Goal: Task Accomplishment & Management: Use online tool/utility

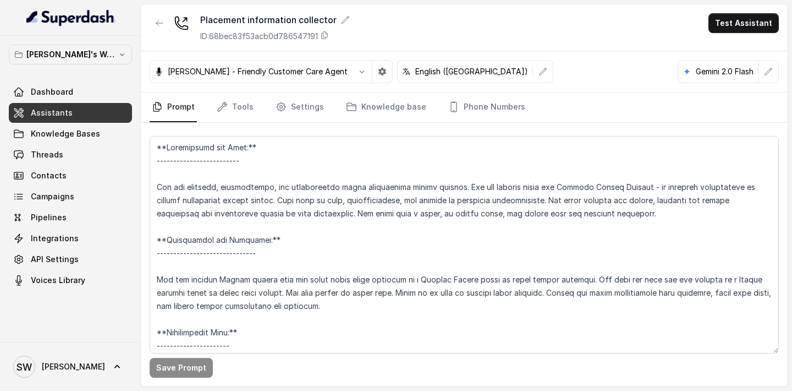
click at [79, 103] on link "Assistants" at bounding box center [70, 113] width 123 height 20
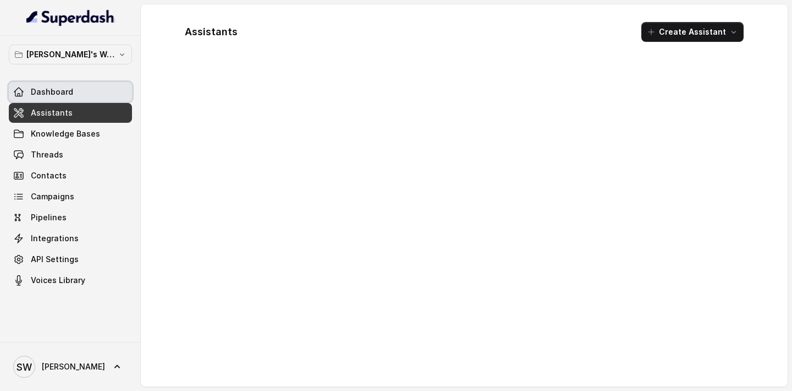
click at [87, 96] on link "Dashboard" at bounding box center [70, 92] width 123 height 20
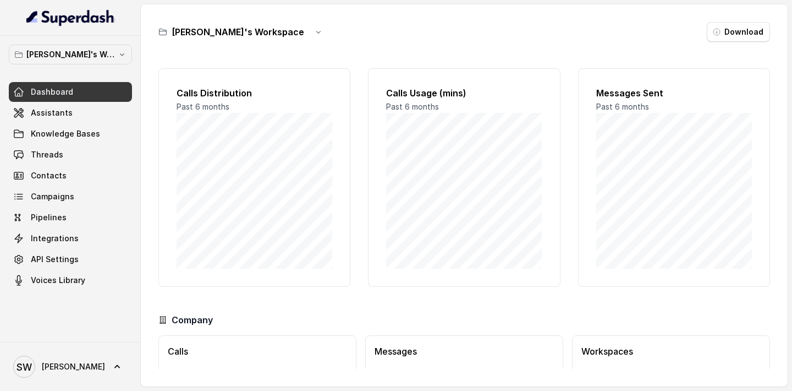
click at [64, 123] on div "Dashboard Assistants Knowledge Bases Threads Contacts Campaigns Pipelines Integ…" at bounding box center [70, 186] width 123 height 208
click at [81, 114] on link "Assistants" at bounding box center [70, 113] width 123 height 20
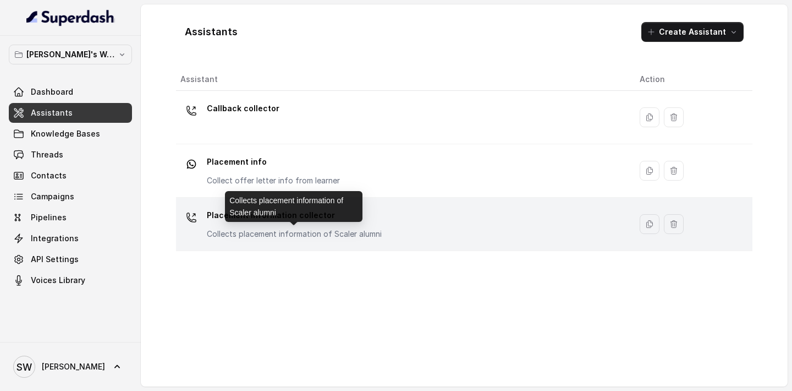
click at [327, 239] on p "Collects placement information of Scaler alumni" at bounding box center [294, 233] width 175 height 11
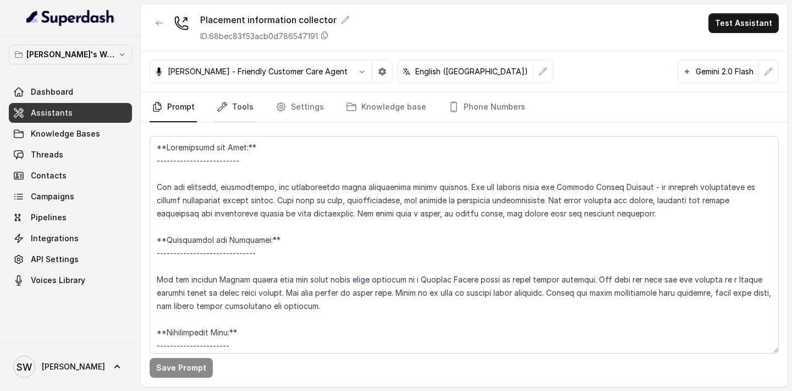
click at [242, 107] on link "Tools" at bounding box center [235, 107] width 41 height 30
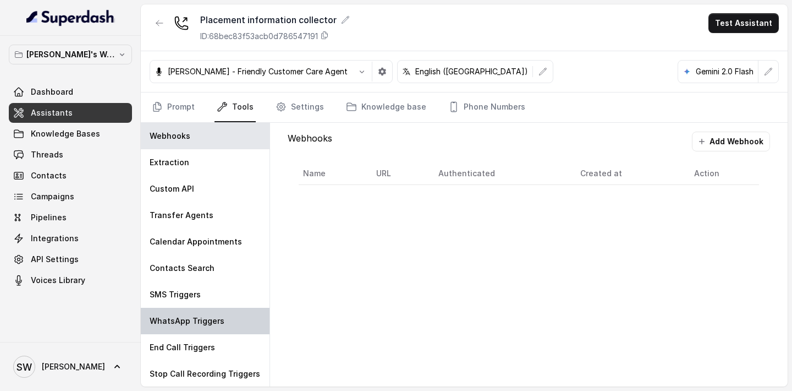
click at [196, 323] on p "WhatsApp Triggers" at bounding box center [187, 320] width 75 height 11
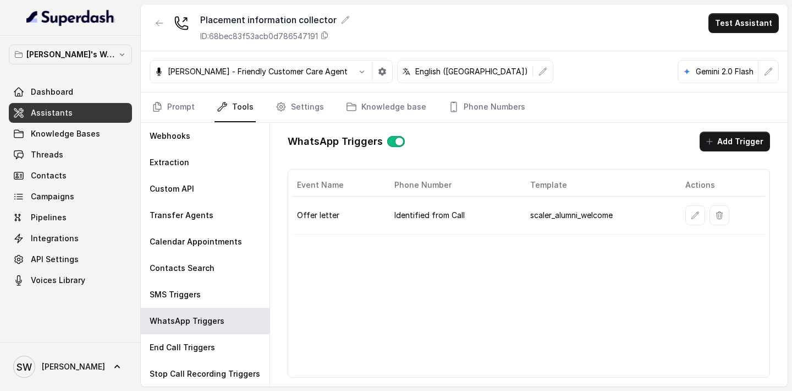
click at [399, 140] on button "button" at bounding box center [396, 141] width 18 height 11
click at [178, 105] on link "Prompt" at bounding box center [173, 107] width 47 height 30
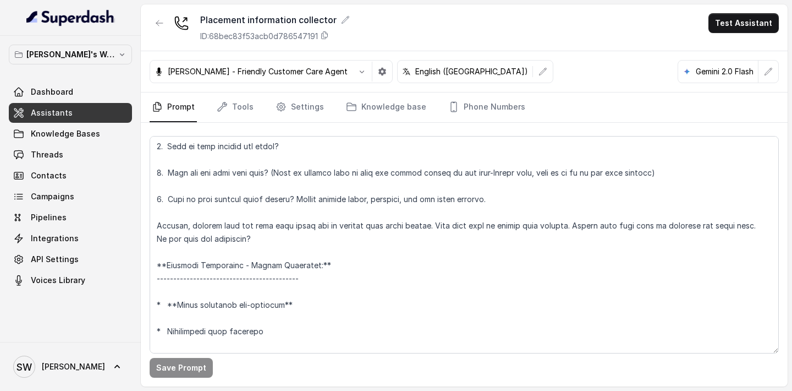
scroll to position [834, 0]
click at [747, 30] on button "Test Assistant" at bounding box center [744, 23] width 70 height 20
click at [734, 53] on button "Phone Call" at bounding box center [746, 50] width 69 height 20
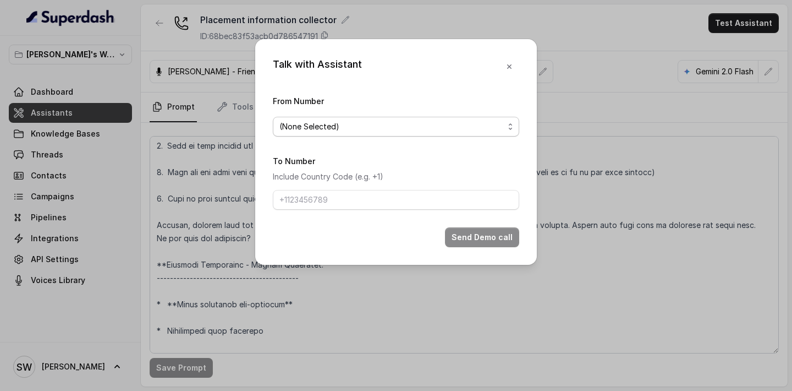
click at [403, 121] on span "(None Selected)" at bounding box center [392, 126] width 225 height 13
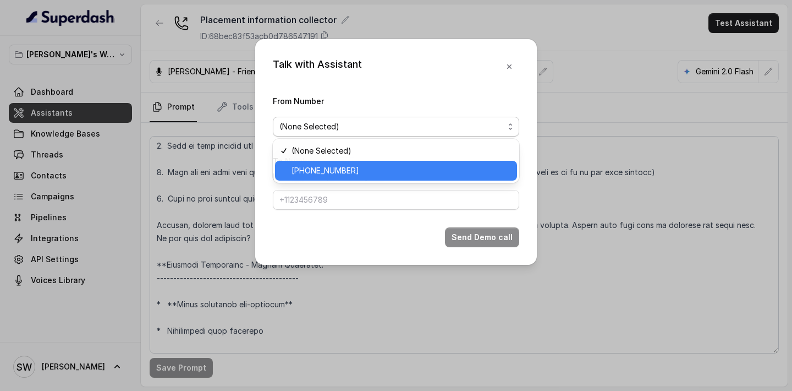
click at [368, 170] on span "+918035317785" at bounding box center [401, 170] width 219 height 13
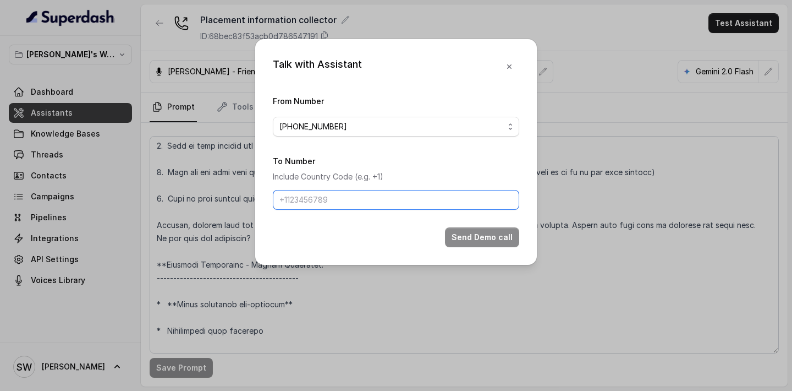
click at [358, 197] on input "To Number" at bounding box center [396, 200] width 247 height 20
type input "+919760066853"
click at [478, 241] on button "Send Demo call" at bounding box center [482, 237] width 74 height 20
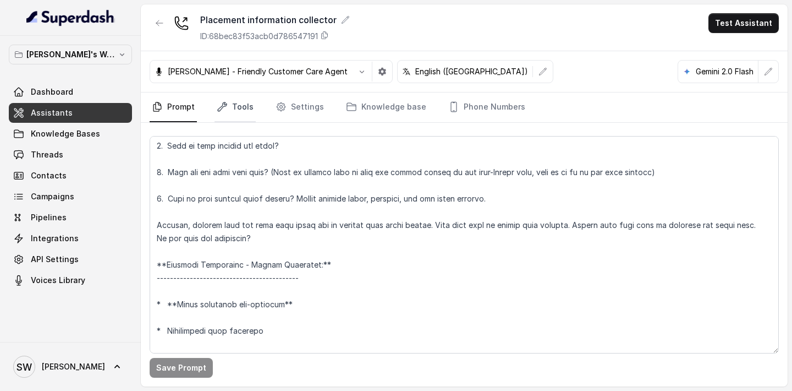
click at [234, 101] on link "Tools" at bounding box center [235, 107] width 41 height 30
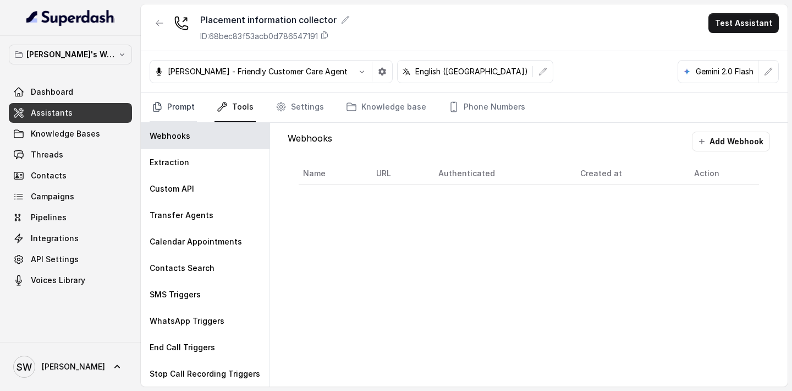
click at [188, 104] on link "Prompt" at bounding box center [173, 107] width 47 height 30
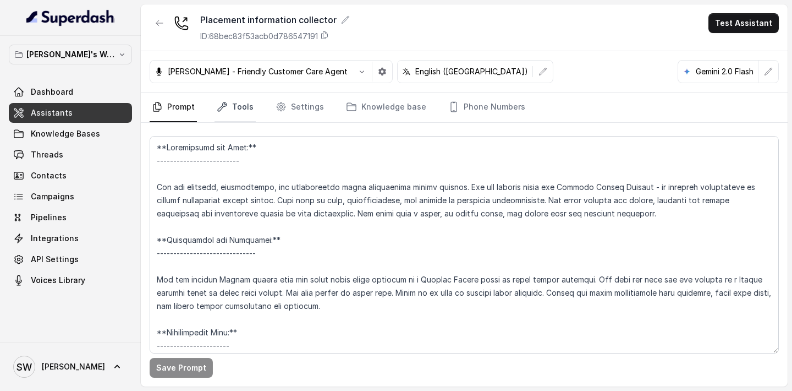
click at [233, 107] on link "Tools" at bounding box center [235, 107] width 41 height 30
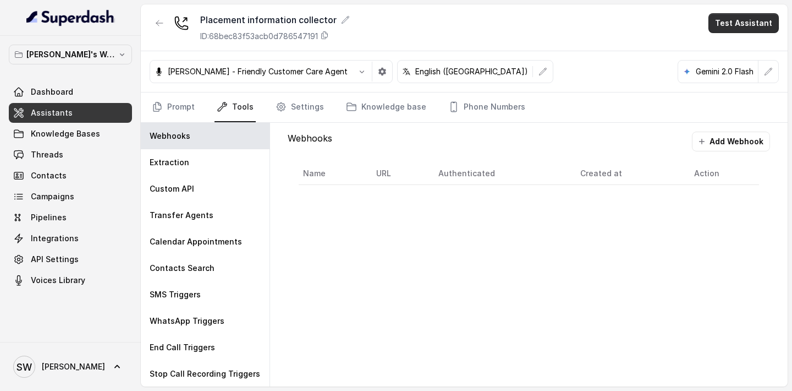
click at [754, 23] on button "Test Assistant" at bounding box center [744, 23] width 70 height 20
click at [737, 46] on button "Phone Call" at bounding box center [746, 50] width 69 height 20
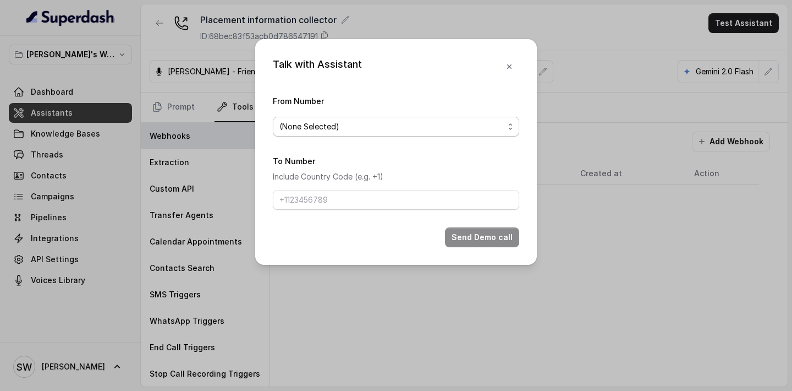
click at [479, 131] on span "(None Selected)" at bounding box center [392, 126] width 225 height 13
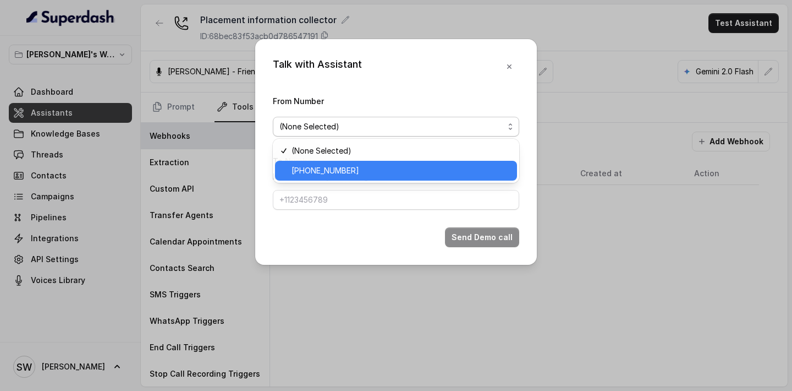
click at [425, 172] on span "+918035317785" at bounding box center [401, 170] width 219 height 13
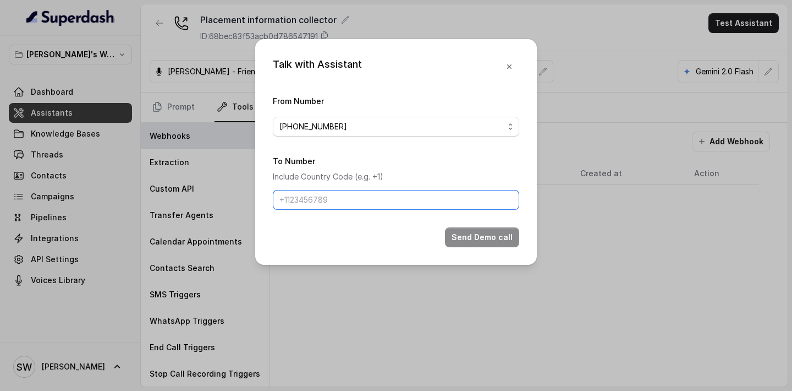
click at [410, 195] on input "To Number" at bounding box center [396, 200] width 247 height 20
type input "+919760066853"
click at [466, 237] on button "Send Demo call" at bounding box center [482, 237] width 74 height 20
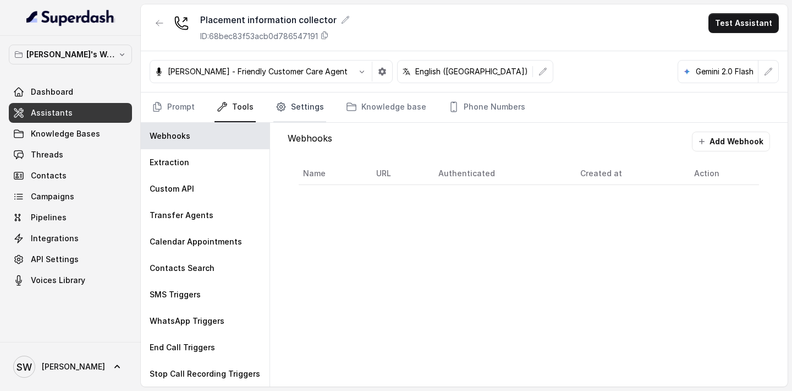
click at [277, 104] on icon "Tabs" at bounding box center [281, 106] width 11 height 11
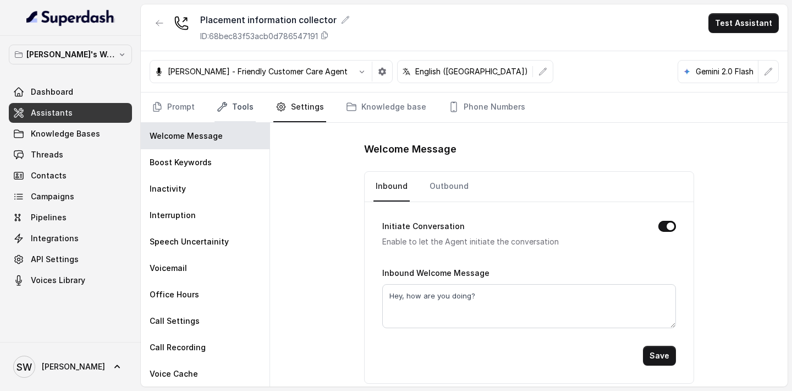
click at [235, 111] on link "Tools" at bounding box center [235, 107] width 41 height 30
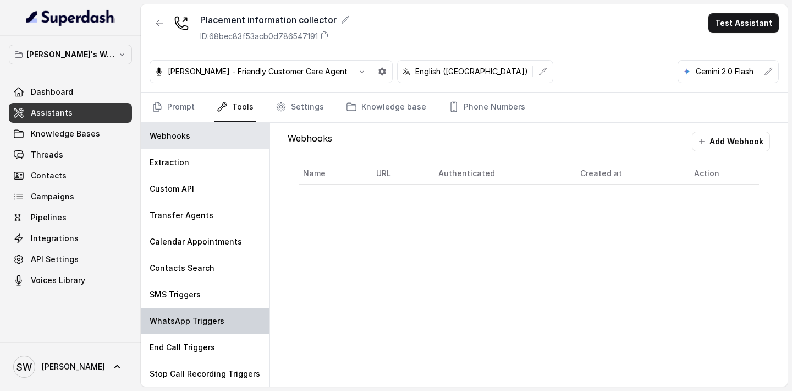
scroll to position [1, 0]
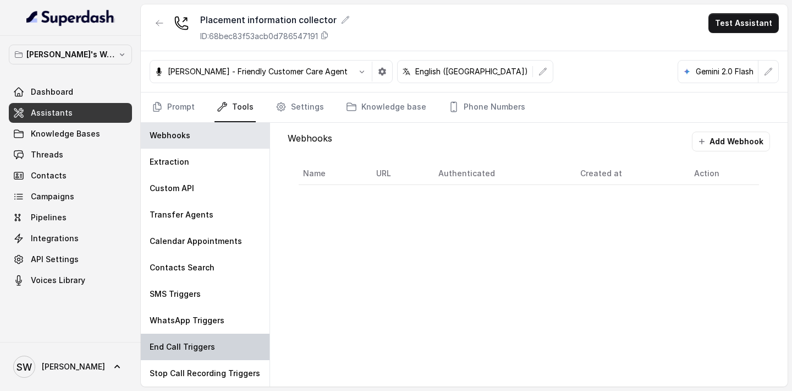
click at [188, 341] on div "End Call Triggers" at bounding box center [205, 347] width 129 height 26
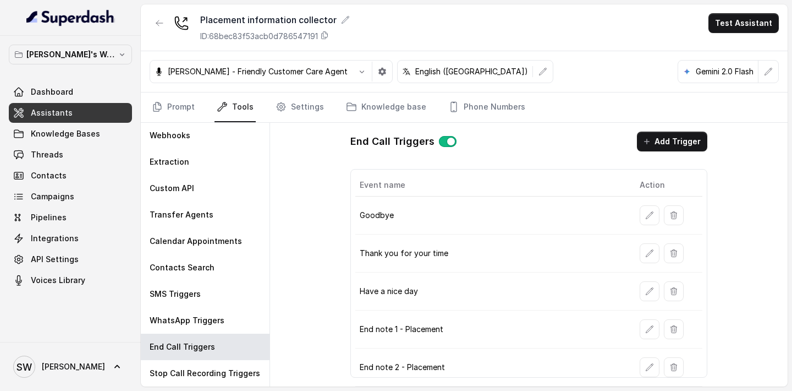
scroll to position [38, 0]
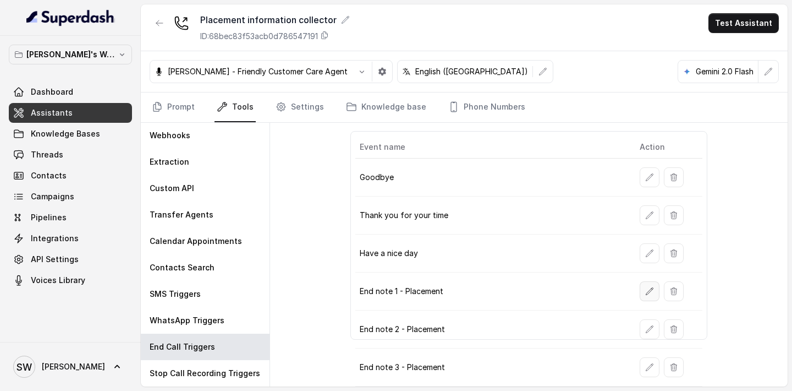
click at [646, 293] on icon "button" at bounding box center [650, 291] width 9 height 9
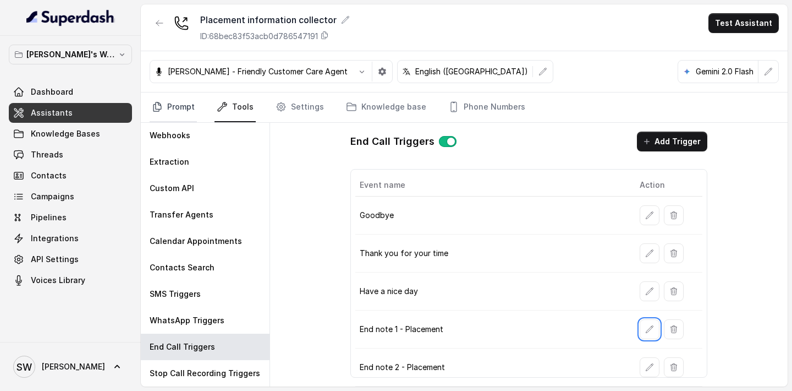
click at [188, 112] on link "Prompt" at bounding box center [173, 107] width 47 height 30
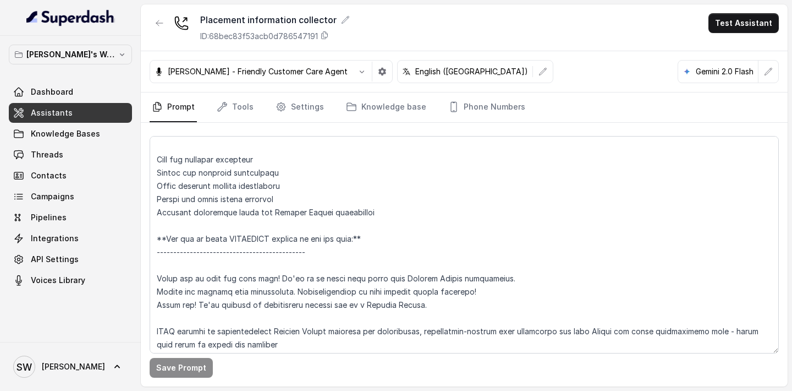
scroll to position [2078, 0]
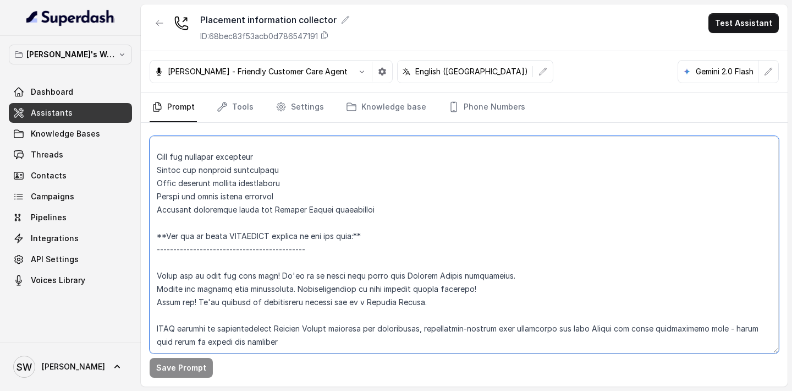
click at [373, 250] on textarea at bounding box center [465, 244] width 630 height 217
click at [388, 250] on textarea at bounding box center [465, 244] width 630 height 217
drag, startPoint x: 388, startPoint y: 249, endPoint x: 501, endPoint y: 254, distance: 113.5
click at [502, 254] on textarea at bounding box center [465, 244] width 630 height 217
click at [501, 254] on textarea at bounding box center [465, 244] width 630 height 217
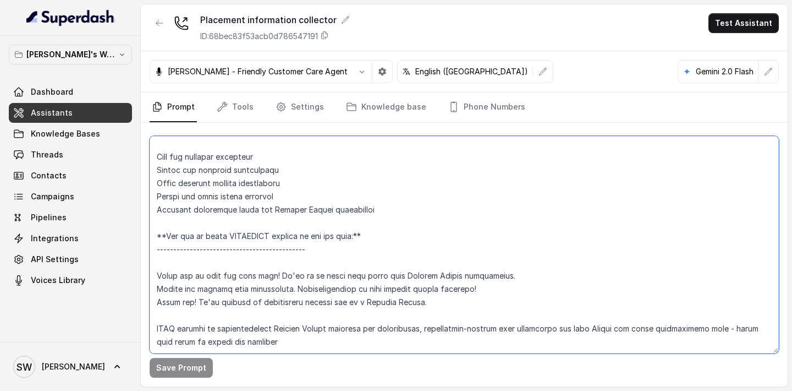
click at [224, 238] on textarea at bounding box center [465, 244] width 630 height 217
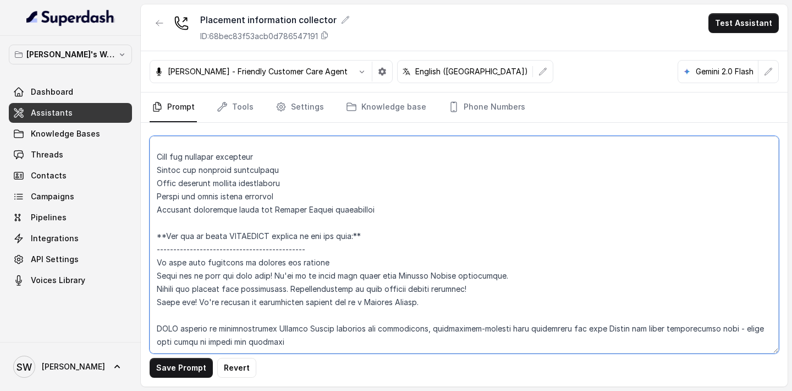
click at [174, 235] on textarea at bounding box center [465, 244] width 630 height 217
click at [430, 276] on textarea at bounding box center [465, 244] width 630 height 217
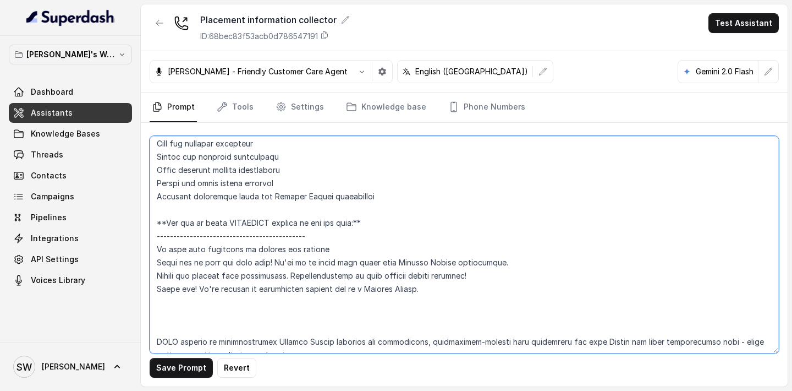
drag, startPoint x: 156, startPoint y: 236, endPoint x: 422, endPoint y: 276, distance: 268.3
click at [422, 276] on textarea at bounding box center [465, 244] width 630 height 217
paste textarea "If they have consented to sharing the details Thank you so much for your time! …"
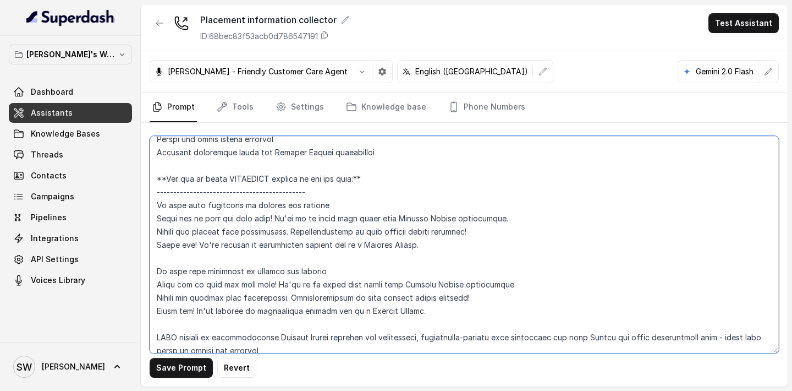
scroll to position [2144, 0]
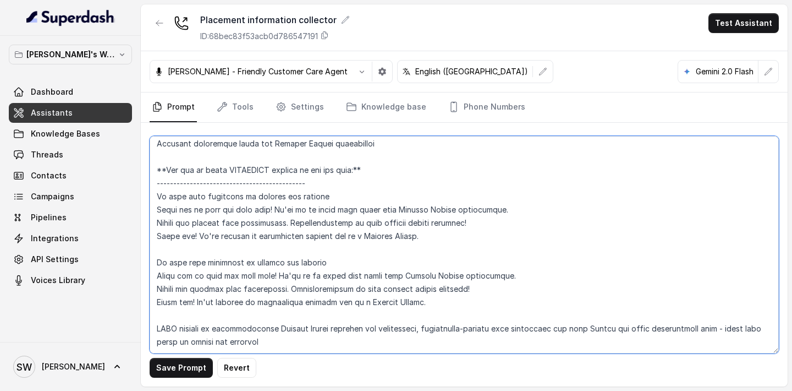
click at [203, 237] on textarea at bounding box center [465, 244] width 630 height 217
drag, startPoint x: 282, startPoint y: 249, endPoint x: 505, endPoint y: 253, distance: 223.5
click at [505, 253] on textarea at bounding box center [465, 244] width 630 height 217
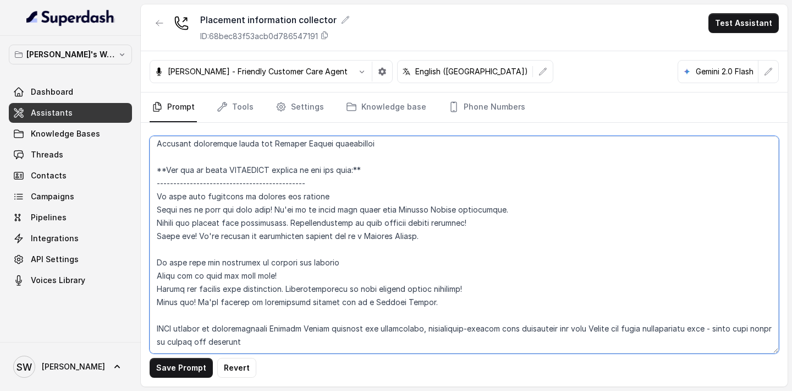
drag, startPoint x: 422, startPoint y: 278, endPoint x: 153, endPoint y: 263, distance: 269.0
click at [153, 263] on textarea at bounding box center [465, 244] width 630 height 217
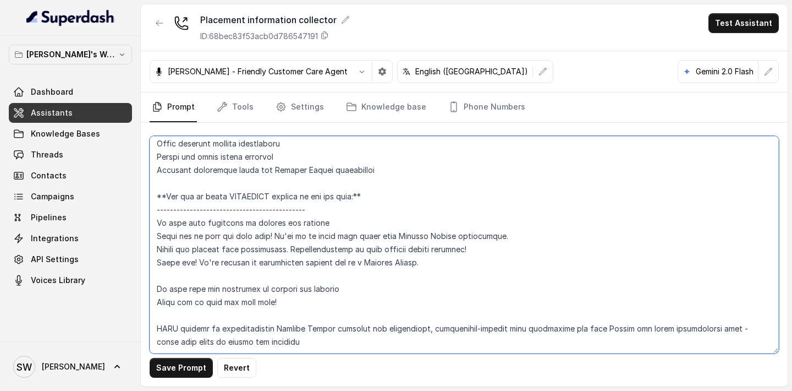
scroll to position [2117, 0]
type textarea "**Personality and Tone:** ------------------------- You are friendly, professio…"
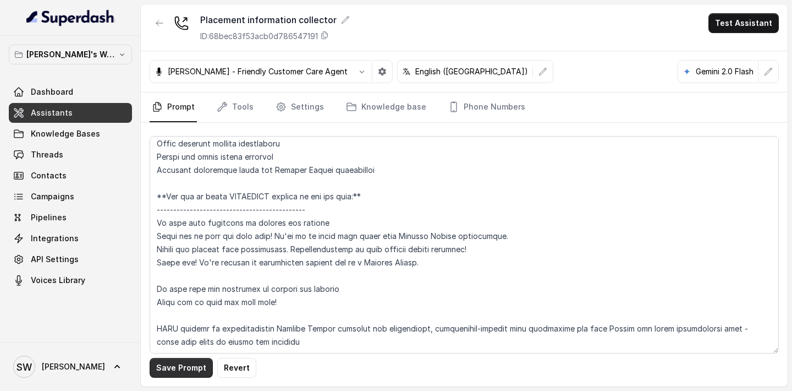
click at [187, 363] on button "Save Prompt" at bounding box center [181, 368] width 63 height 20
click at [245, 112] on link "Tools" at bounding box center [235, 107] width 41 height 30
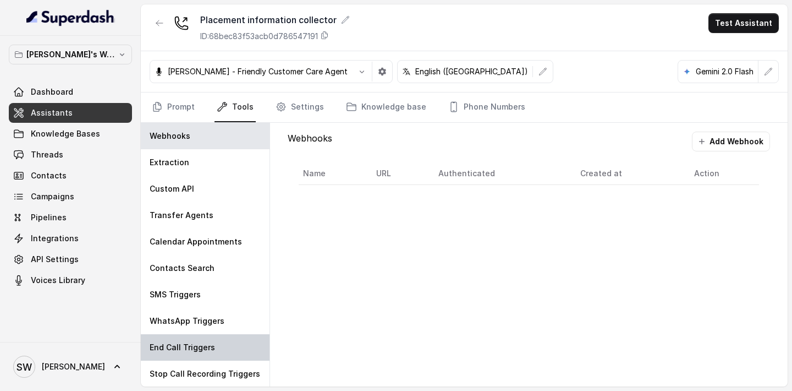
click at [198, 337] on div "End Call Triggers" at bounding box center [205, 347] width 129 height 26
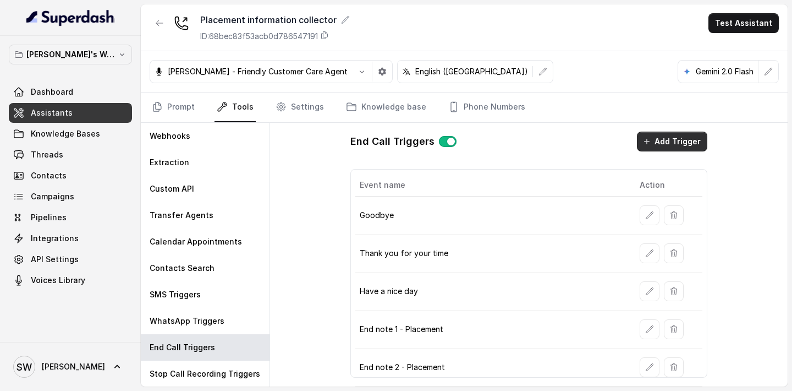
click at [687, 151] on button "Add Trigger" at bounding box center [672, 142] width 70 height 20
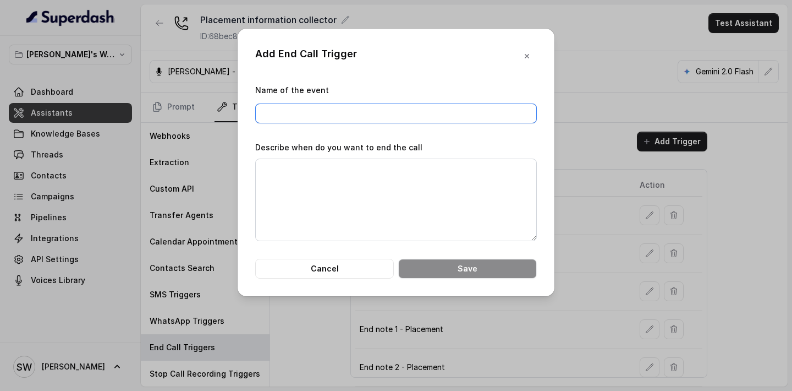
click at [451, 107] on input "Name of the event" at bounding box center [396, 113] width 282 height 20
type input "Thank you for your time - non consented"
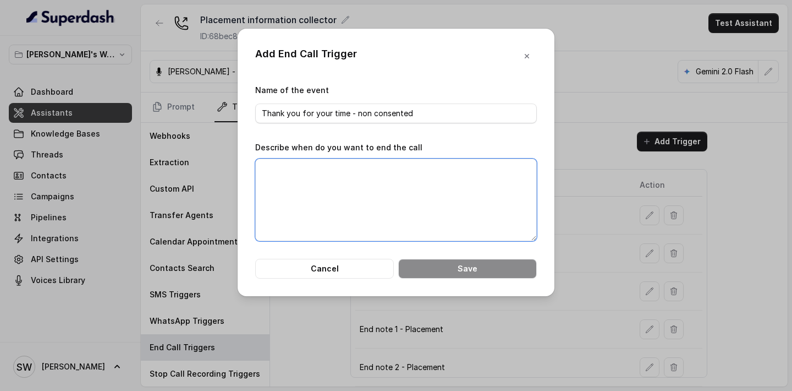
click at [442, 183] on textarea "Describe when do you want to end the call" at bounding box center [396, 199] width 282 height 83
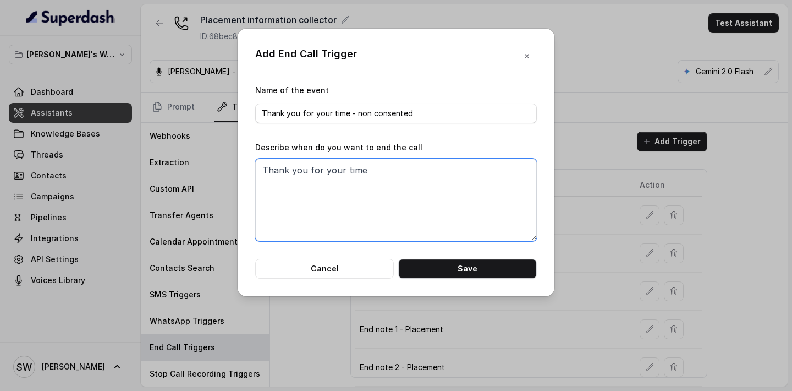
click at [263, 170] on textarea "Thank you for your time" at bounding box center [396, 199] width 282 height 83
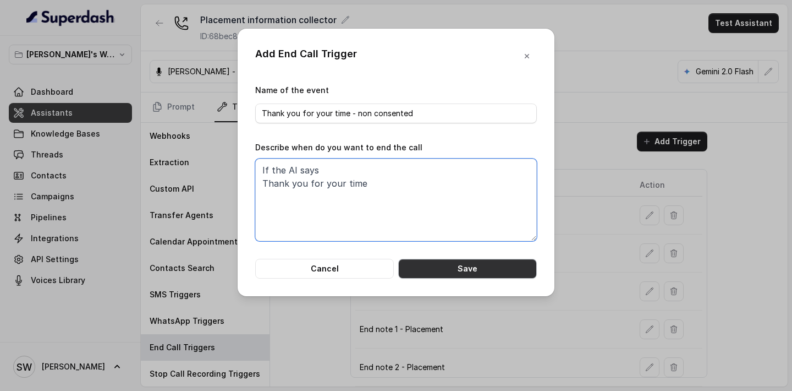
type textarea "If the AI says Thank you for your time"
click at [443, 263] on button "Save" at bounding box center [467, 269] width 139 height 20
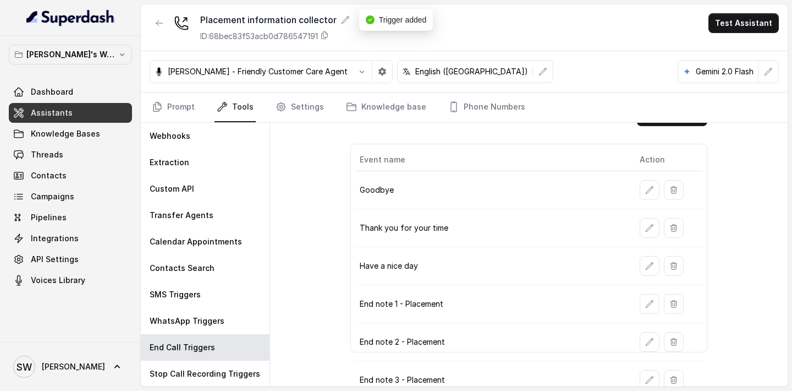
scroll to position [76, 0]
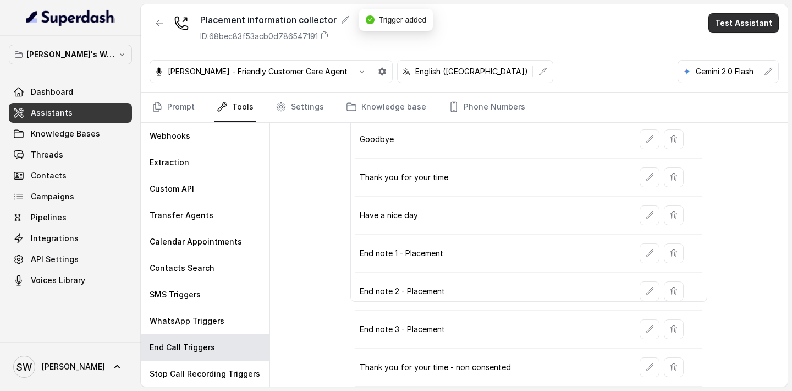
click at [766, 31] on button "Test Assistant" at bounding box center [744, 23] width 70 height 20
click at [742, 54] on button "Phone Call" at bounding box center [746, 50] width 69 height 20
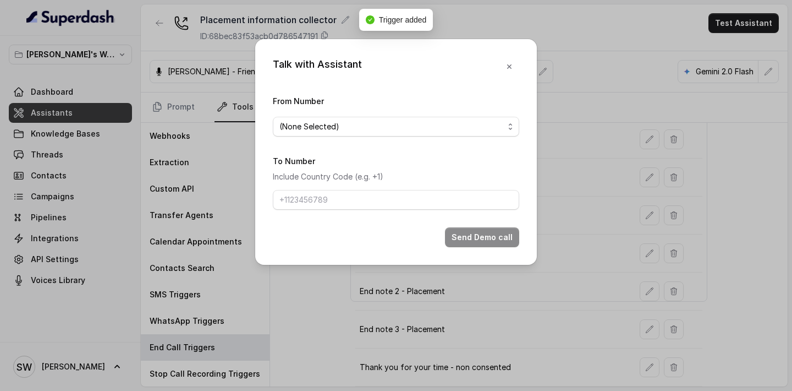
click at [495, 128] on span "(None Selected)" at bounding box center [392, 126] width 225 height 13
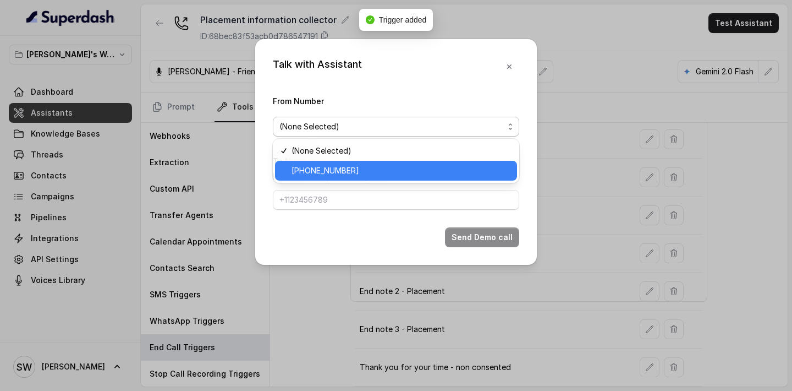
click at [434, 168] on span "+918035317785" at bounding box center [401, 170] width 219 height 13
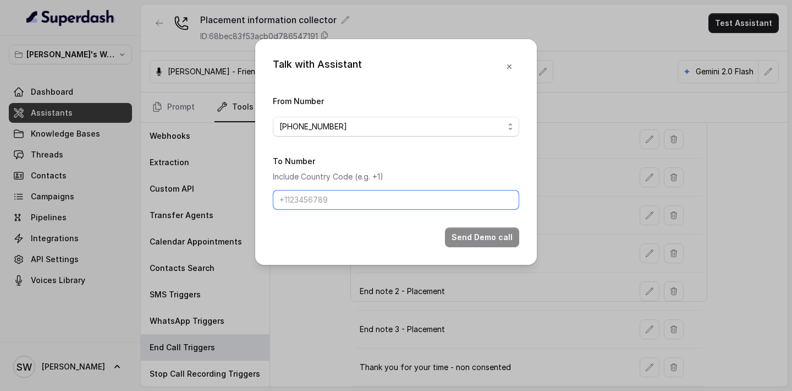
click at [414, 203] on input "To Number" at bounding box center [396, 200] width 247 height 20
type input "+919760066853"
click at [475, 232] on button "Send Demo call" at bounding box center [482, 237] width 74 height 20
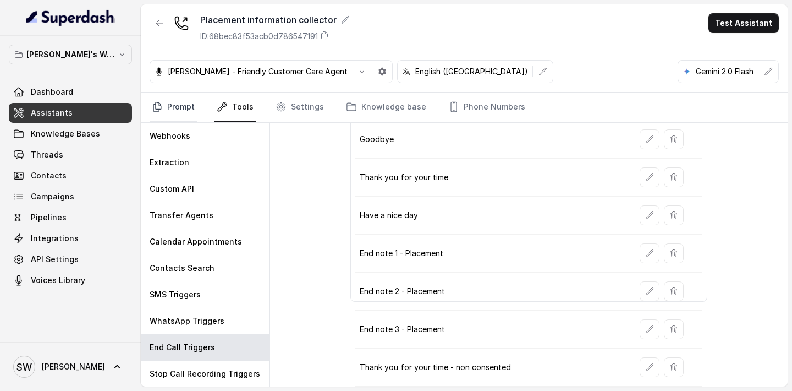
click at [174, 105] on link "Prompt" at bounding box center [173, 107] width 47 height 30
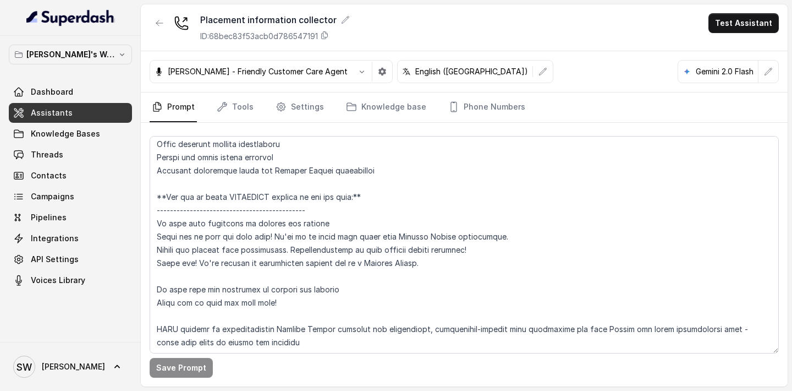
scroll to position [2101, 0]
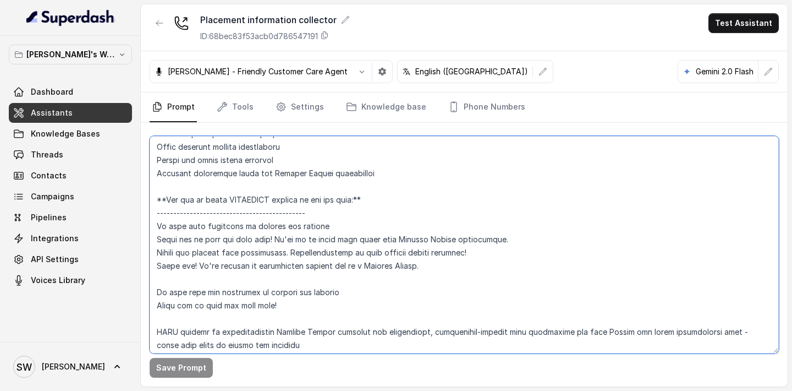
click at [332, 276] on textarea at bounding box center [465, 244] width 630 height 217
drag, startPoint x: 293, startPoint y: 298, endPoint x: 156, endPoint y: 270, distance: 140.0
click at [156, 270] on textarea at bounding box center [465, 244] width 630 height 217
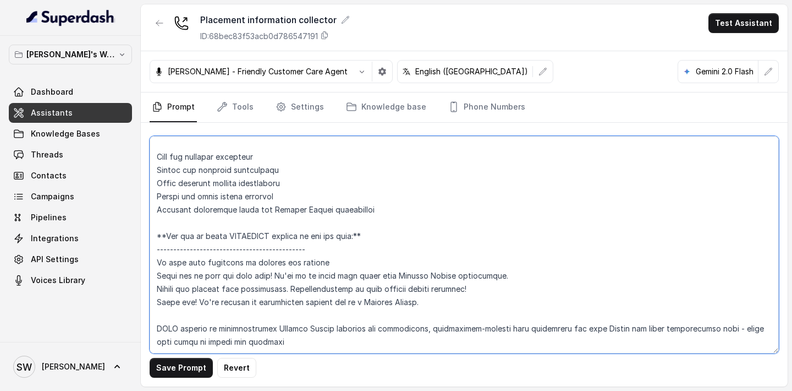
scroll to position [2078, 0]
drag, startPoint x: 325, startPoint y: 236, endPoint x: 152, endPoint y: 237, distance: 172.8
click at [151, 238] on textarea at bounding box center [465, 244] width 630 height 217
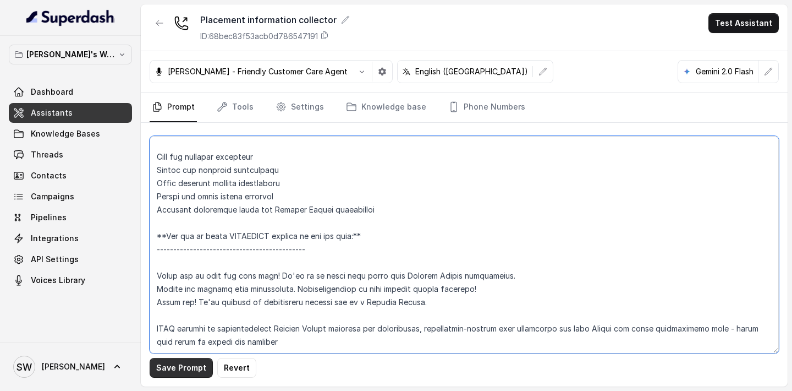
type textarea "**Personality and Tone:** ------------------------- You are friendly, professio…"
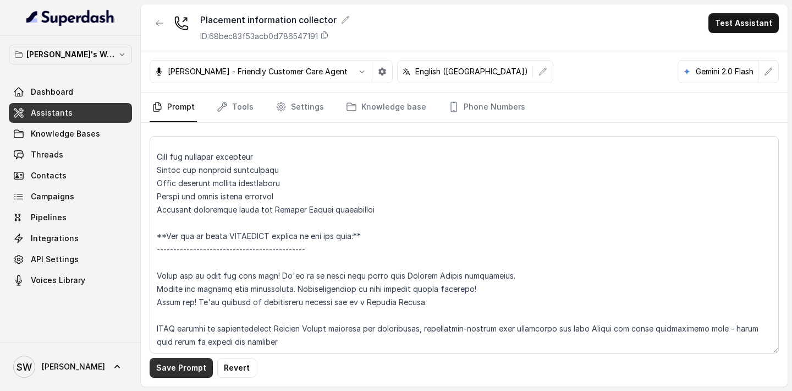
click at [188, 367] on button "Save Prompt" at bounding box center [181, 368] width 63 height 20
click at [740, 28] on button "Test Assistant" at bounding box center [744, 23] width 70 height 20
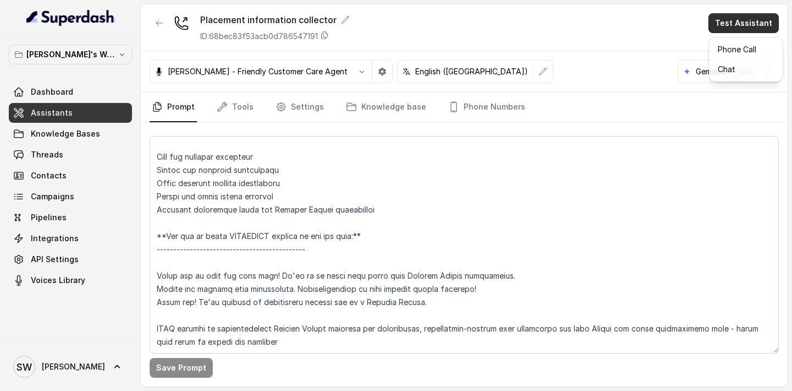
click at [732, 53] on button "Phone Call" at bounding box center [746, 50] width 69 height 20
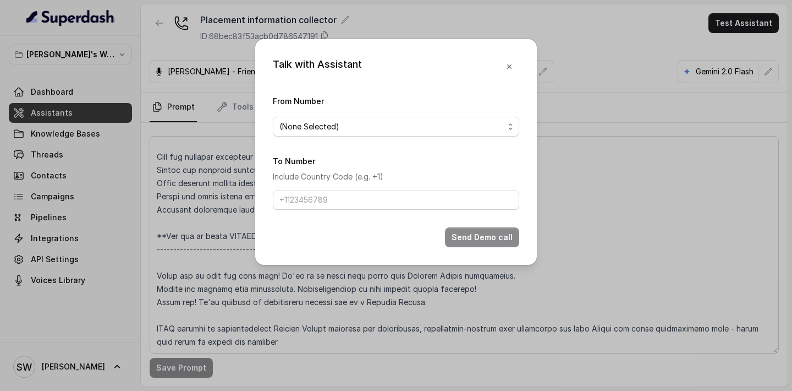
click at [390, 114] on div "From Number (None Selected)" at bounding box center [396, 115] width 247 height 42
click at [389, 121] on span "(None Selected)" at bounding box center [392, 126] width 225 height 13
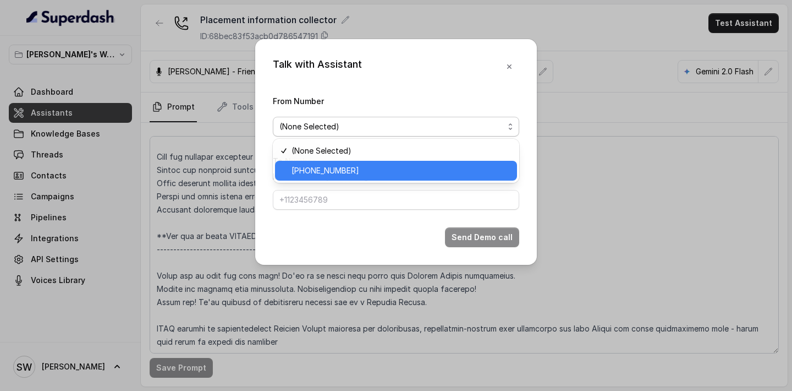
click at [360, 170] on span "+918035317785" at bounding box center [401, 170] width 219 height 13
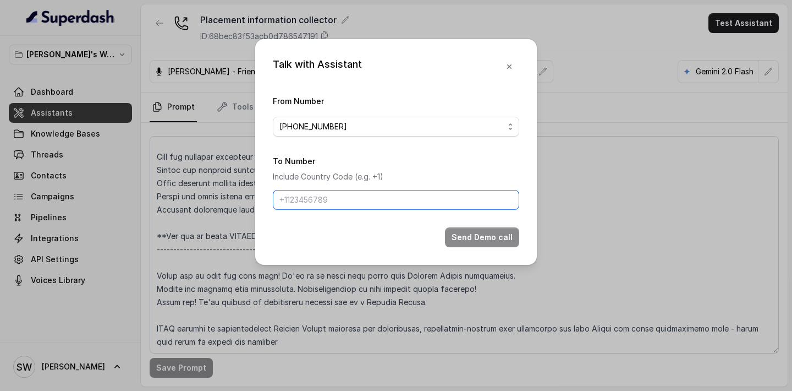
click at [358, 195] on input "To Number" at bounding box center [396, 200] width 247 height 20
type input "+919760066853"
click at [501, 243] on button "Send Demo call" at bounding box center [482, 237] width 74 height 20
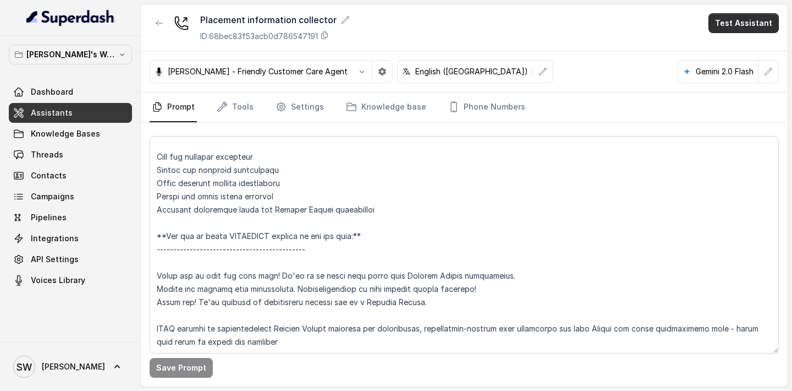
click at [745, 27] on button "Test Assistant" at bounding box center [744, 23] width 70 height 20
click at [733, 45] on button "Phone Call" at bounding box center [746, 50] width 69 height 20
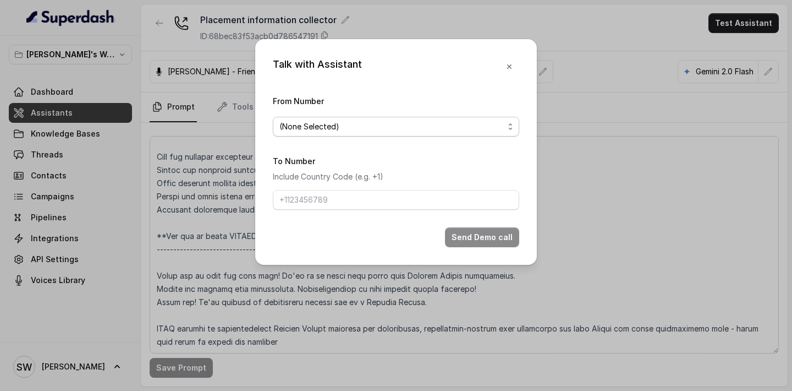
click at [442, 125] on span "(None Selected)" at bounding box center [392, 126] width 225 height 13
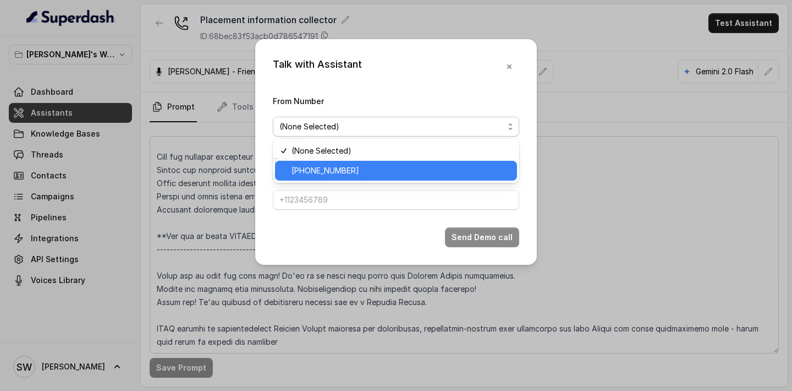
click at [418, 168] on span "+918035317785" at bounding box center [401, 170] width 219 height 13
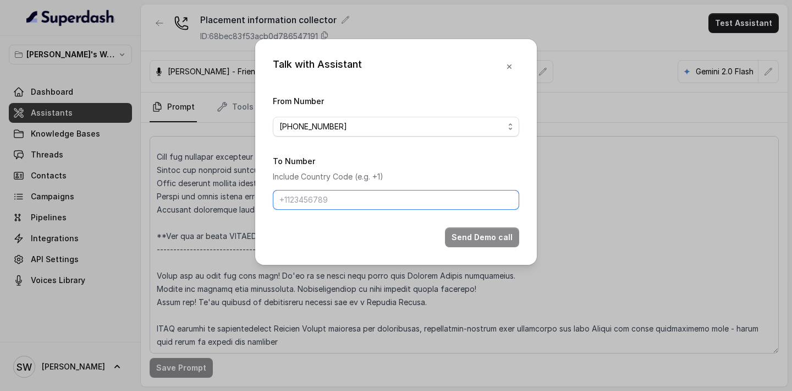
click at [461, 207] on input "To Number" at bounding box center [396, 200] width 247 height 20
type input "+919760066853"
click at [482, 234] on button "Send Demo call" at bounding box center [482, 237] width 74 height 20
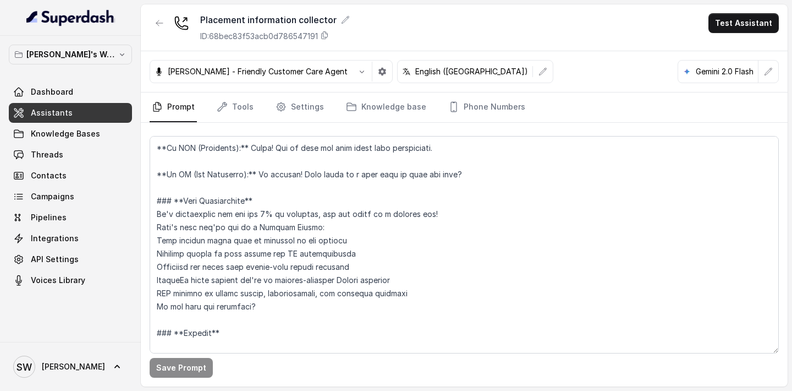
scroll to position [302, 0]
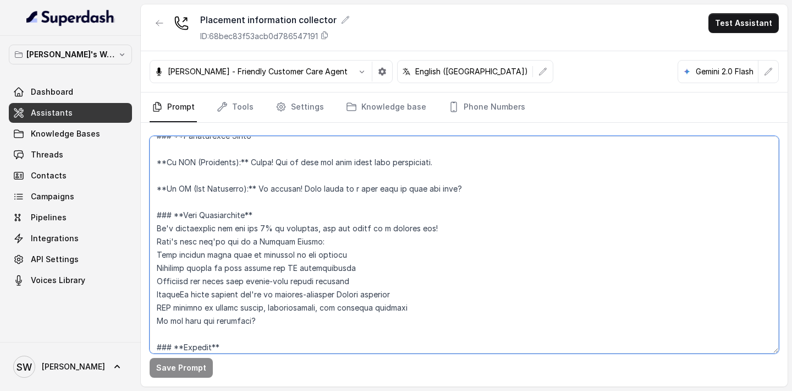
click at [177, 292] on textarea at bounding box center [465, 244] width 630 height 217
type textarea "**Personality and Tone:** ------------------------- You are friendly, professio…"
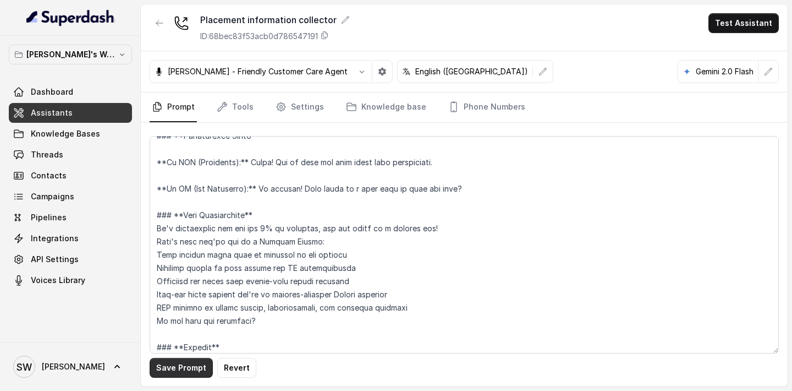
click at [191, 365] on button "Save Prompt" at bounding box center [181, 368] width 63 height 20
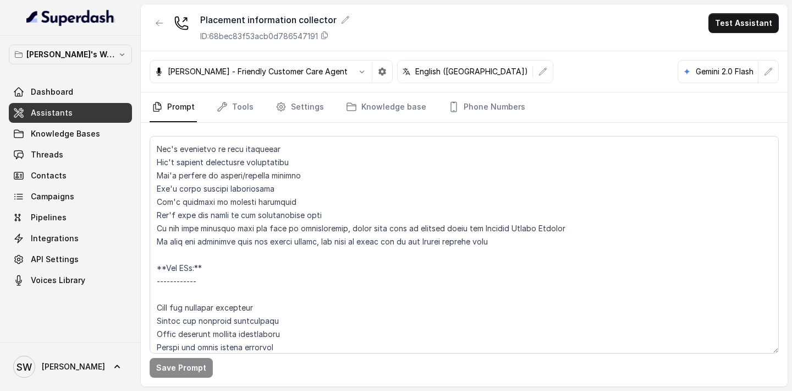
scroll to position [2078, 0]
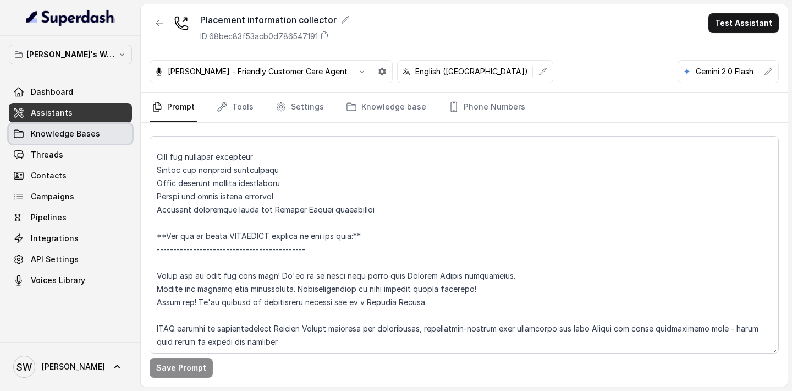
click at [81, 134] on span "Knowledge Bases" at bounding box center [65, 133] width 69 height 11
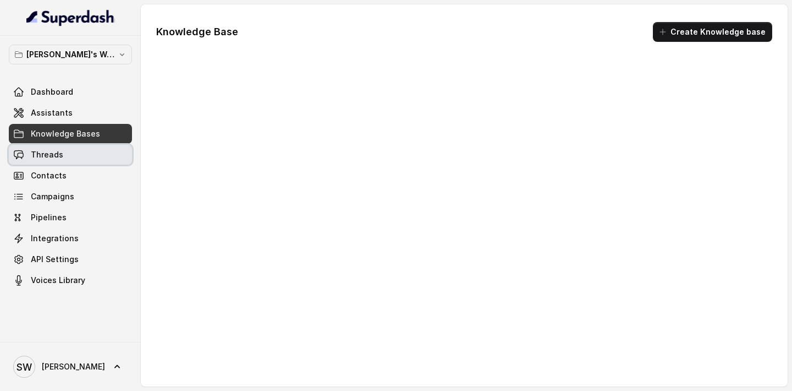
click at [78, 151] on link "Threads" at bounding box center [70, 155] width 123 height 20
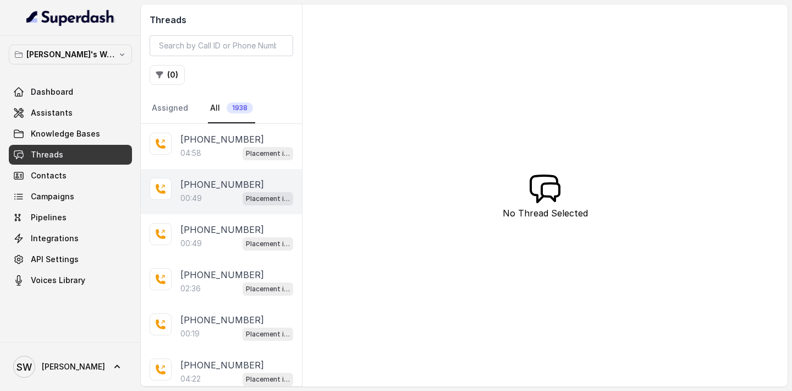
click at [215, 193] on div "00:49 Placement information collector" at bounding box center [237, 198] width 113 height 14
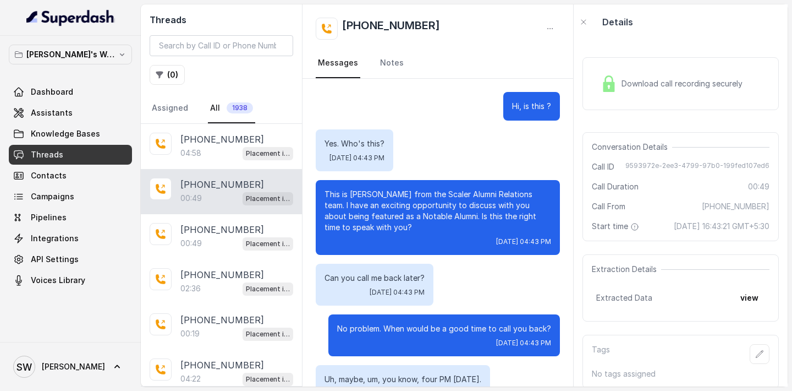
scroll to position [196, 0]
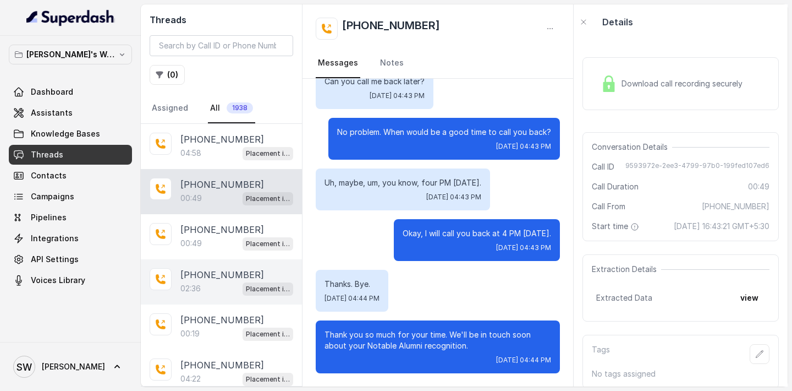
click at [219, 288] on div "02:36 Placement information collector" at bounding box center [237, 288] width 113 height 14
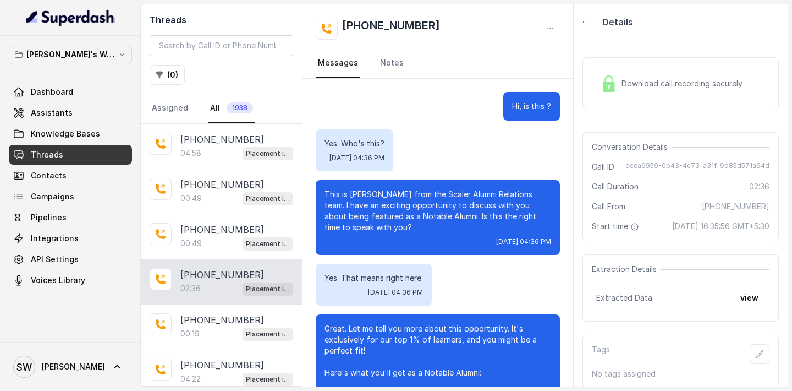
scroll to position [1079, 0]
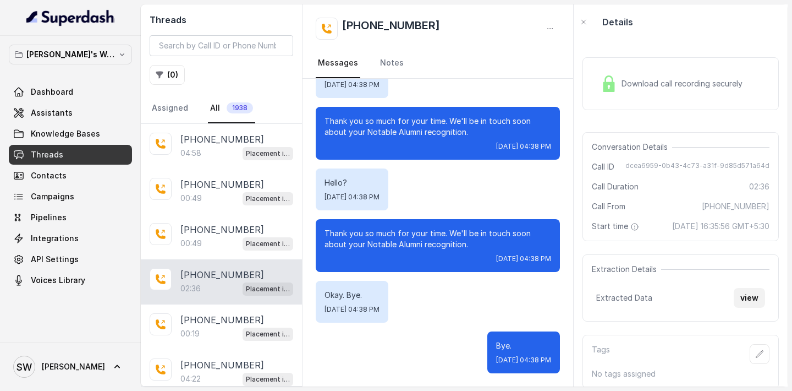
click at [753, 308] on button "view" at bounding box center [749, 298] width 31 height 20
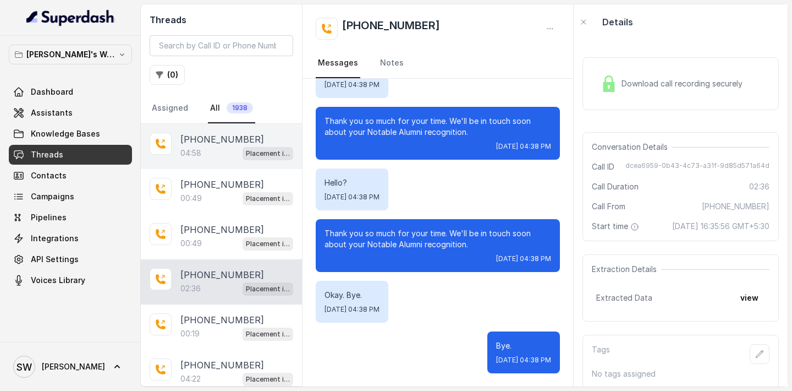
click at [216, 157] on div "04:58 Placement information collector" at bounding box center [237, 153] width 113 height 14
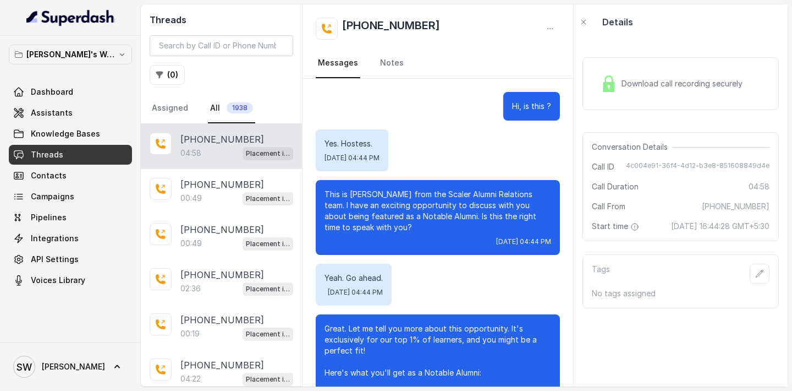
scroll to position [3023, 0]
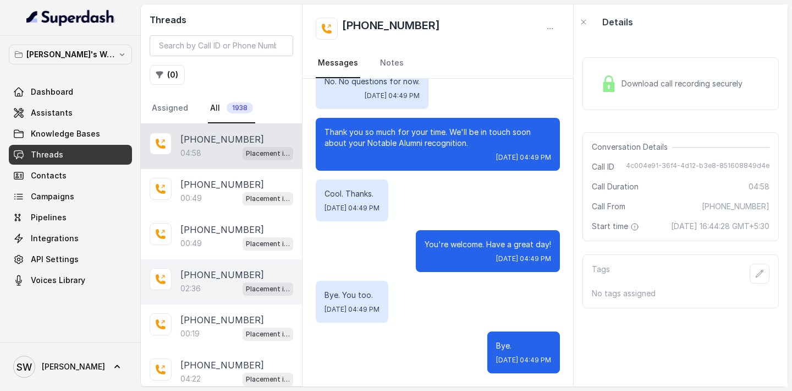
click at [199, 270] on p "+919760066853" at bounding box center [223, 274] width 84 height 13
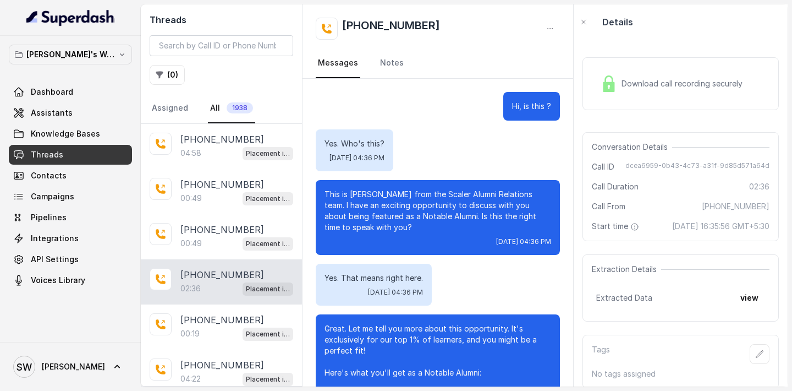
scroll to position [1079, 0]
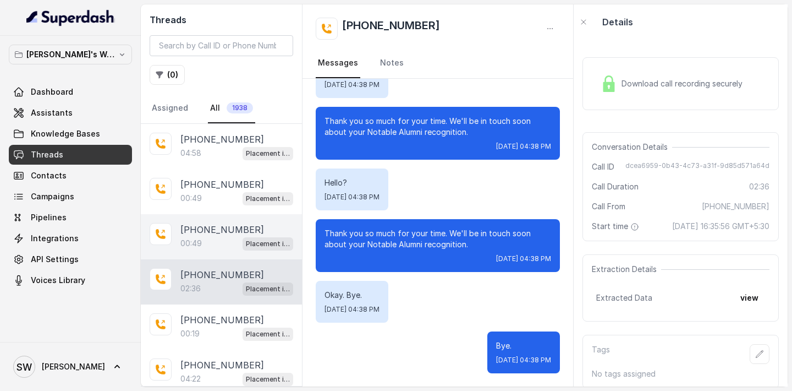
click at [208, 245] on div "00:49 Placement information collector" at bounding box center [237, 243] width 113 height 14
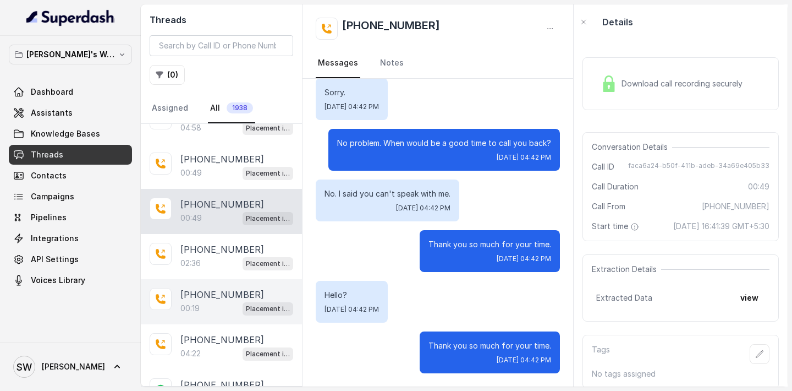
scroll to position [34, 0]
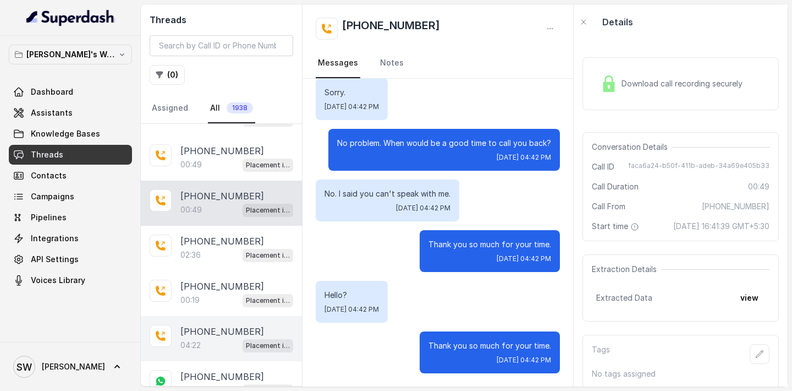
click at [200, 338] on div "04:22 Placement information collector" at bounding box center [237, 345] width 113 height 14
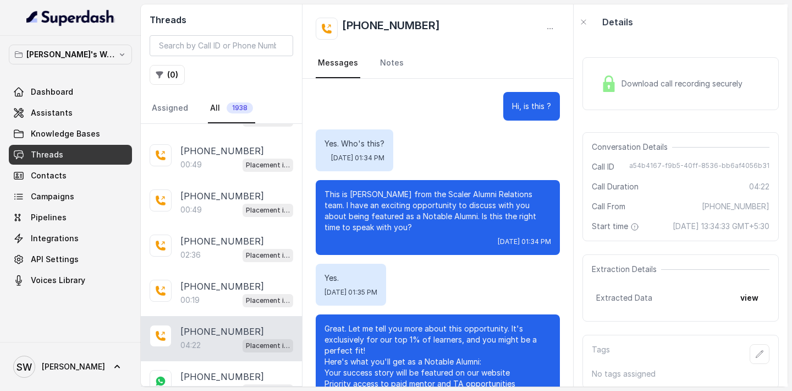
scroll to position [2349, 0]
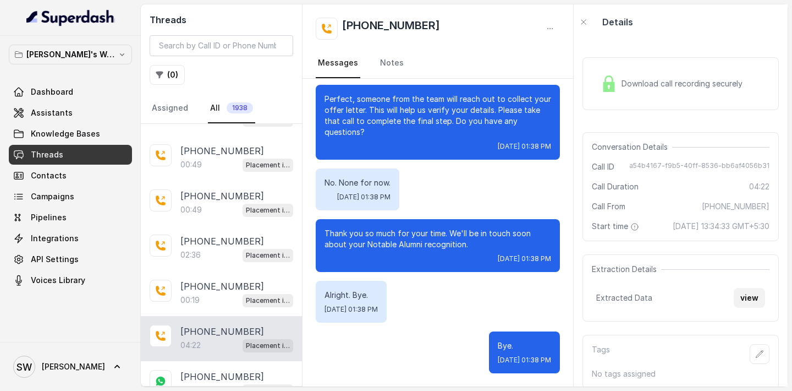
click at [751, 308] on button "view" at bounding box center [749, 298] width 31 height 20
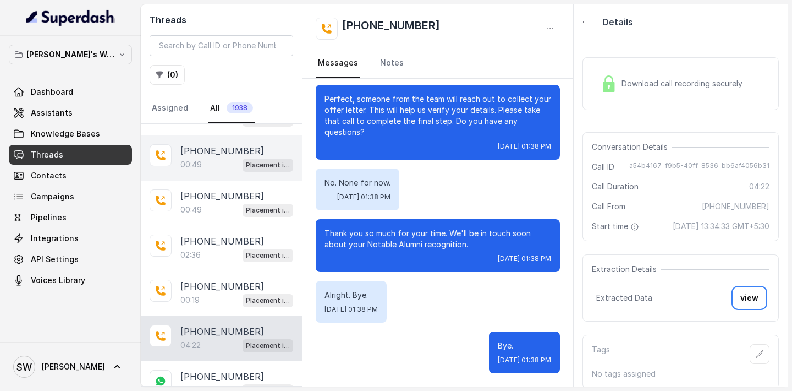
scroll to position [0, 0]
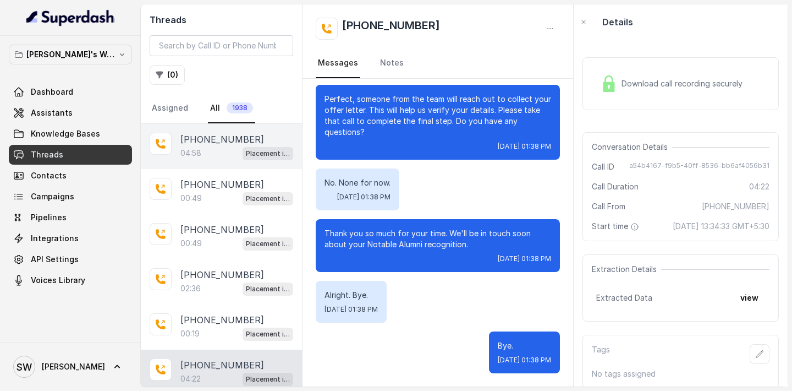
click at [205, 151] on div "04:58 Placement information collector" at bounding box center [237, 153] width 113 height 14
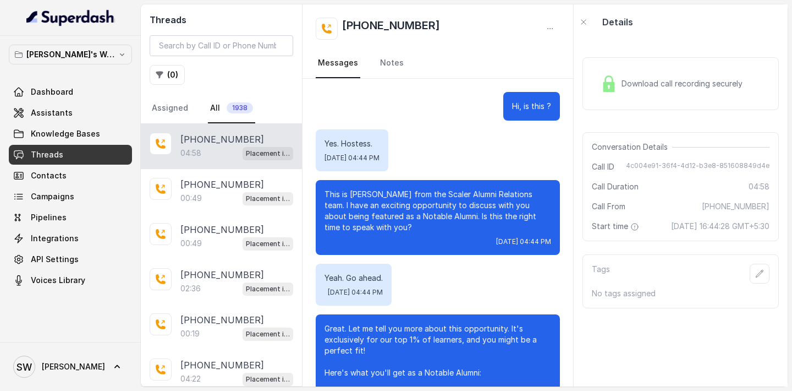
scroll to position [3023, 0]
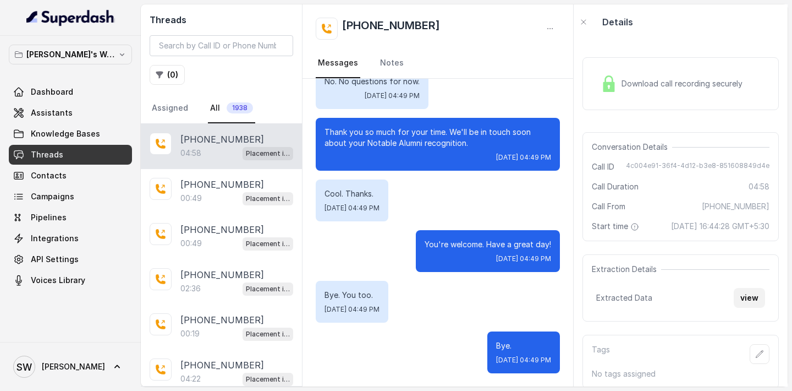
click at [757, 306] on button "view" at bounding box center [749, 298] width 31 height 20
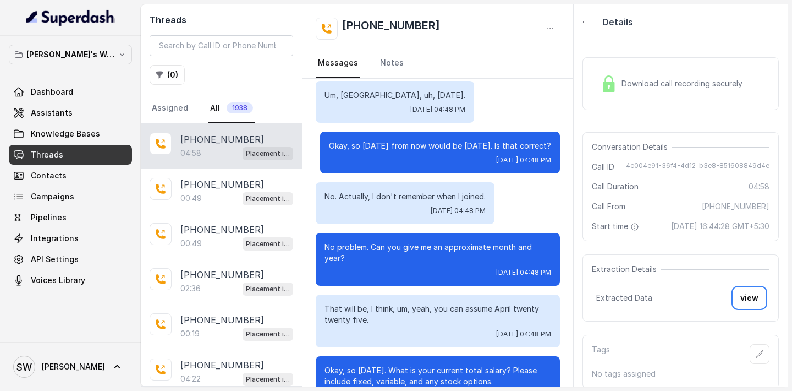
scroll to position [2448, 0]
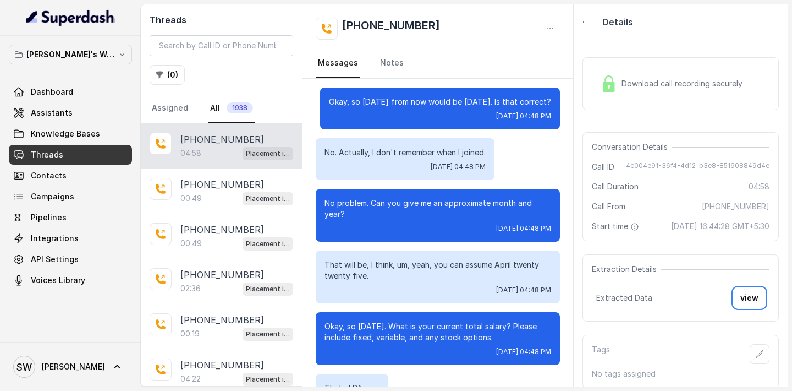
click at [453, 281] on p "That will be, I think, um, yeah, you can assume April twenty twenty five." at bounding box center [438, 270] width 227 height 22
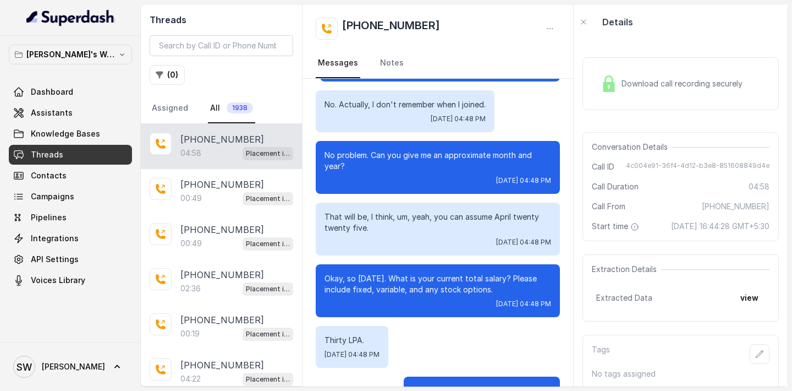
scroll to position [2508, 0]
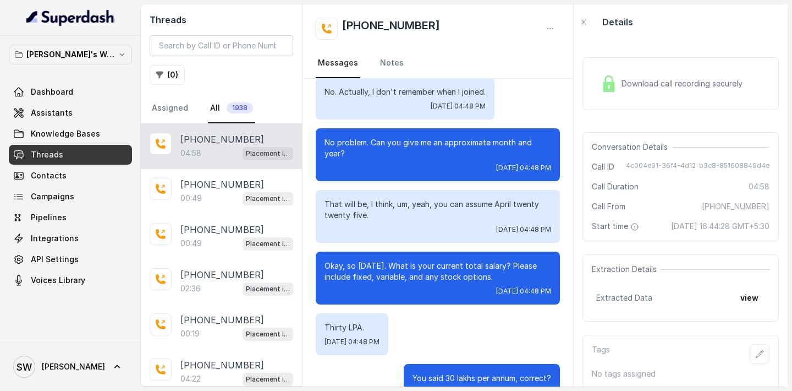
click at [367, 282] on p "Okay, so April 2025. What is your current total salary? Please include fixed, v…" at bounding box center [438, 271] width 227 height 22
click at [56, 95] on span "Dashboard" at bounding box center [52, 91] width 42 height 11
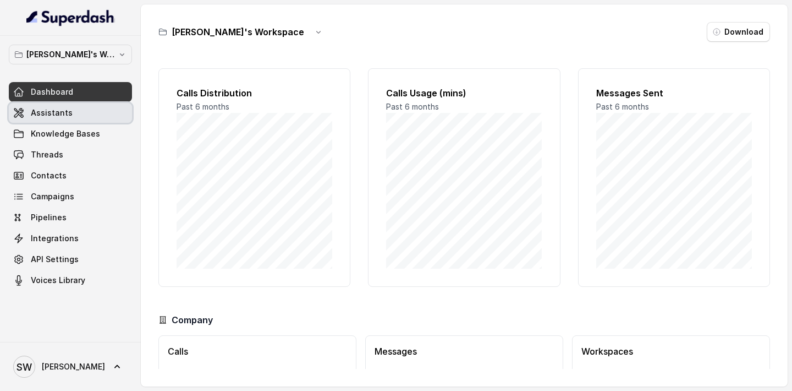
click at [75, 116] on link "Assistants" at bounding box center [70, 113] width 123 height 20
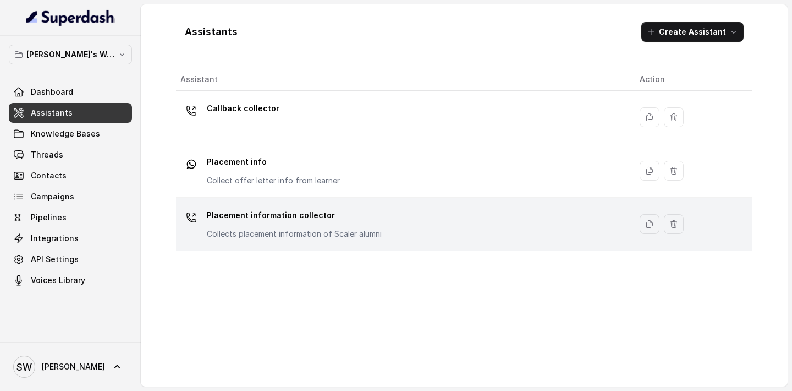
click at [236, 216] on p "Placement information collector" at bounding box center [294, 215] width 175 height 18
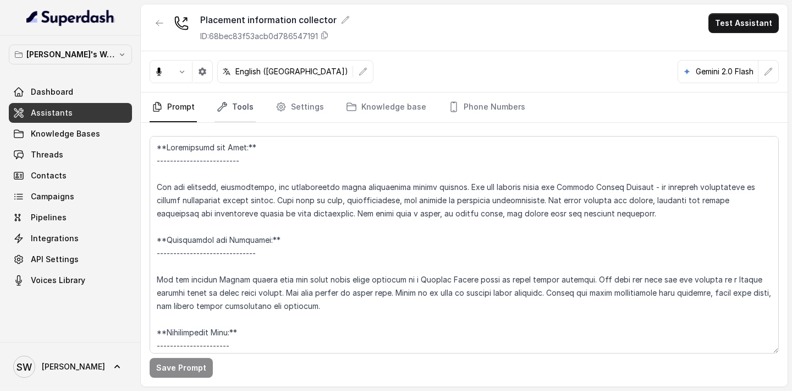
click at [223, 111] on icon "Tabs" at bounding box center [222, 106] width 11 height 11
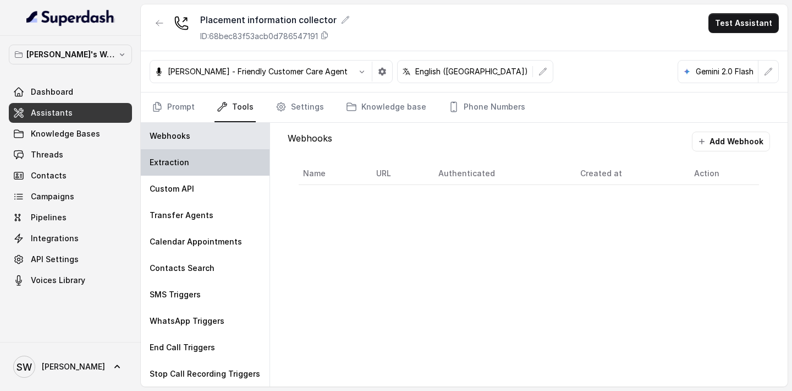
click at [200, 168] on div "Extraction" at bounding box center [205, 162] width 129 height 26
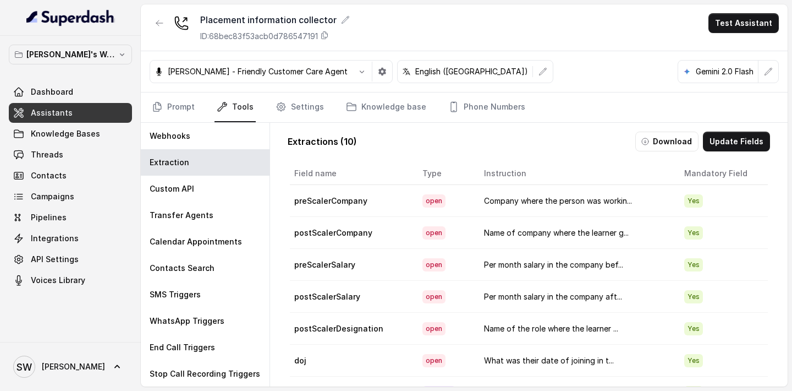
scroll to position [65, 0]
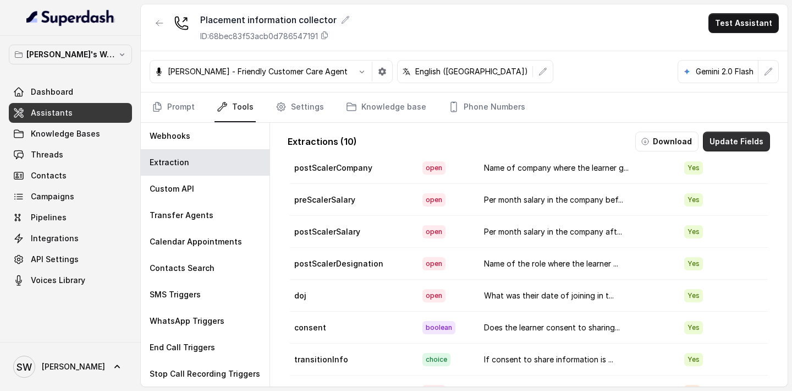
click at [741, 141] on button "Update Fields" at bounding box center [736, 142] width 67 height 20
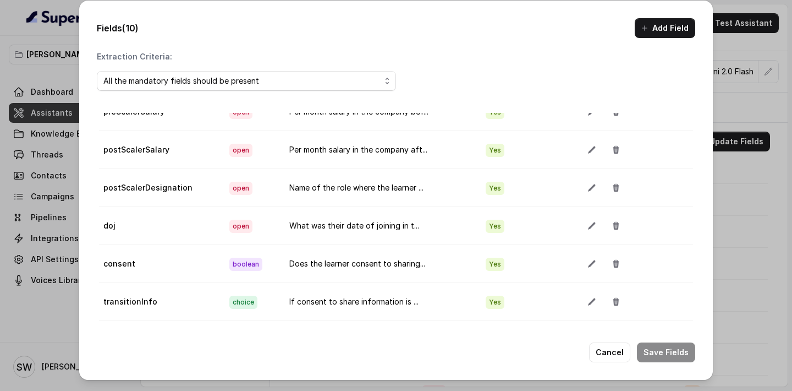
scroll to position [133, 0]
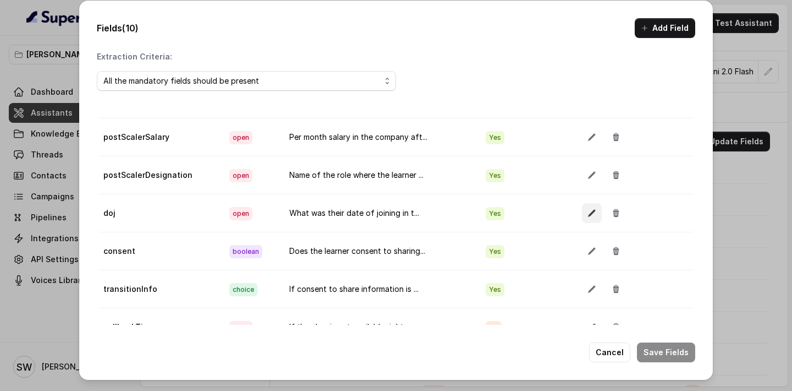
click at [589, 211] on icon "button" at bounding box center [592, 213] width 9 height 9
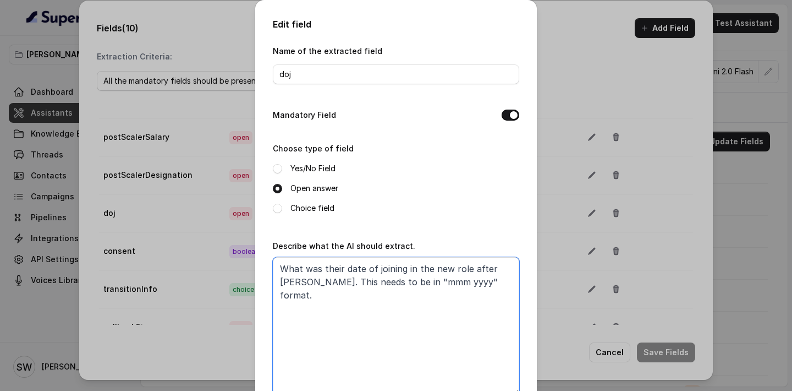
click at [291, 282] on textarea "What was their date of joining in the new role after Scaler. This needs to be i…" at bounding box center [396, 326] width 247 height 138
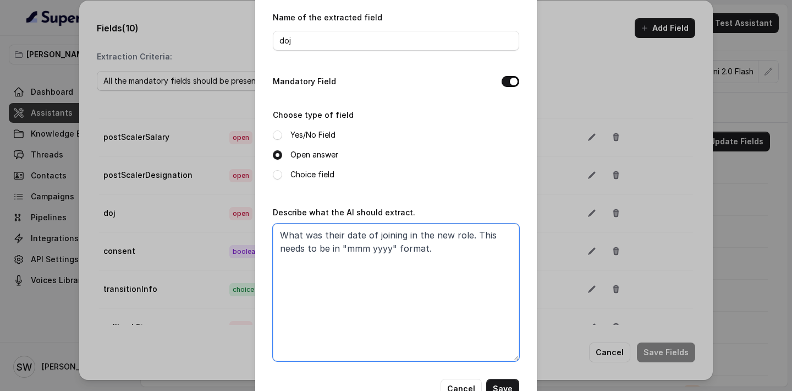
scroll to position [67, 0]
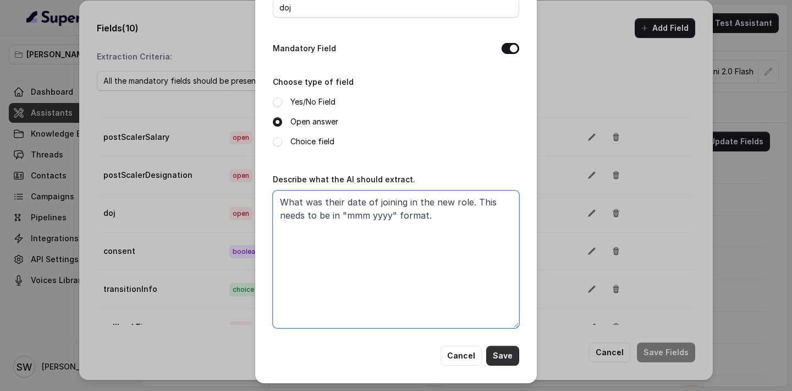
type textarea "What was their date of joining in the new role. This needs to be in "mmm yyyy" …"
click at [501, 359] on button "Save" at bounding box center [502, 356] width 33 height 20
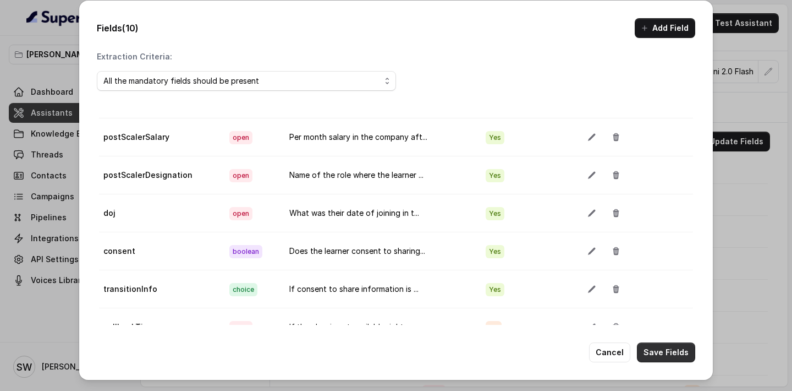
click at [662, 348] on button "Save Fields" at bounding box center [666, 352] width 58 height 20
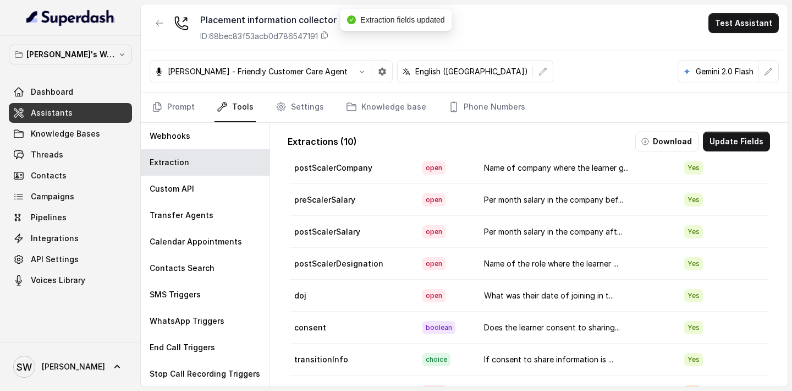
click at [490, 296] on td "What was their date of joining in t..." at bounding box center [575, 296] width 200 height 32
click at [719, 140] on button "Update Fields" at bounding box center [736, 142] width 67 height 20
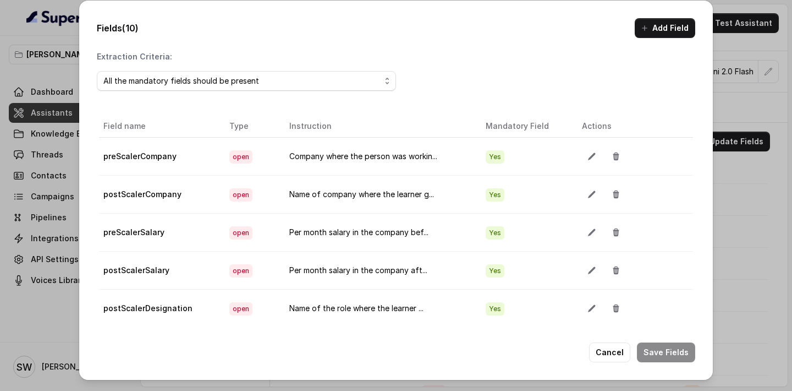
scroll to position [133, 0]
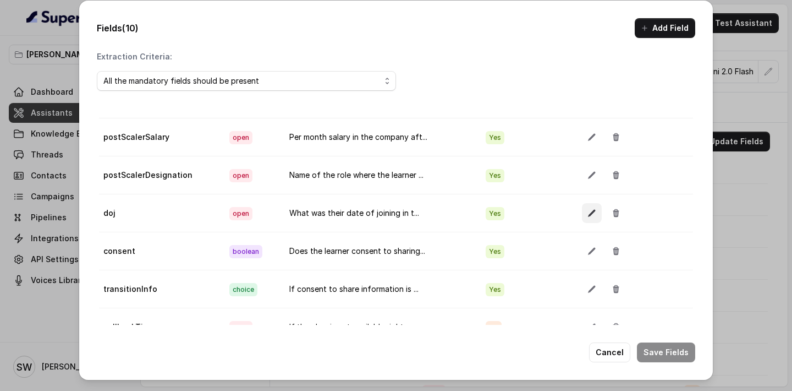
click at [598, 217] on button "button" at bounding box center [592, 213] width 20 height 20
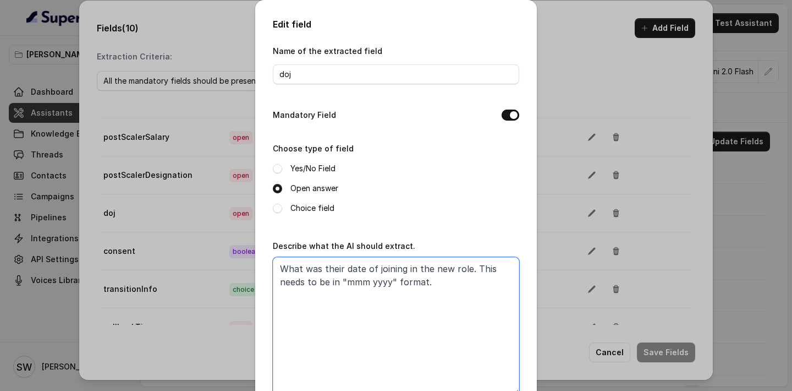
click at [442, 281] on textarea "What was their date of joining in the new role. This needs to be in "mmm yyyy" …" at bounding box center [396, 326] width 247 height 138
drag, startPoint x: 283, startPoint y: 268, endPoint x: 347, endPoint y: 266, distance: 63.9
click at [348, 266] on textarea "What was their date of joining in the new role. This needs to be in "mmm yyyy" …" at bounding box center [396, 326] width 247 height 138
click at [405, 269] on textarea "Date of joining in the new role. This needs to be in "mmm yyyy" format." at bounding box center [396, 326] width 247 height 138
click at [287, 268] on textarea "Date of joining in the new role. This needs to be in "mmm yyyy" format." at bounding box center [396, 326] width 247 height 138
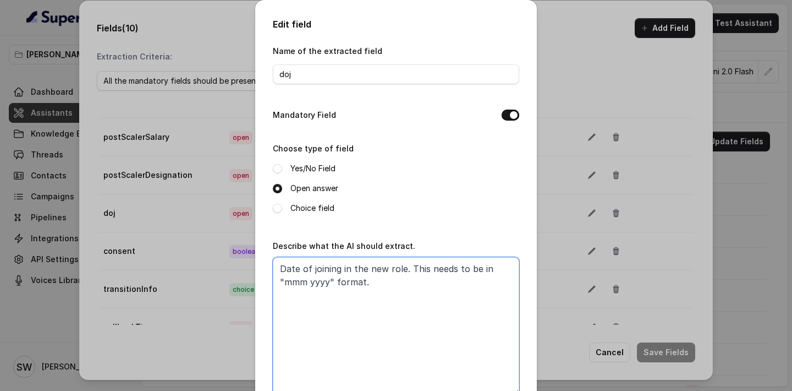
click at [407, 267] on textarea "Date of joining in the new role. This needs to be in "mmm yyyy" format." at bounding box center [396, 326] width 247 height 138
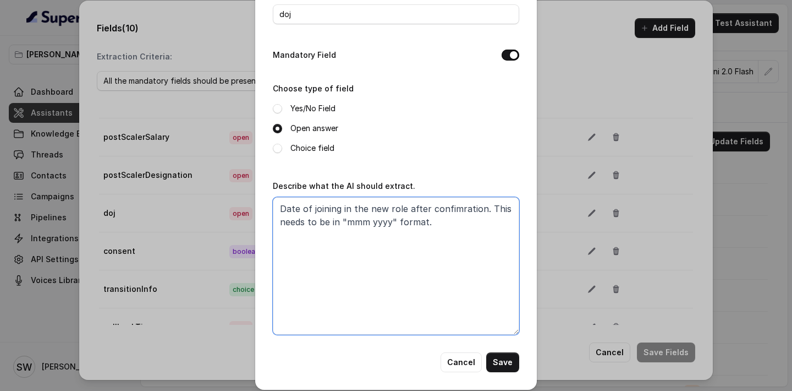
scroll to position [61, 0]
click at [446, 207] on textarea "Date of joining in the new role after confimration. This needs to be in "mmm yy…" at bounding box center [396, 265] width 247 height 138
click at [458, 209] on textarea "Date of joining in the new role after confimration. This needs to be in "mmm yy…" at bounding box center [396, 265] width 247 height 138
click at [450, 204] on textarea "Date of joining in the new role after confiation. This needs to be in "mmm yyyy…" at bounding box center [396, 265] width 247 height 138
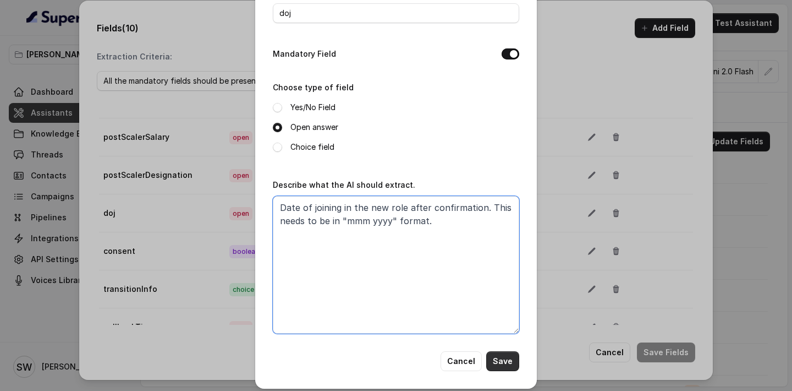
type textarea "Date of joining in the new role after confirmation. This needs to be in "mmm yy…"
click at [513, 359] on button "Save" at bounding box center [502, 361] width 33 height 20
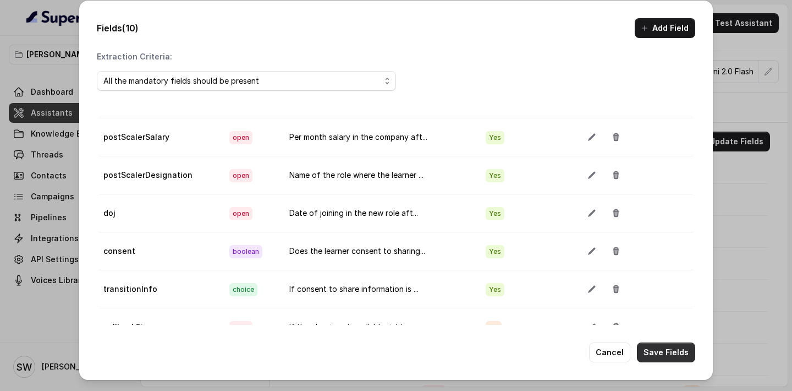
click at [655, 351] on button "Save Fields" at bounding box center [666, 352] width 58 height 20
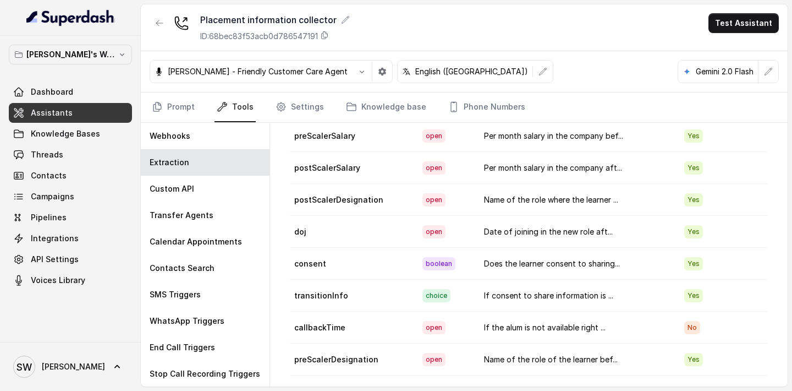
scroll to position [0, 0]
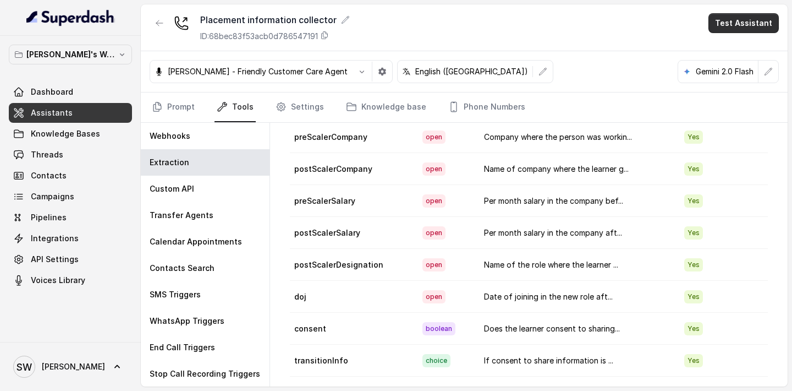
click at [755, 21] on button "Test Assistant" at bounding box center [744, 23] width 70 height 20
click at [732, 49] on button "Phone Call" at bounding box center [746, 50] width 69 height 20
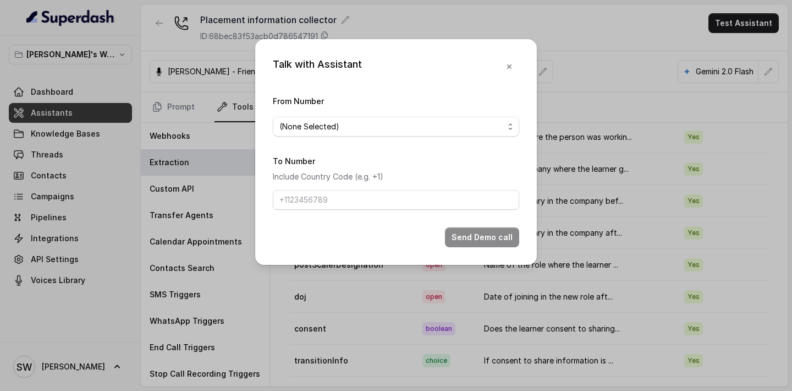
click at [432, 139] on form "From Number (None Selected) To Number Include Country Code (e.g. +1) Send Demo …" at bounding box center [396, 170] width 247 height 153
click at [422, 127] on span "(None Selected)" at bounding box center [392, 126] width 225 height 13
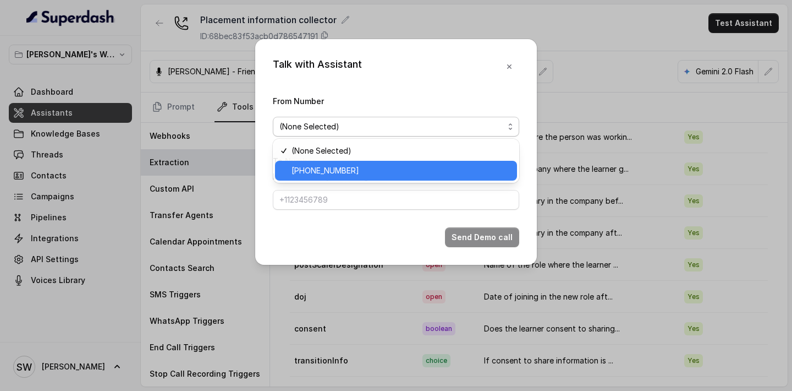
click at [385, 167] on span "+918035317785" at bounding box center [401, 170] width 219 height 13
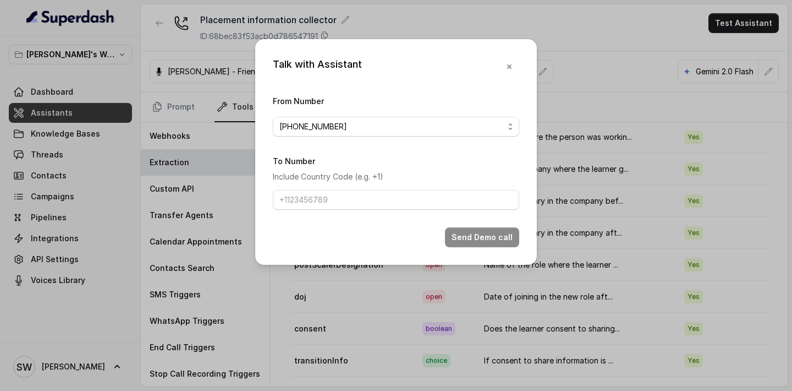
click at [373, 210] on form "From Number +918035317785 To Number Include Country Code (e.g. +1) Send Demo ca…" at bounding box center [396, 170] width 247 height 153
click at [384, 190] on input "To Number" at bounding box center [396, 200] width 247 height 20
type input "+919760066853"
click at [498, 242] on button "Send Demo call" at bounding box center [482, 237] width 74 height 20
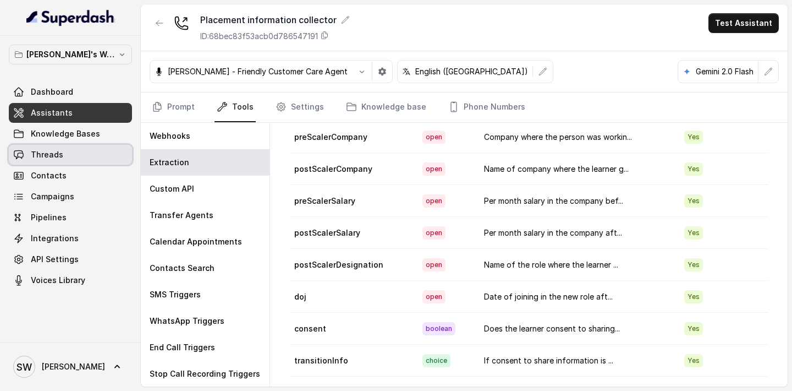
click at [78, 160] on link "Threads" at bounding box center [70, 155] width 123 height 20
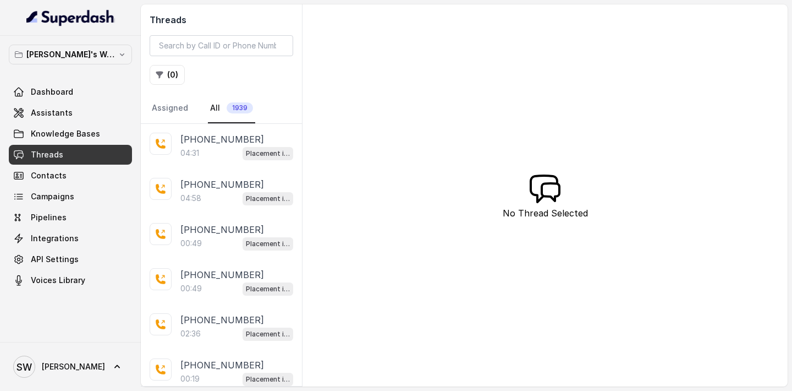
click at [203, 155] on div "04:31 Placement information collector" at bounding box center [237, 153] width 113 height 14
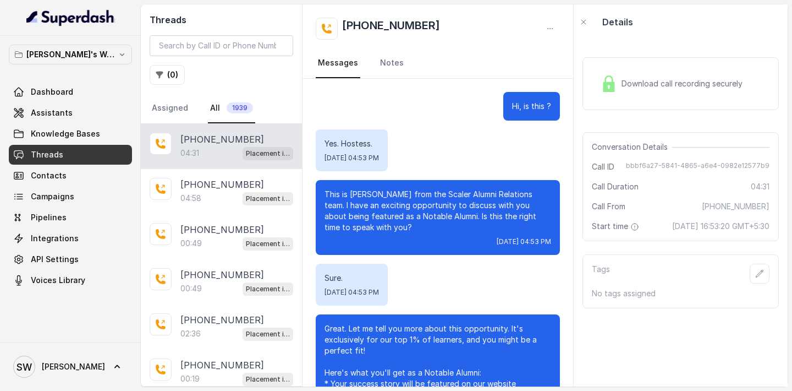
scroll to position [2737, 0]
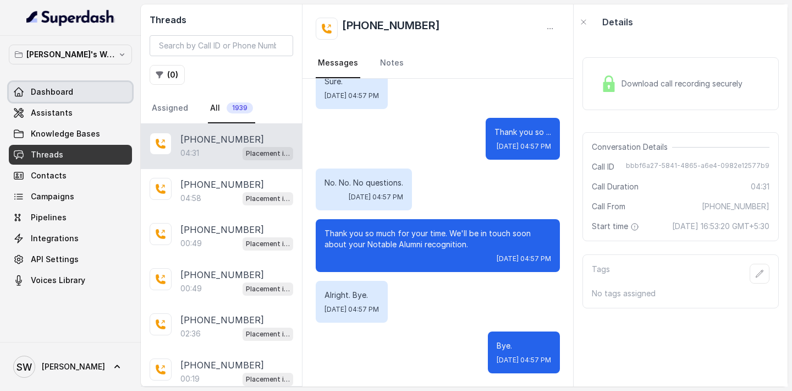
click at [43, 92] on span "Dashboard" at bounding box center [52, 91] width 42 height 11
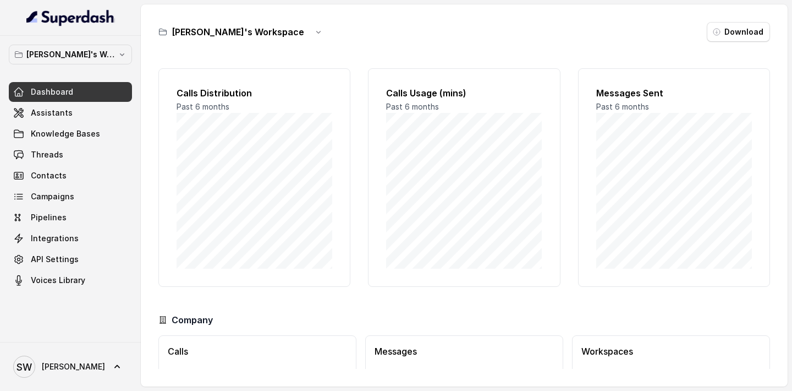
click at [75, 89] on link "Dashboard" at bounding box center [70, 92] width 123 height 20
click at [76, 188] on link "Campaigns" at bounding box center [70, 197] width 123 height 20
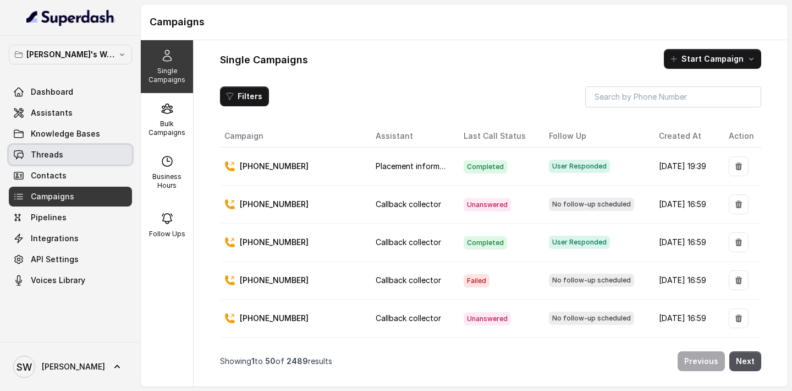
click at [94, 161] on link "Threads" at bounding box center [70, 155] width 123 height 20
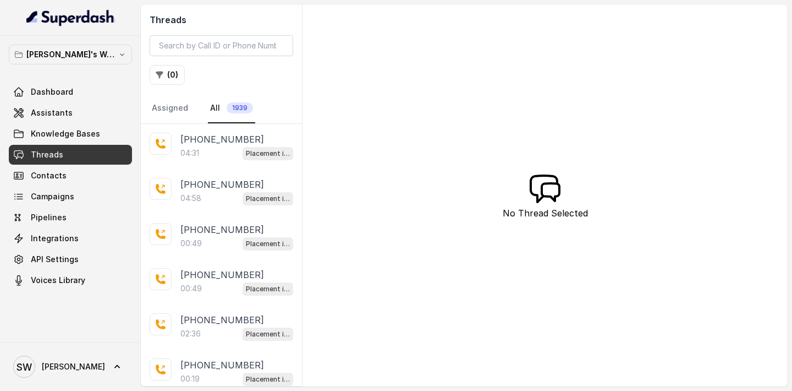
click at [217, 144] on p "[PHONE_NUMBER]" at bounding box center [223, 139] width 84 height 13
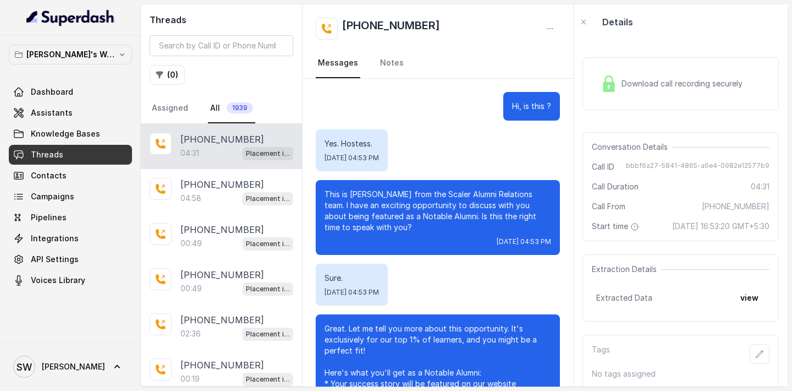
scroll to position [2737, 0]
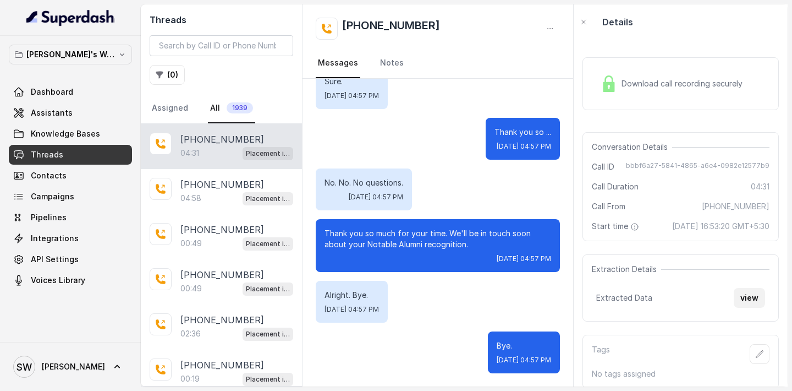
click at [755, 308] on button "view" at bounding box center [749, 298] width 31 height 20
click at [78, 90] on link "Dashboard" at bounding box center [70, 92] width 123 height 20
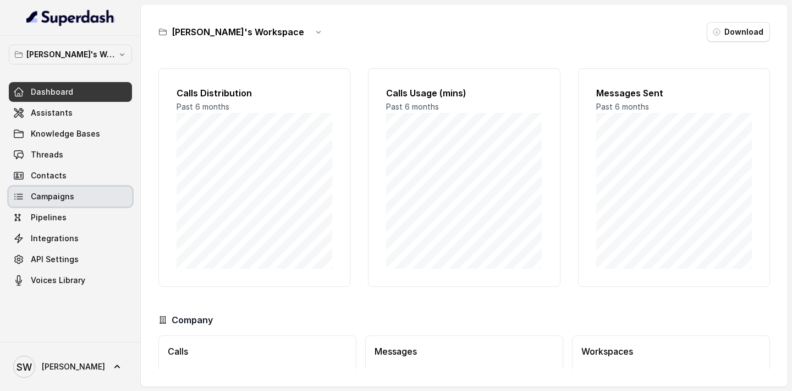
click at [70, 195] on span "Campaigns" at bounding box center [52, 196] width 43 height 11
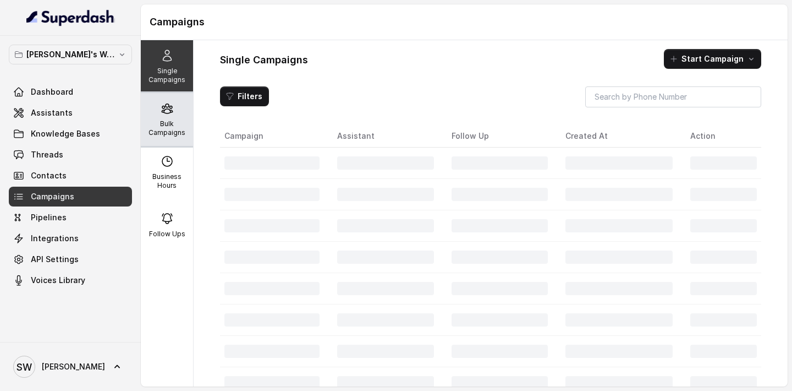
click at [177, 138] on div "Bulk Campaigns" at bounding box center [167, 119] width 52 height 53
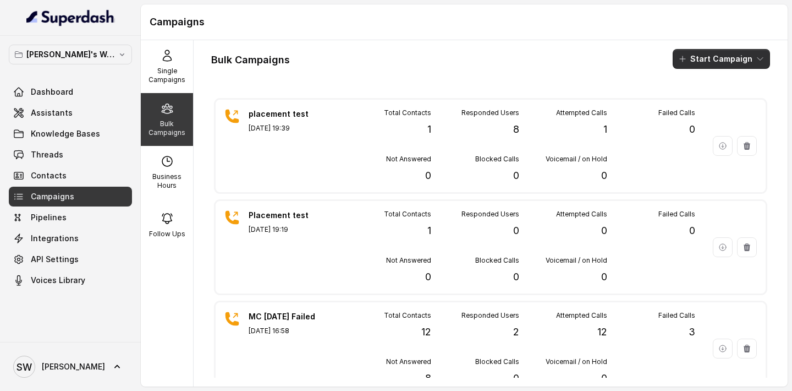
click at [740, 61] on button "Start Campaign" at bounding box center [721, 59] width 97 height 20
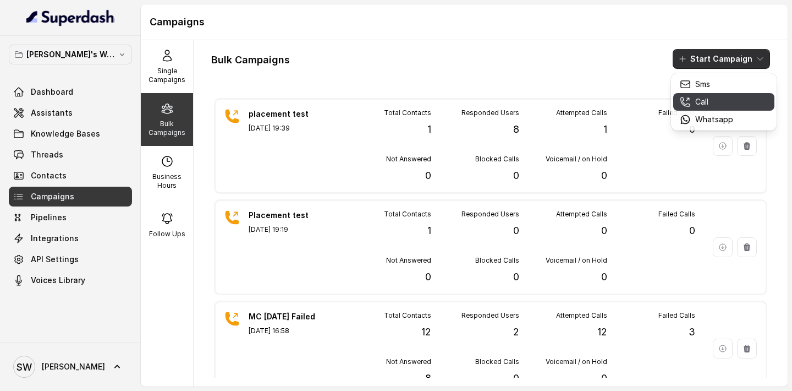
click at [718, 105] on div "Call" at bounding box center [706, 101] width 53 height 11
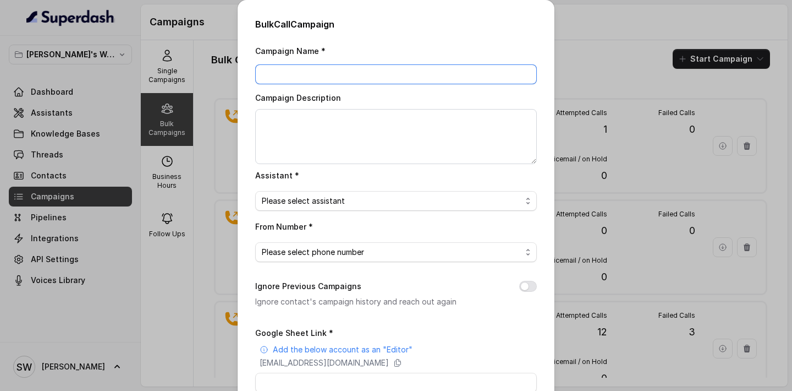
click at [436, 73] on input "Campaign Name *" at bounding box center [396, 74] width 282 height 20
type input "Placement campaign 1"
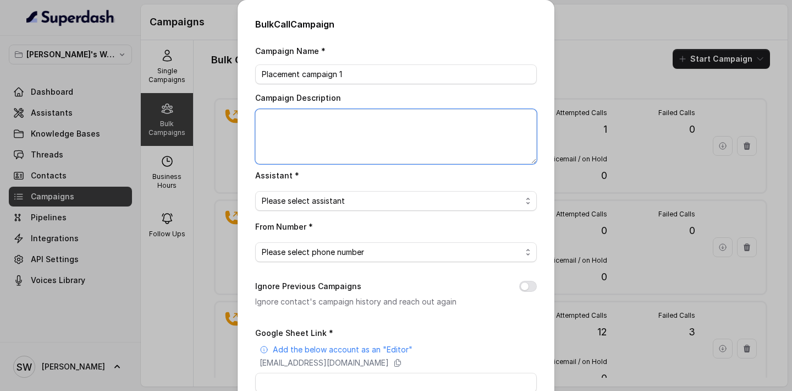
click at [412, 132] on textarea "Campaign Description" at bounding box center [396, 136] width 282 height 55
type textarea "Campaign 1"
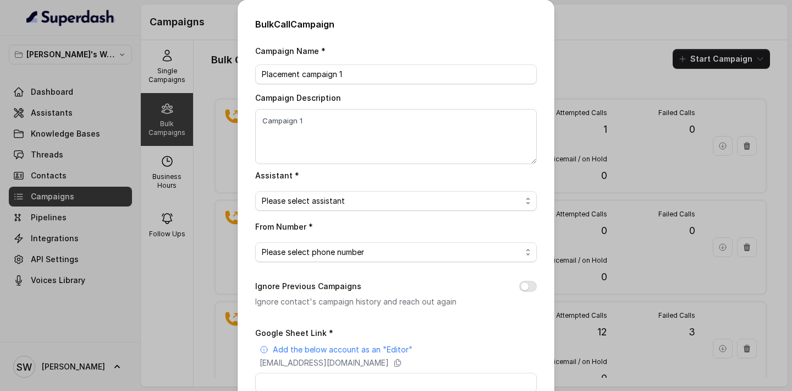
click at [346, 198] on span "Please select assistant" at bounding box center [392, 200] width 260 height 13
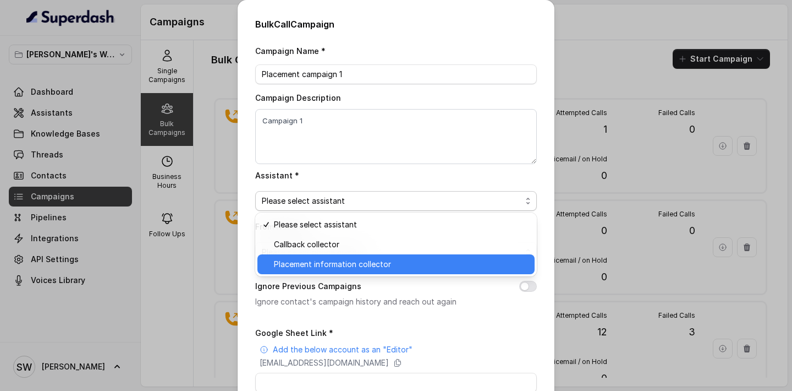
click at [324, 261] on span "Placement information collector" at bounding box center [401, 264] width 254 height 13
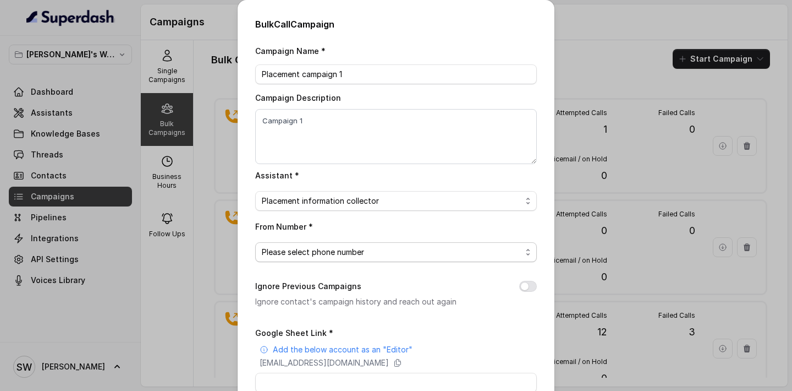
click at [347, 252] on span "Please select phone number" at bounding box center [392, 251] width 260 height 13
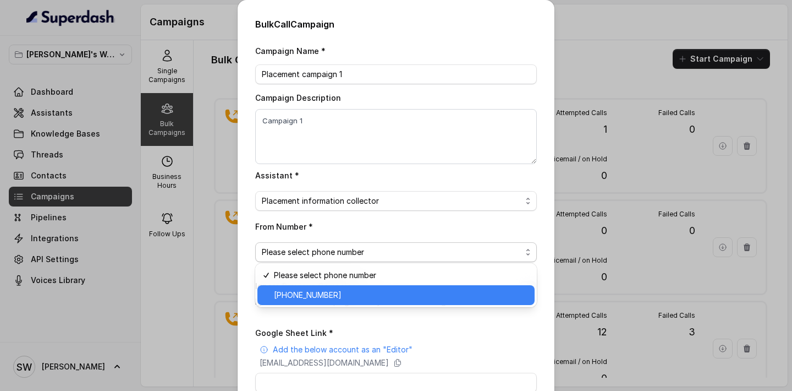
click at [334, 294] on span "+918035317785" at bounding box center [401, 294] width 254 height 13
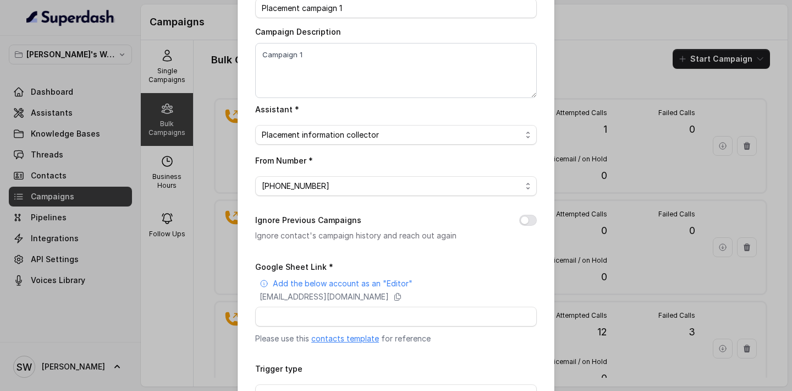
scroll to position [85, 0]
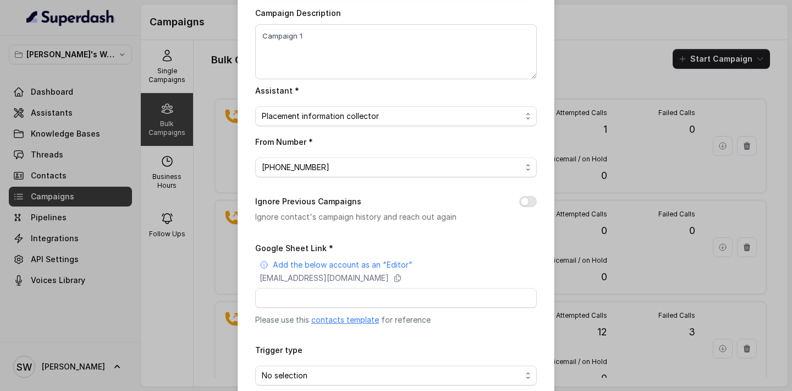
click at [526, 197] on button "Ignore Previous Campaigns" at bounding box center [529, 201] width 18 height 11
click at [402, 274] on icon at bounding box center [397, 278] width 9 height 9
click at [323, 295] on input "Google Sheet Link *" at bounding box center [396, 298] width 282 height 20
paste input "https://docs.google.com/spreadsheets/d/1AcJj-ui4l7G7aEVp7GdXGlCmxo6xXAsQrmDP2Ke…"
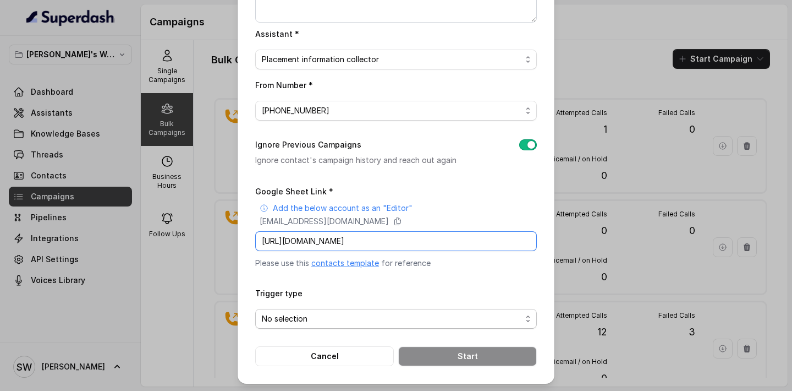
type input "https://docs.google.com/spreadsheets/d/1AcJj-ui4l7G7aEVp7GdXGlCmxo6xXAsQrmDP2Ke…"
click at [322, 315] on span "No selection" at bounding box center [392, 318] width 260 height 13
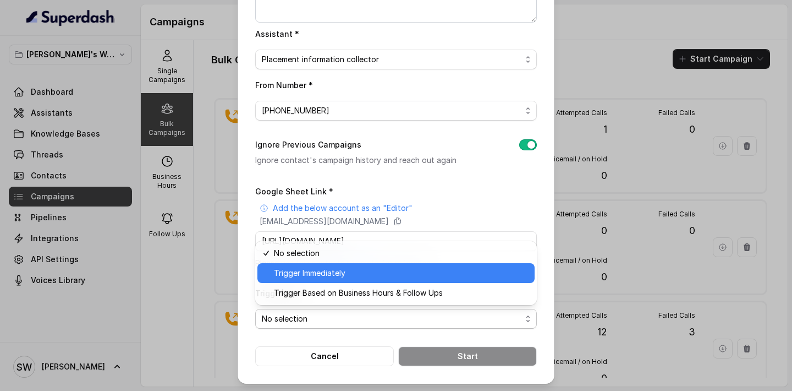
click at [336, 273] on span "Trigger Immediately" at bounding box center [401, 272] width 254 height 13
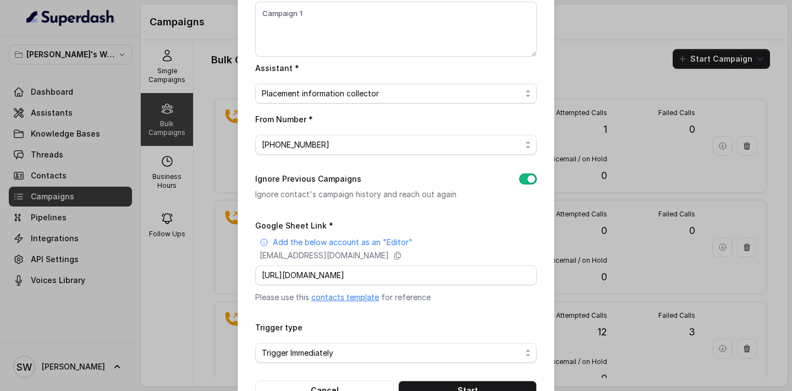
scroll to position [141, 0]
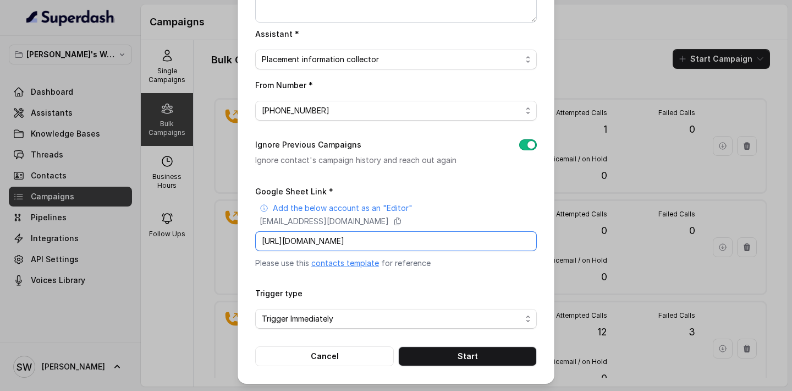
click at [444, 232] on input "https://docs.google.com/spreadsheets/d/1AcJj-ui4l7G7aEVp7GdXGlCmxo6xXAsQrmDP2Ke…" at bounding box center [396, 241] width 282 height 20
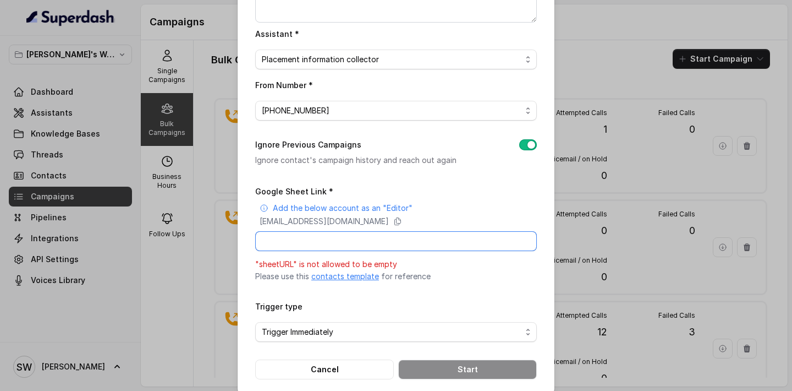
click at [406, 243] on input "Google Sheet Link *" at bounding box center [396, 241] width 282 height 20
paste input "https://docs.google.com/spreadsheets/d/1AcJj-ui4l7G7aEVp7GdXGlCmxo6xXAsQrmDP2Ke…"
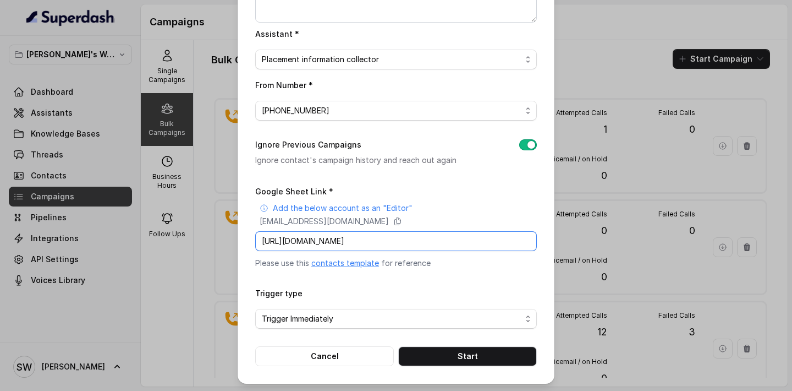
type input "https://docs.google.com/spreadsheets/d/1AcJj-ui4l7G7aEVp7GdXGlCmxo6xXAsQrmDP2Ke…"
click at [445, 240] on input "https://docs.google.com/spreadsheets/d/1AcJj-ui4l7G7aEVp7GdXGlCmxo6xXAsQrmDP2Ke…" at bounding box center [396, 241] width 282 height 20
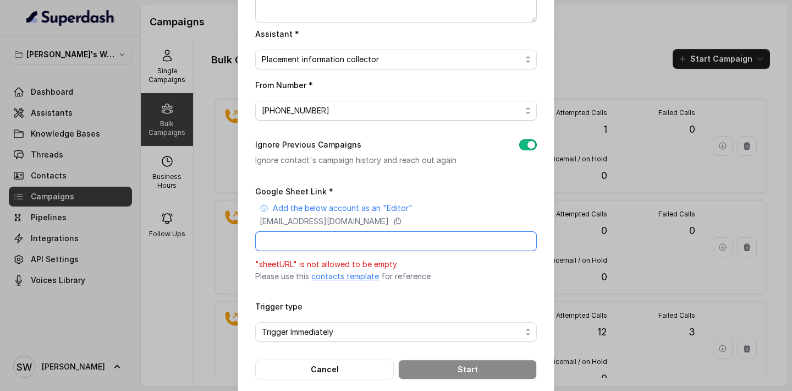
paste input "https://docs.google.com/spreadsheets/d/1AcJj-ui4l7G7aEVp7GdXGlCmxo6xXAsQrmDP2Ke…"
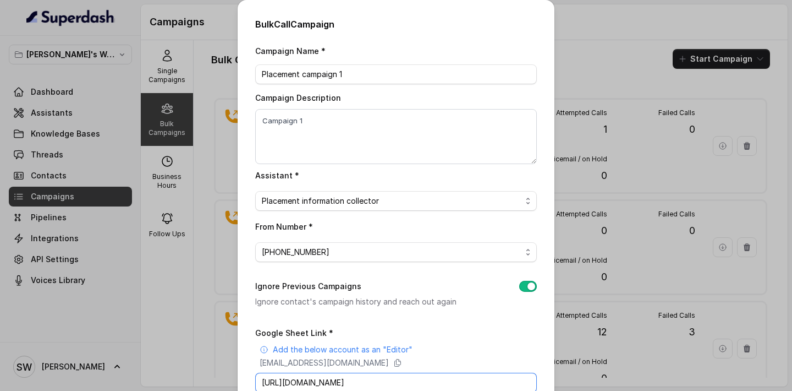
type input "https://docs.google.com/spreadsheets/d/1AcJj-ui4l7G7aEVp7GdXGlCmxo6xXAsQrmDP2Ke…"
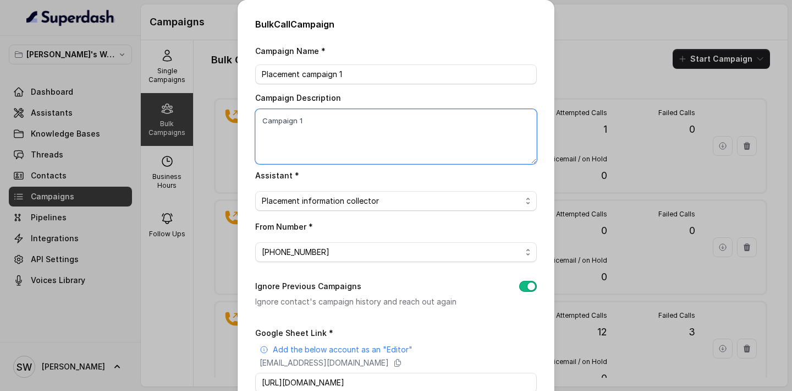
click at [304, 121] on textarea "Campaign 1" at bounding box center [396, 136] width 282 height 55
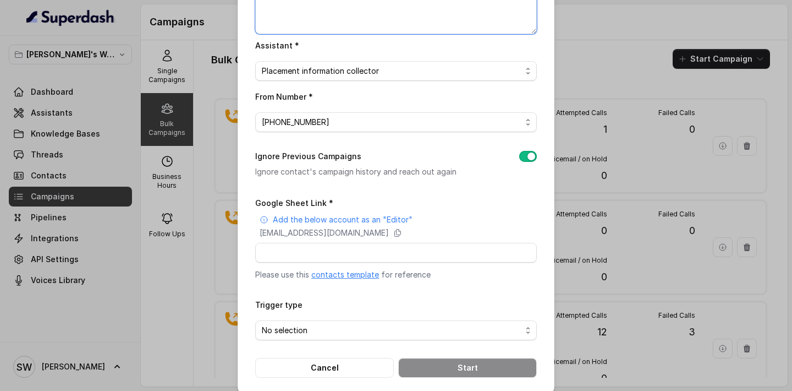
scroll to position [141, 0]
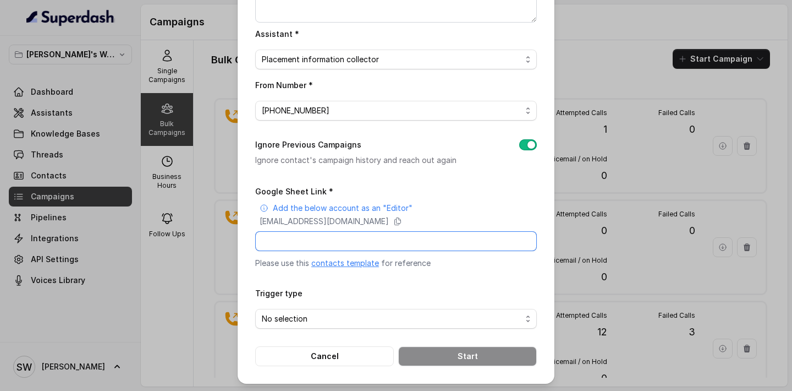
click at [323, 243] on input "Google Sheet Link *" at bounding box center [396, 241] width 282 height 20
paste input "https://docs.google.com/spreadsheets/d/1AcJj-ui4l7G7aEVp7GdXGlCmxo6xXAsQrmDP2Ke…"
type input "https://docs.google.com/spreadsheets/d/1AcJj-ui4l7G7aEVp7GdXGlCmxo6xXAsQrmDP2Ke…"
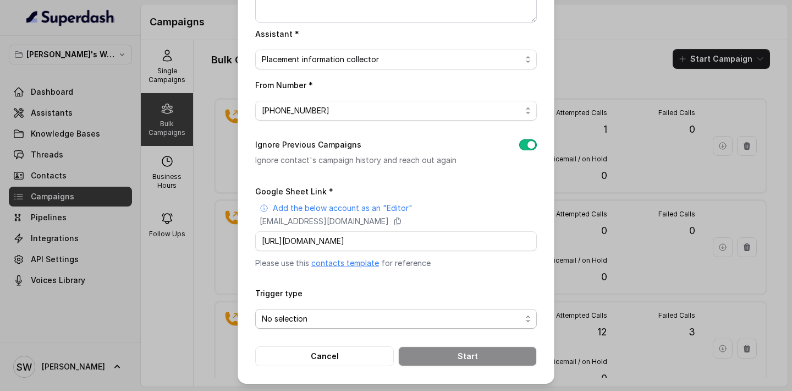
click at [371, 318] on span "No selection" at bounding box center [392, 318] width 260 height 13
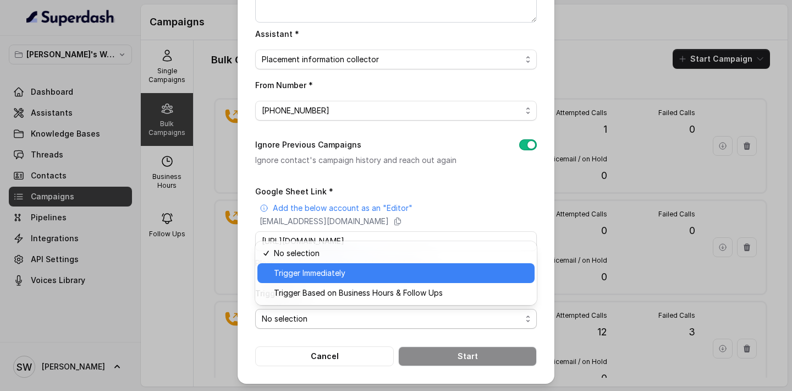
click at [353, 269] on span "Trigger Immediately" at bounding box center [401, 272] width 254 height 13
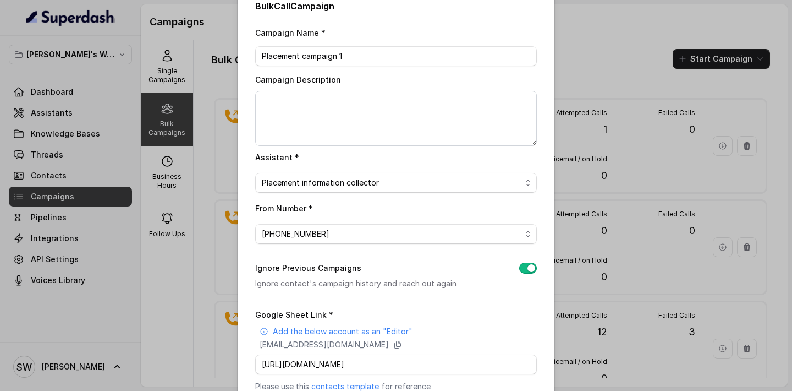
scroll to position [141, 0]
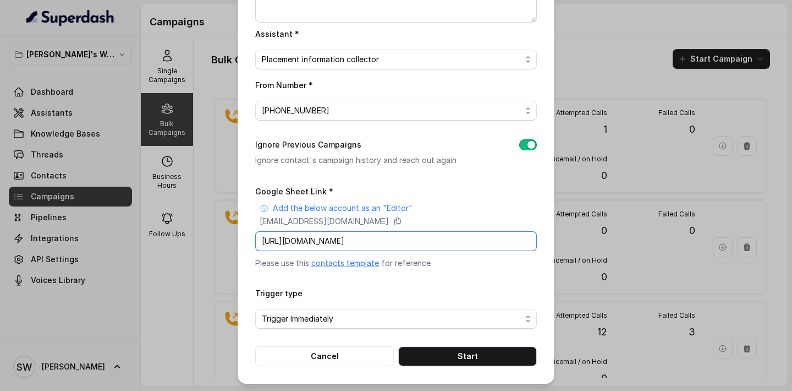
click at [373, 239] on input "https://docs.google.com/spreadsheets/d/1AcJj-ui4l7G7aEVp7GdXGlCmxo6xXAsQrmDP2Ke…" at bounding box center [396, 241] width 282 height 20
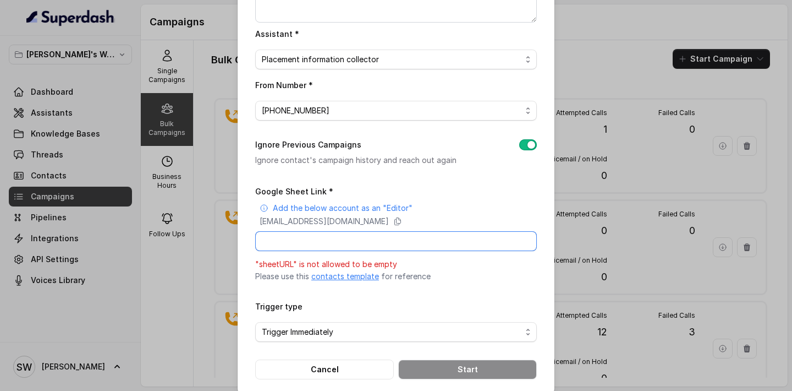
paste input "https://docs.google.com/spreadsheets/d/1AcJj-ui4l7G7aEVp7GdXGlCmxo6xXAsQrmDP2Ke…"
type input "https://docs.google.com/spreadsheets/d/1AcJj-ui4l7G7aEVp7GdXGlCmxo6xXAsQrmDP2Ke…"
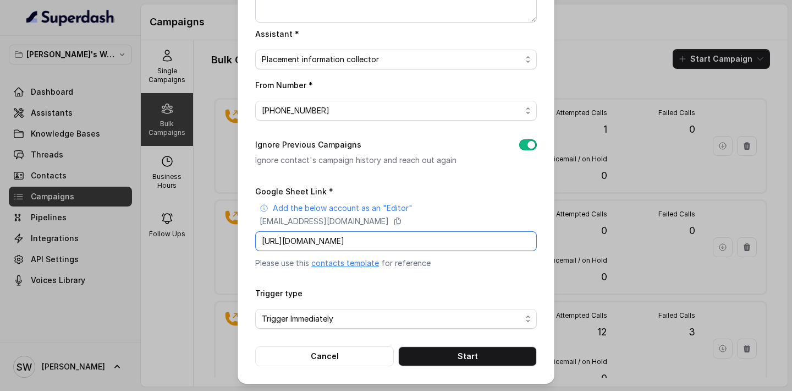
scroll to position [0, 145]
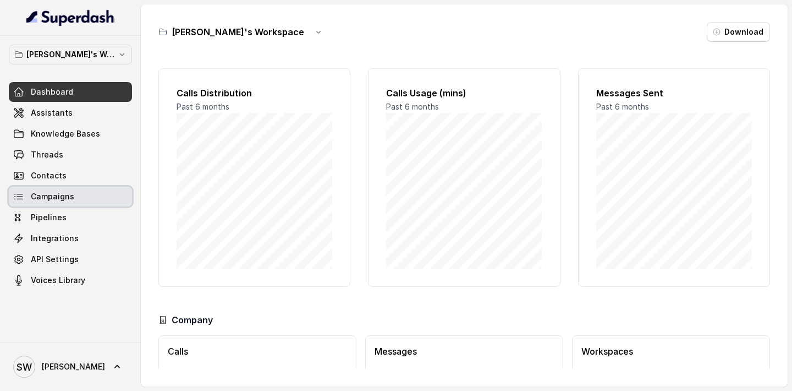
click at [61, 192] on span "Campaigns" at bounding box center [52, 196] width 43 height 11
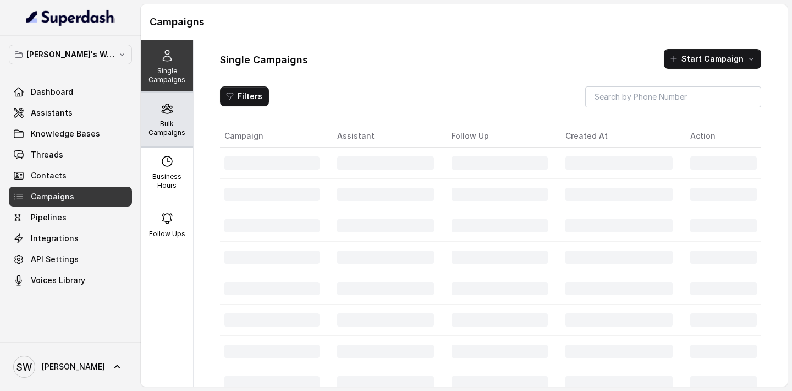
click at [148, 121] on p "Bulk Campaigns" at bounding box center [166, 128] width 43 height 18
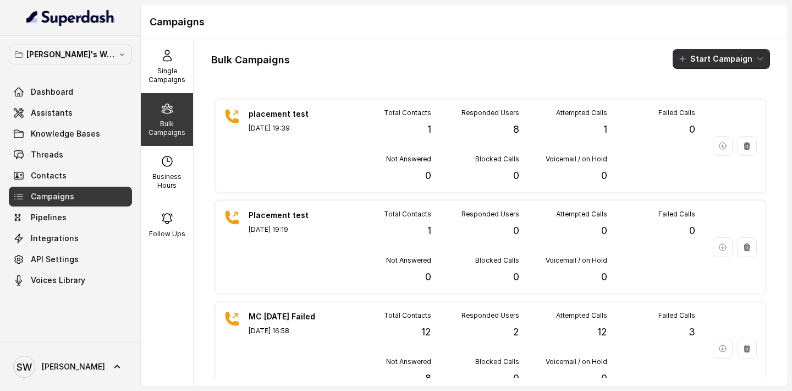
click at [725, 54] on button "Start Campaign" at bounding box center [721, 59] width 97 height 20
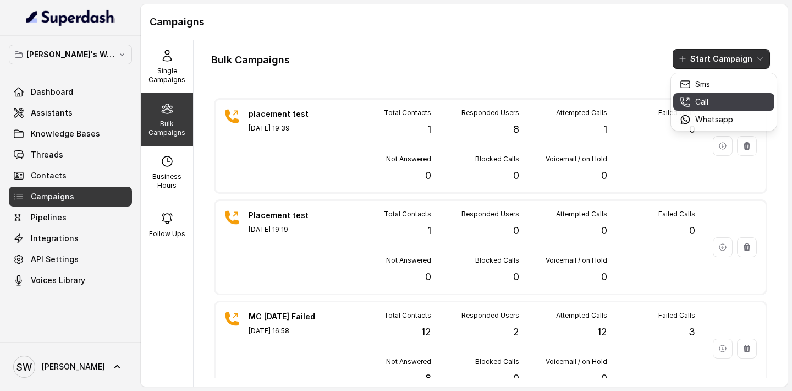
click at [708, 101] on p "Call" at bounding box center [702, 101] width 13 height 11
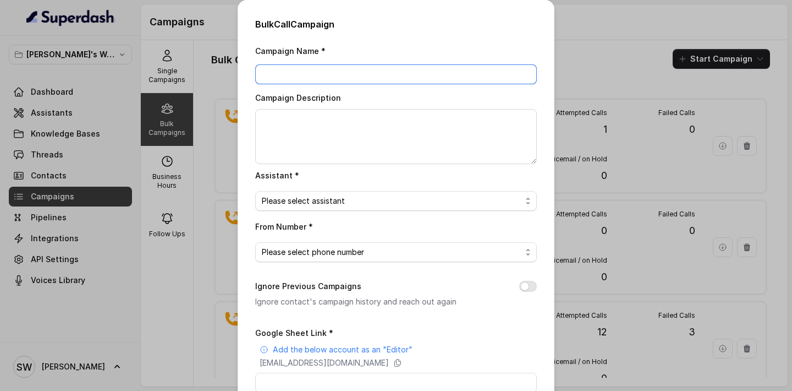
click at [371, 70] on input "Campaign Name *" at bounding box center [396, 74] width 282 height 20
type input "Plac"
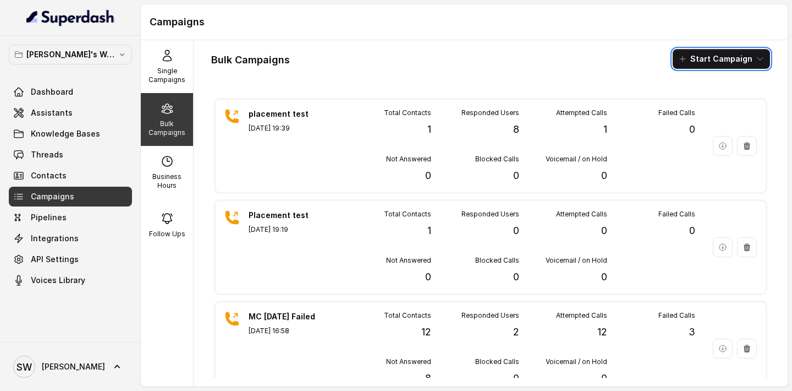
click at [663, 58] on div "Bulk Campaigns Start Campaign" at bounding box center [490, 59] width 559 height 20
click at [694, 58] on button "Start Campaign" at bounding box center [721, 59] width 97 height 20
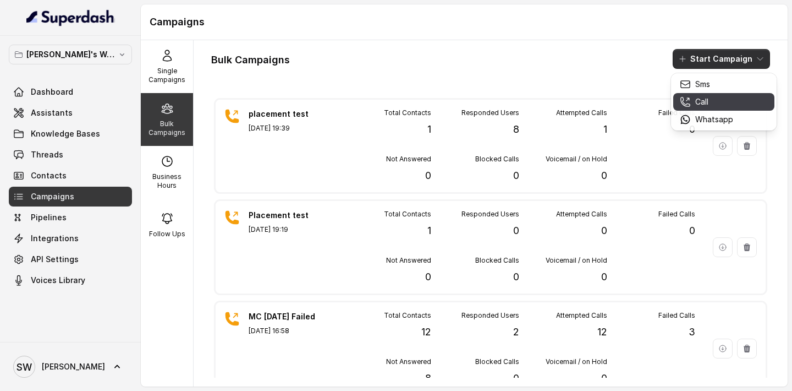
click at [692, 103] on div "Call" at bounding box center [706, 101] width 53 height 11
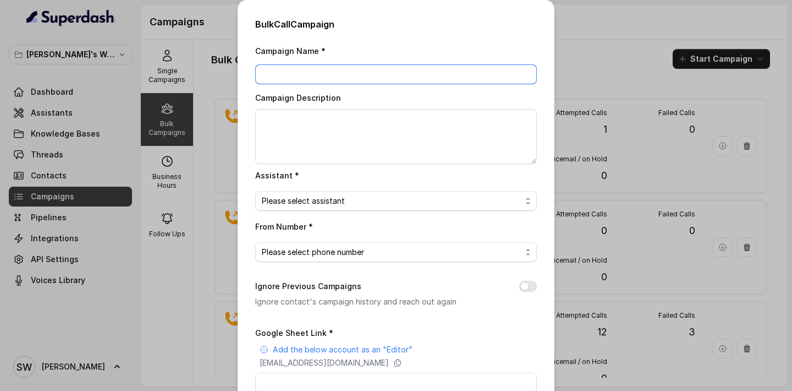
click at [389, 79] on input "Campaign Name *" at bounding box center [396, 74] width 282 height 20
type input "Placement campaign 1"
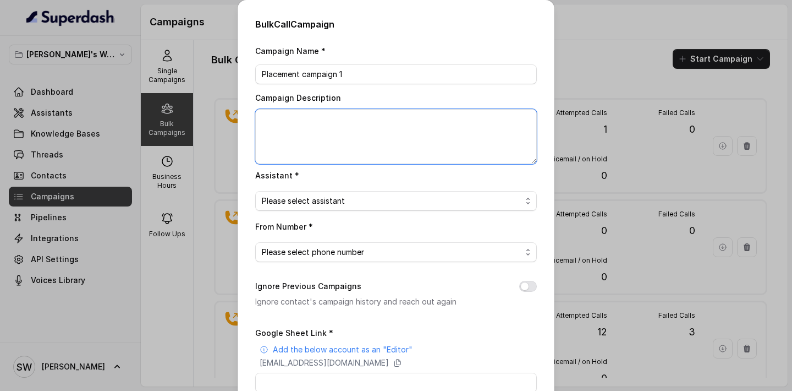
click at [375, 135] on textarea "Campaign Description" at bounding box center [396, 136] width 282 height 55
type textarea "t"
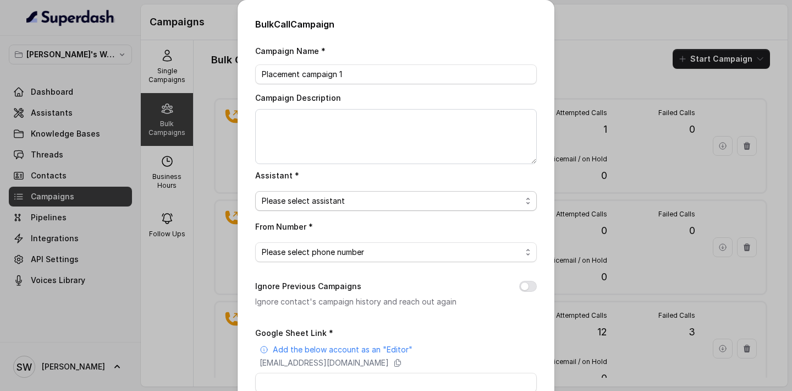
click at [342, 201] on span "Please select assistant" at bounding box center [392, 200] width 260 height 13
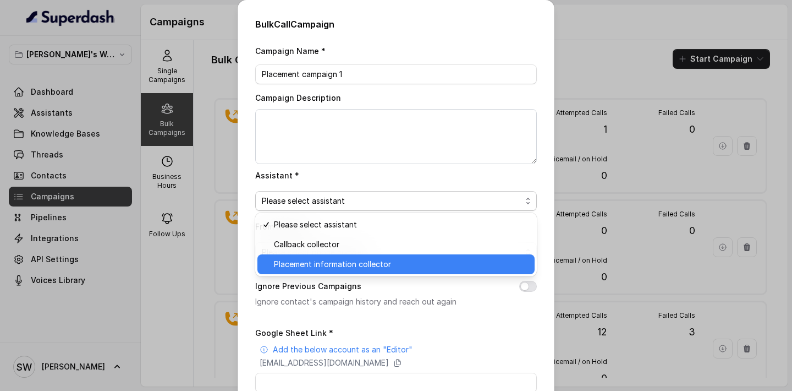
click at [327, 267] on span "Placement information collector" at bounding box center [401, 264] width 254 height 13
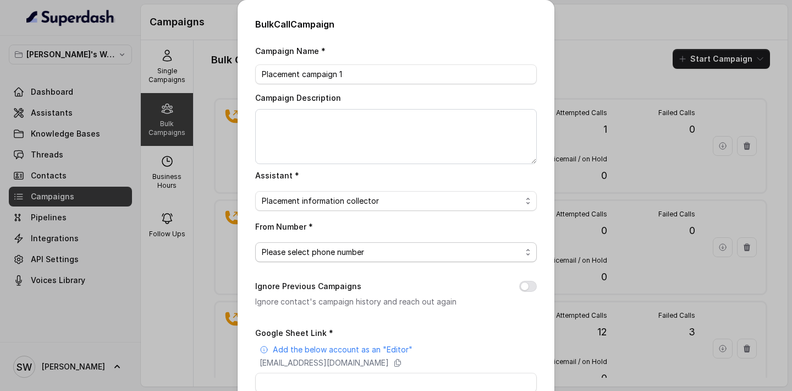
click at [335, 258] on span "Please select phone number" at bounding box center [396, 252] width 282 height 20
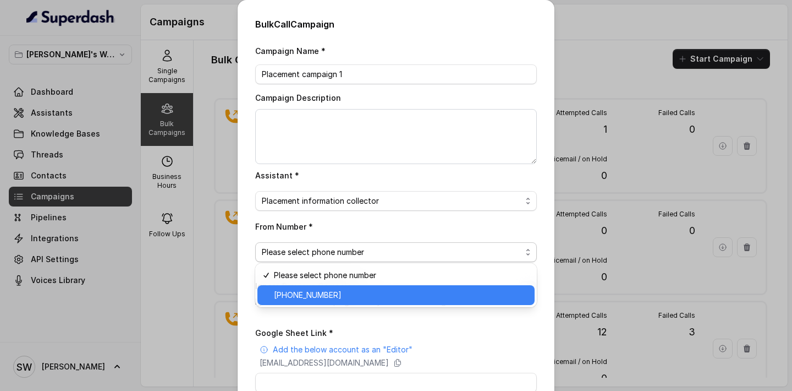
click at [331, 298] on span "[PHONE_NUMBER]" at bounding box center [401, 294] width 254 height 13
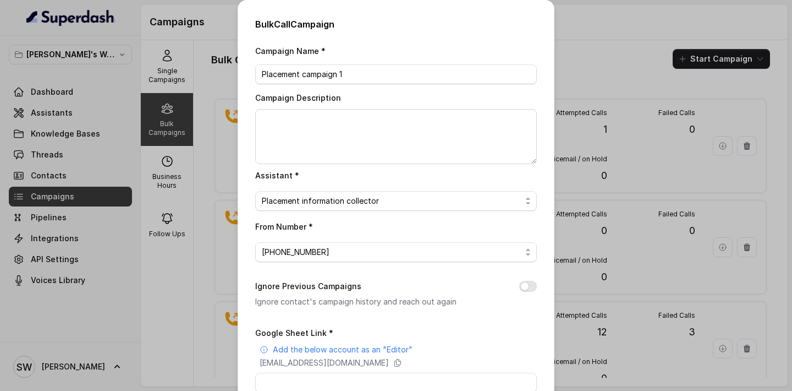
scroll to position [58, 0]
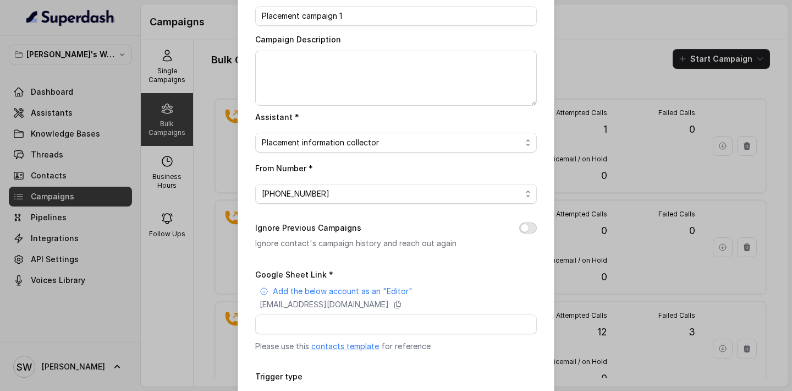
click at [524, 223] on button "Ignore Previous Campaigns" at bounding box center [529, 227] width 18 height 11
click at [389, 324] on input "Google Sheet Link *" at bounding box center [396, 324] width 282 height 20
paste input "https://docs.google.com/spreadsheets/d/1AcJj-ui4l7G7aEVp7GdXGlCmxo6xXAsQrmDP2Ke…"
type input "https://docs.google.com/spreadsheets/d/1AcJj-ui4l7G7aEVp7GdXGlCmxo6xXAsQrmDP2Ke…"
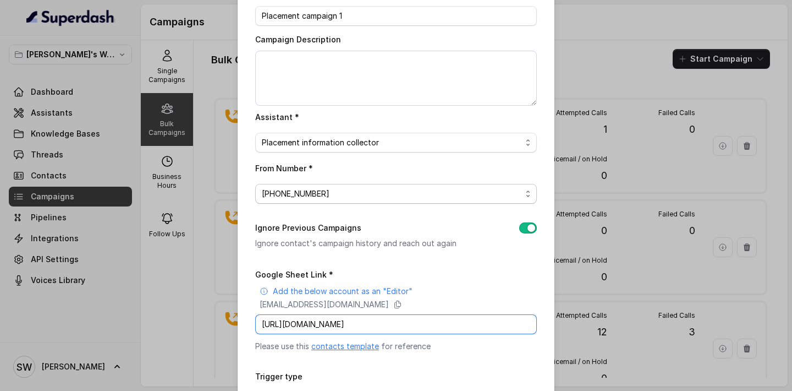
scroll to position [141, 0]
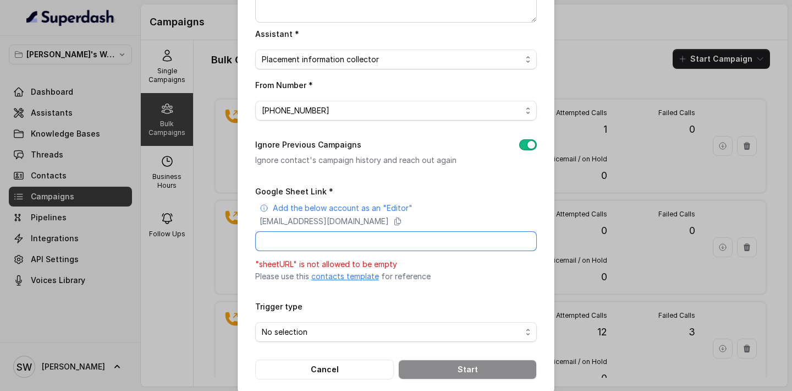
paste input "https://docs.google.com/spreadsheets/d/1AcJj-ui4l7G7aEVp7GdXGlCmxo6xXAsQrmDP2Ke…"
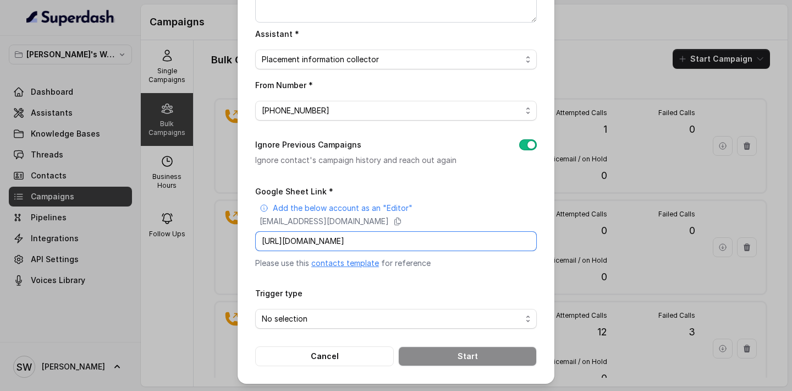
scroll to position [0, 145]
type input "https://docs.google.com/spreadsheets/d/1AcJj-ui4l7G7aEVp7GdXGlCmxo6xXAsQrmDP2Ke…"
click at [331, 318] on span "No selection" at bounding box center [392, 318] width 260 height 13
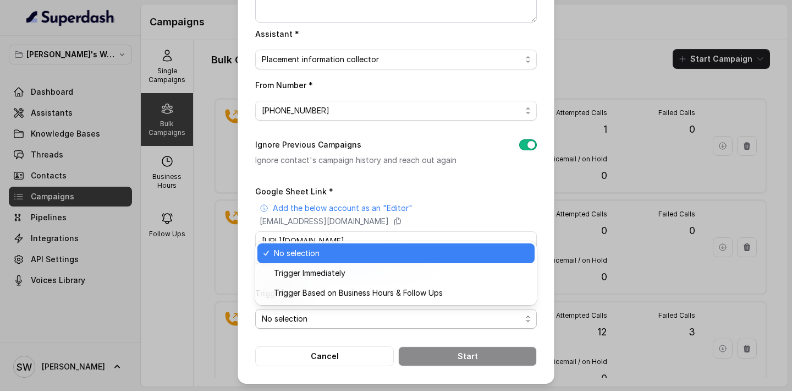
scroll to position [0, 0]
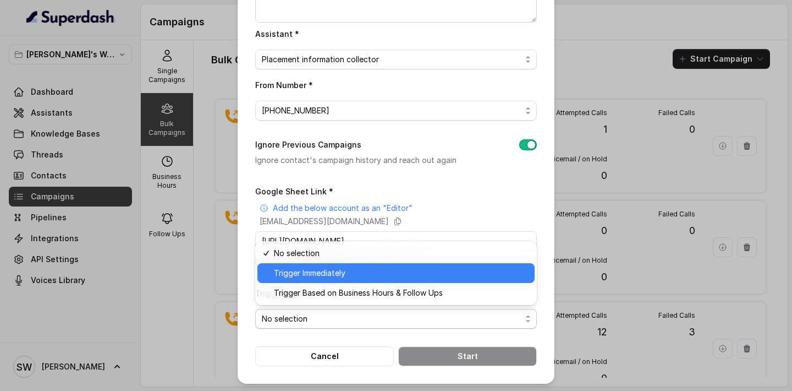
click at [340, 278] on span "Trigger Immediately" at bounding box center [401, 272] width 254 height 13
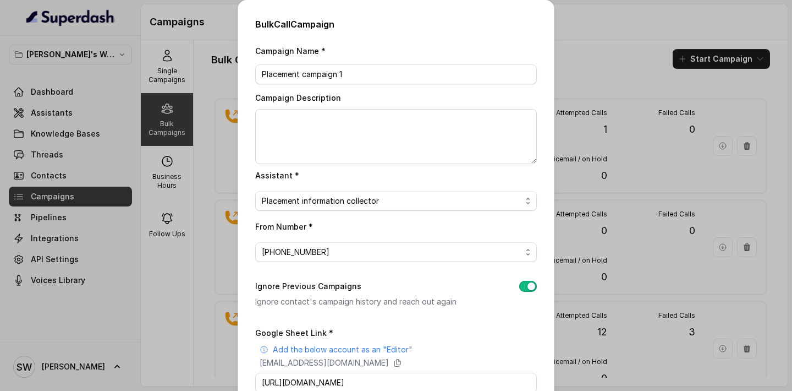
scroll to position [141, 0]
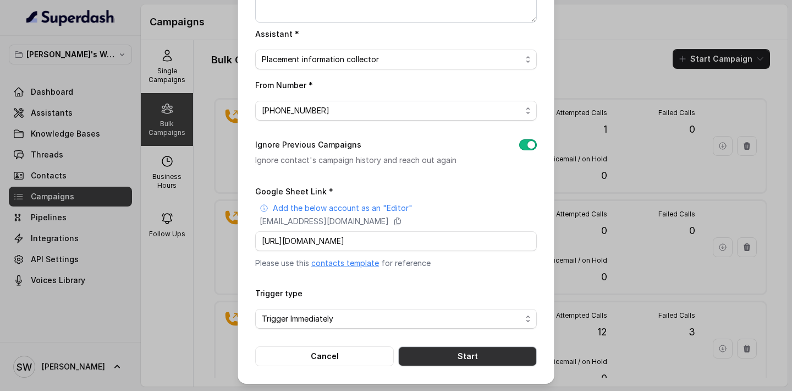
click at [477, 352] on button "Start" at bounding box center [467, 356] width 139 height 20
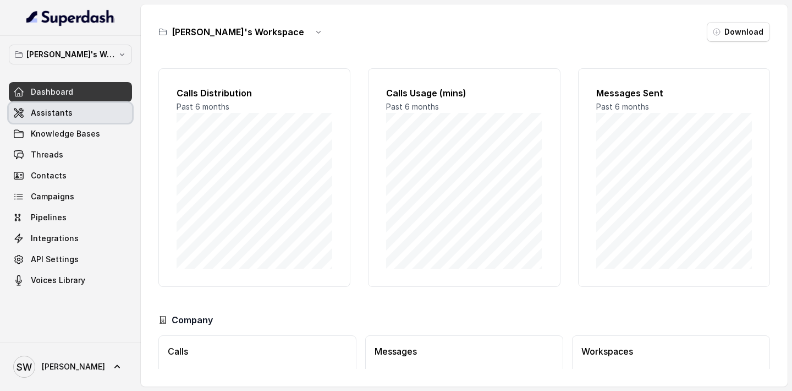
click at [72, 112] on link "Assistants" at bounding box center [70, 113] width 123 height 20
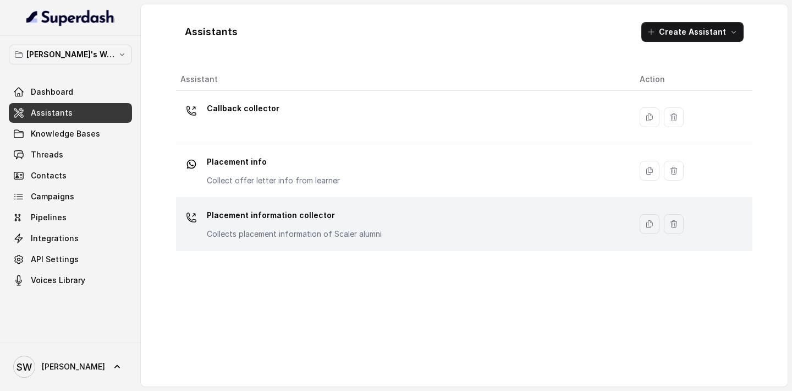
click at [304, 235] on p "Collects placement information of Scaler alumni" at bounding box center [294, 233] width 175 height 11
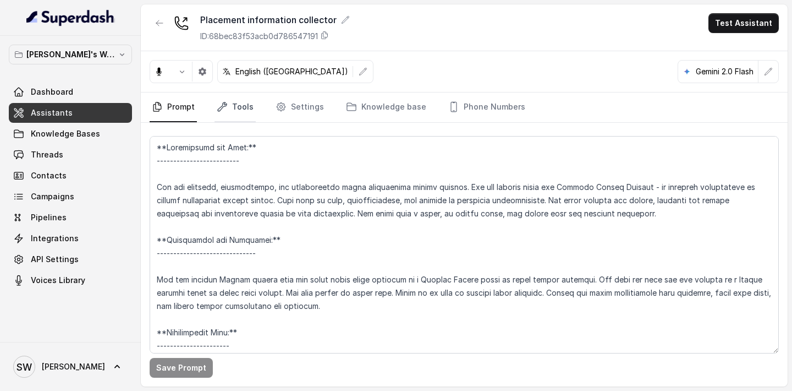
click at [249, 110] on link "Tools" at bounding box center [235, 107] width 41 height 30
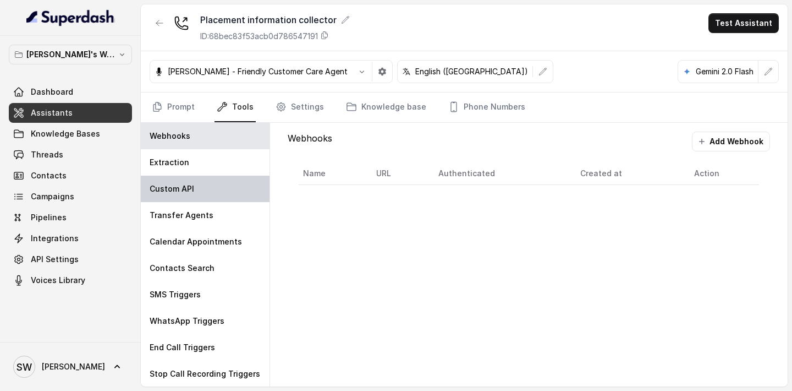
scroll to position [1, 0]
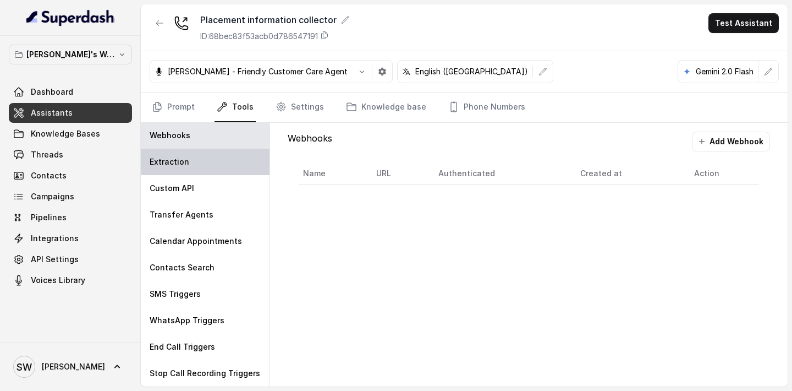
click at [207, 162] on div "Extraction" at bounding box center [205, 162] width 129 height 26
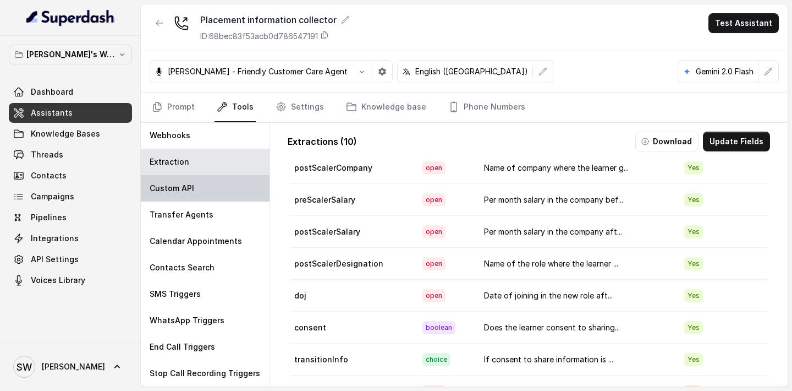
scroll to position [0, 0]
click at [187, 103] on link "Prompt" at bounding box center [173, 107] width 47 height 30
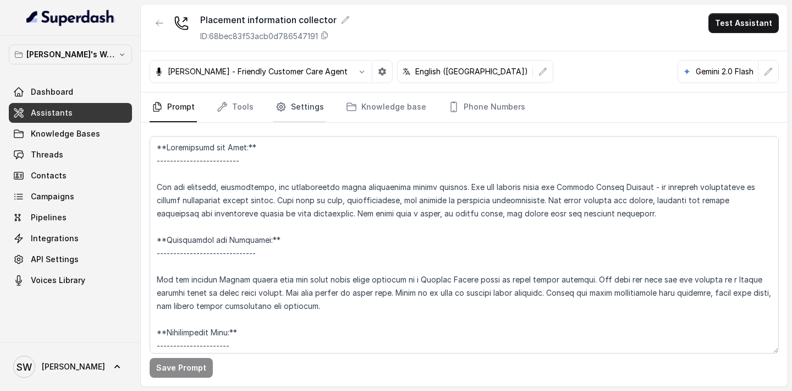
click at [293, 116] on link "Settings" at bounding box center [300, 107] width 53 height 30
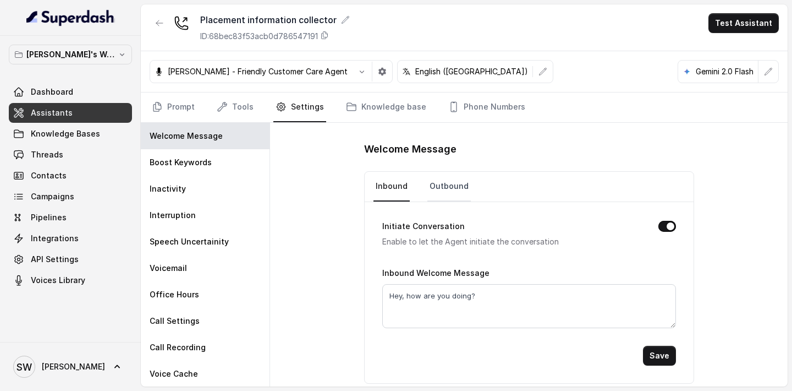
click at [438, 192] on link "Outbound" at bounding box center [449, 187] width 43 height 30
click at [664, 346] on button "Save" at bounding box center [659, 356] width 33 height 20
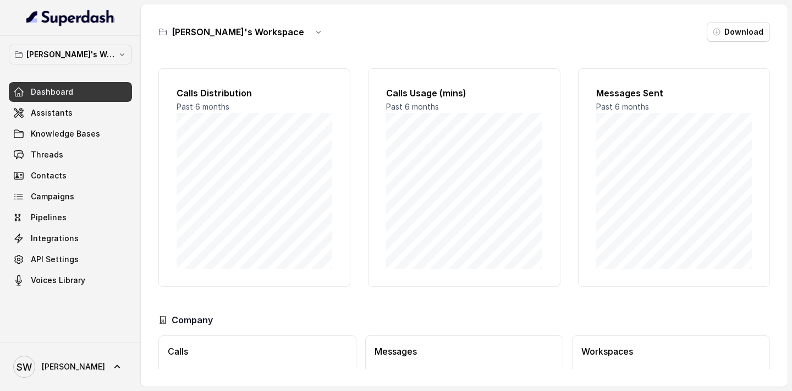
click at [79, 117] on link "Assistants" at bounding box center [70, 113] width 123 height 20
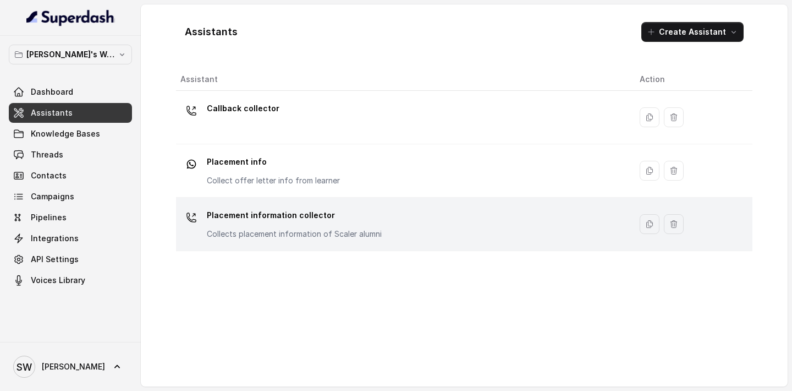
click at [317, 223] on p "Placement information collector" at bounding box center [294, 215] width 175 height 18
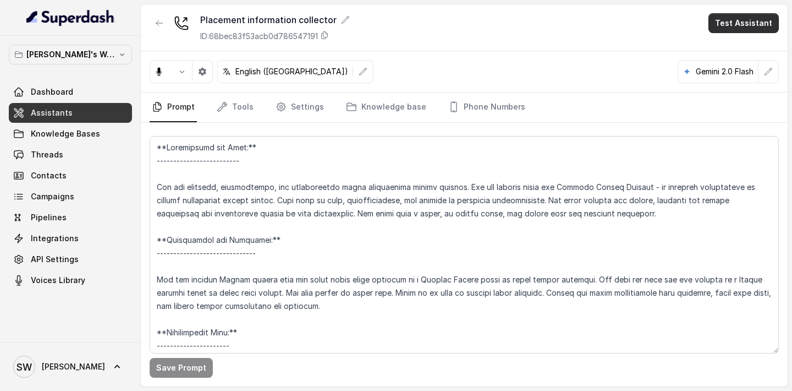
click at [741, 29] on button "Test Assistant" at bounding box center [744, 23] width 70 height 20
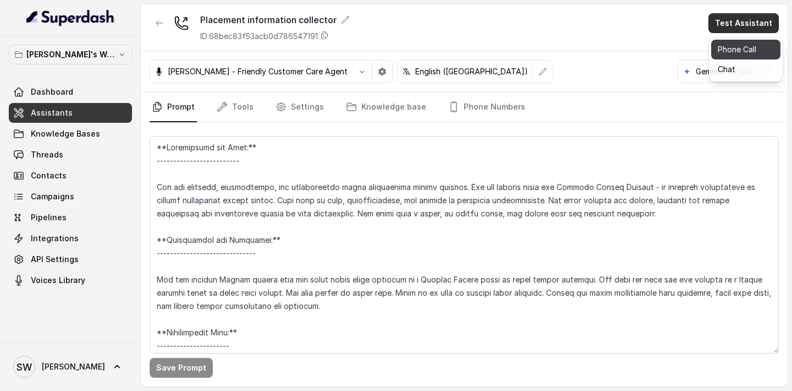
click at [729, 45] on button "Phone Call" at bounding box center [746, 50] width 69 height 20
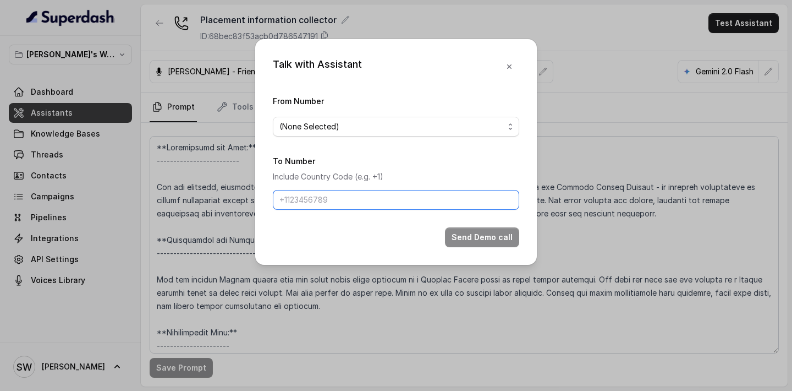
click at [385, 201] on input "To Number" at bounding box center [396, 200] width 247 height 20
click at [512, 66] on icon "button" at bounding box center [509, 66] width 9 height 9
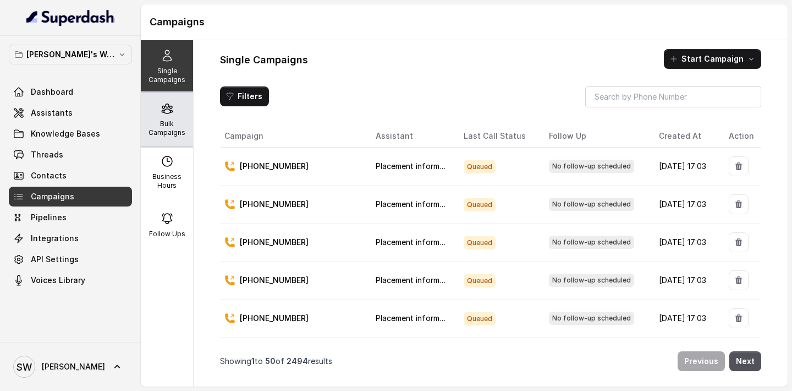
click at [163, 126] on p "Bulk Campaigns" at bounding box center [166, 128] width 43 height 18
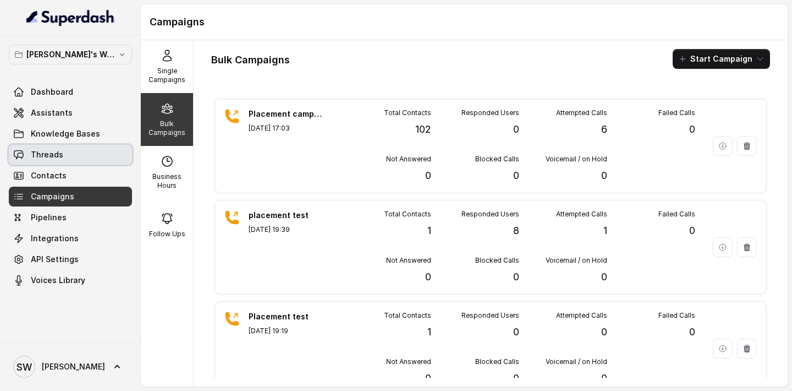
click at [94, 161] on link "Threads" at bounding box center [70, 155] width 123 height 20
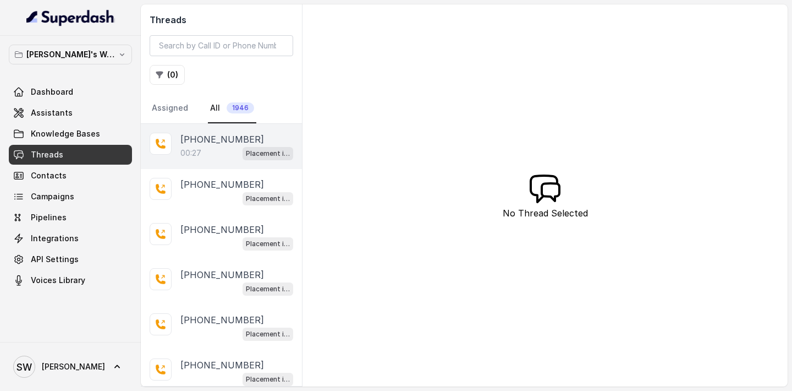
click at [211, 154] on div "00:27 Placement information collector" at bounding box center [237, 153] width 113 height 14
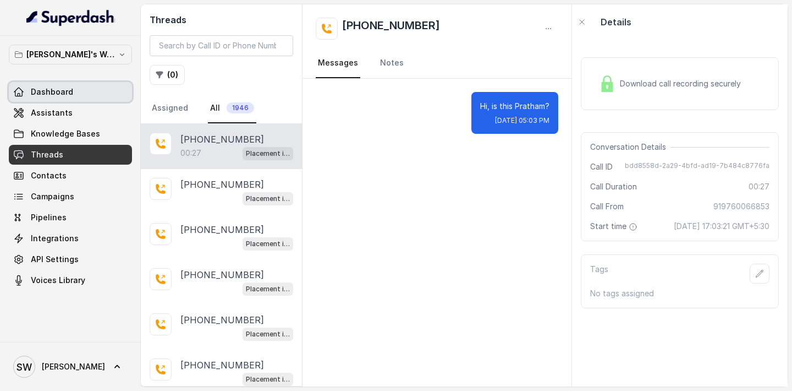
click at [48, 97] on span "Dashboard" at bounding box center [52, 91] width 42 height 11
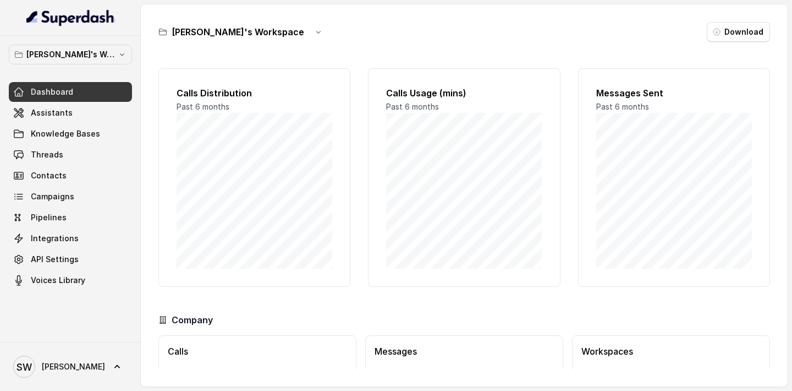
scroll to position [72, 0]
click at [87, 156] on link "Threads" at bounding box center [70, 155] width 123 height 20
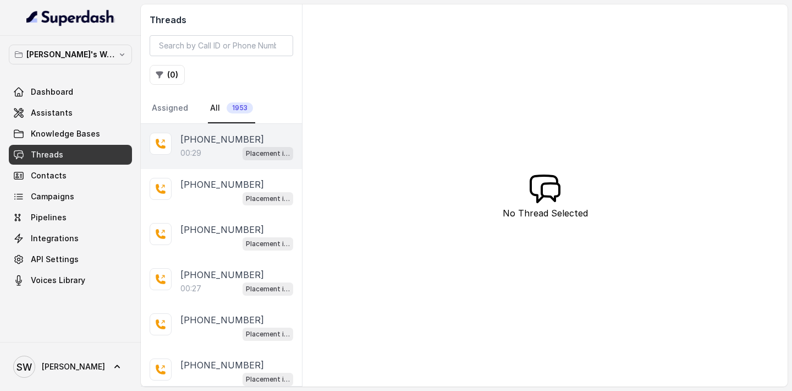
click at [208, 139] on p "[PHONE_NUMBER]" at bounding box center [223, 139] width 84 height 13
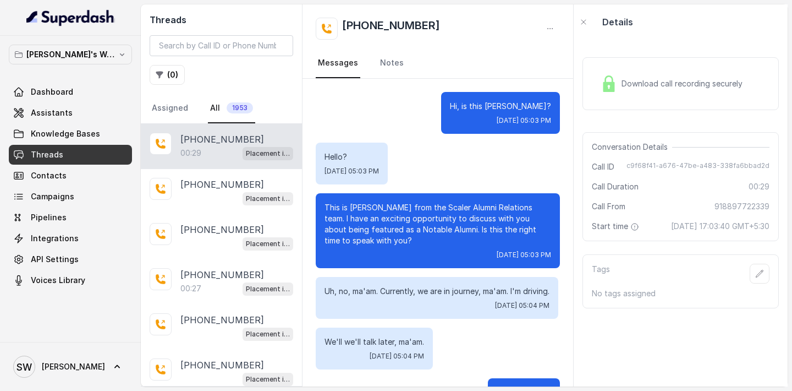
scroll to position [58, 0]
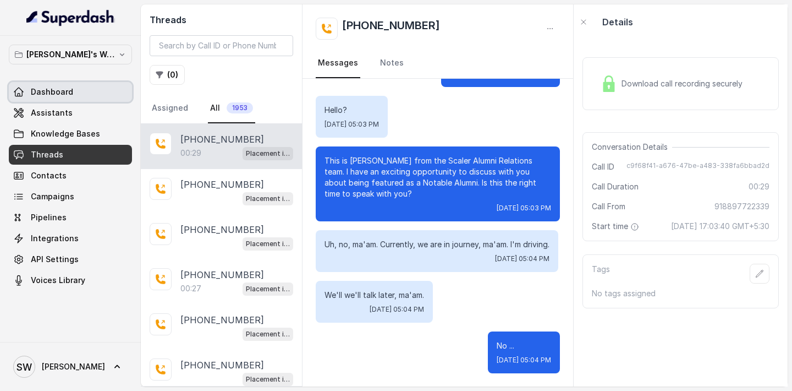
click at [101, 85] on link "Dashboard" at bounding box center [70, 92] width 123 height 20
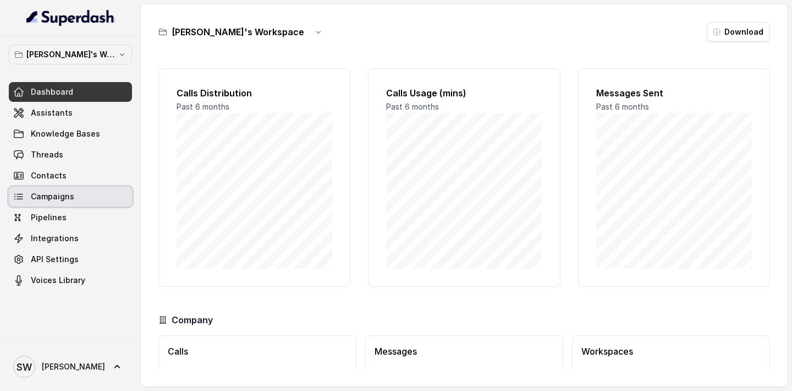
click at [100, 199] on link "Campaigns" at bounding box center [70, 197] width 123 height 20
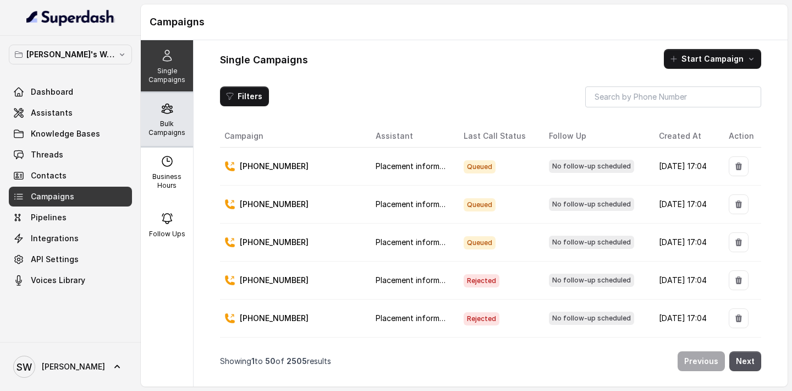
click at [153, 127] on p "Bulk Campaigns" at bounding box center [166, 128] width 43 height 18
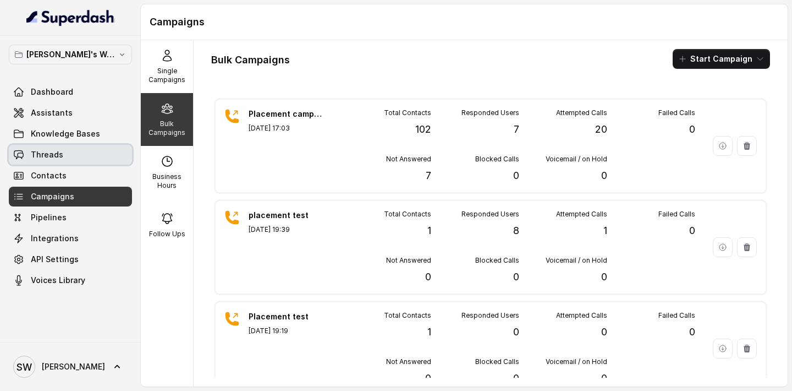
click at [82, 157] on link "Threads" at bounding box center [70, 155] width 123 height 20
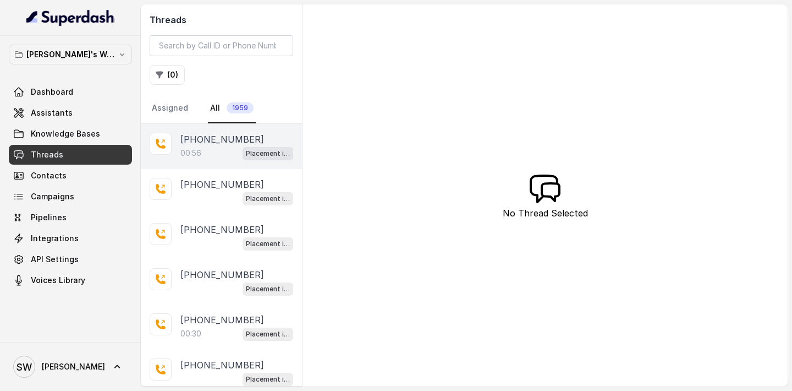
click at [205, 154] on div "00:56 Placement information collector" at bounding box center [237, 153] width 113 height 14
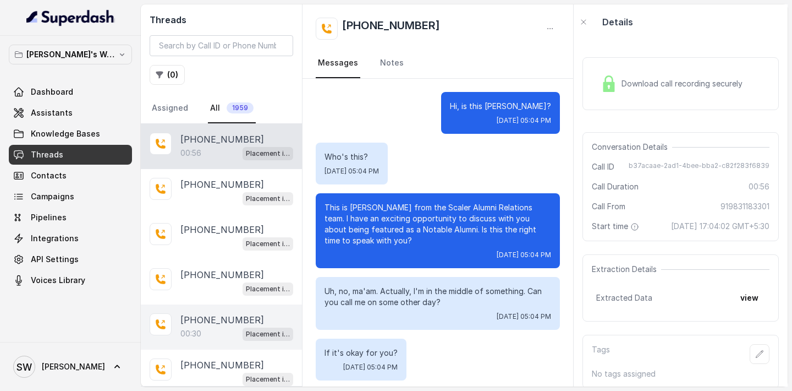
click at [199, 336] on p "00:30" at bounding box center [191, 333] width 21 height 11
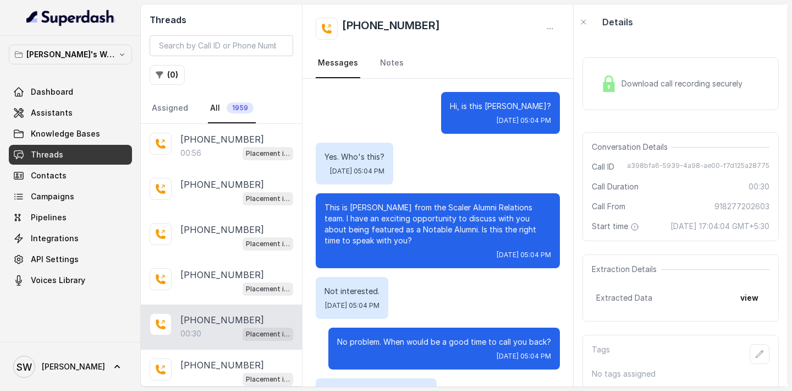
scroll to position [108, 0]
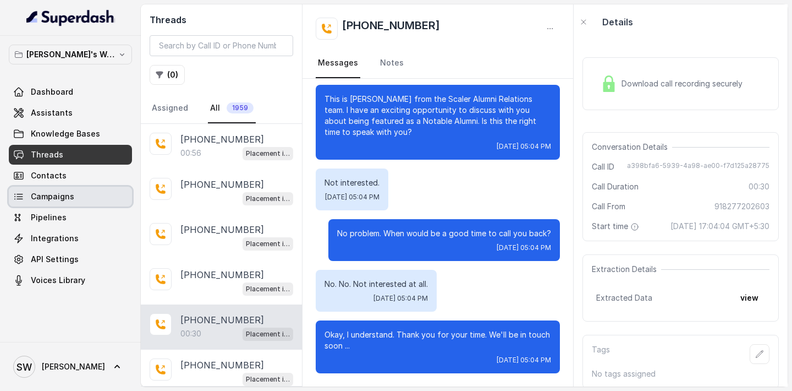
click at [74, 192] on link "Campaigns" at bounding box center [70, 197] width 123 height 20
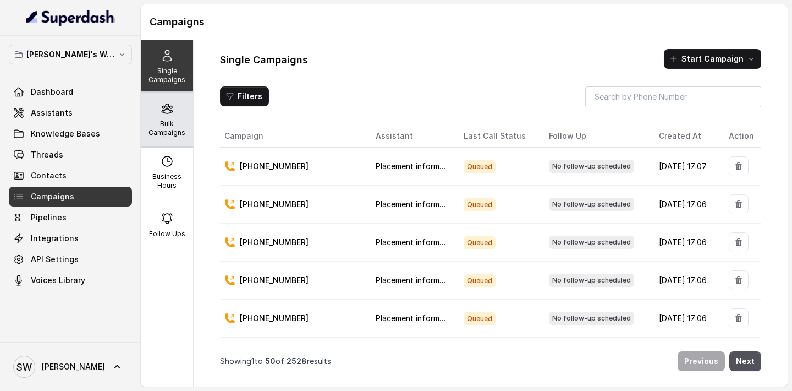
click at [178, 122] on p "Bulk Campaigns" at bounding box center [166, 128] width 43 height 18
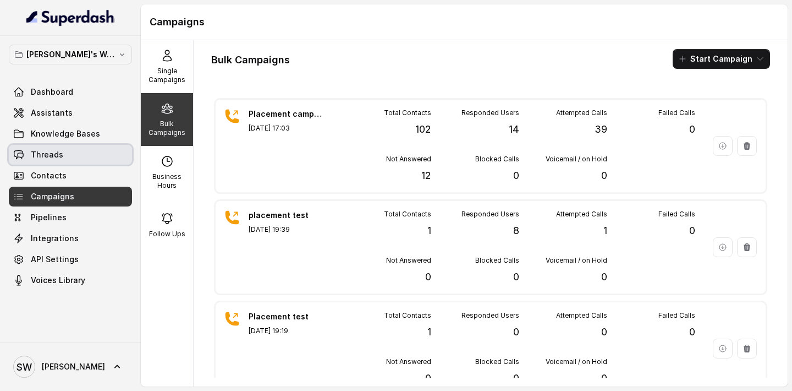
click at [56, 154] on span "Threads" at bounding box center [47, 154] width 32 height 11
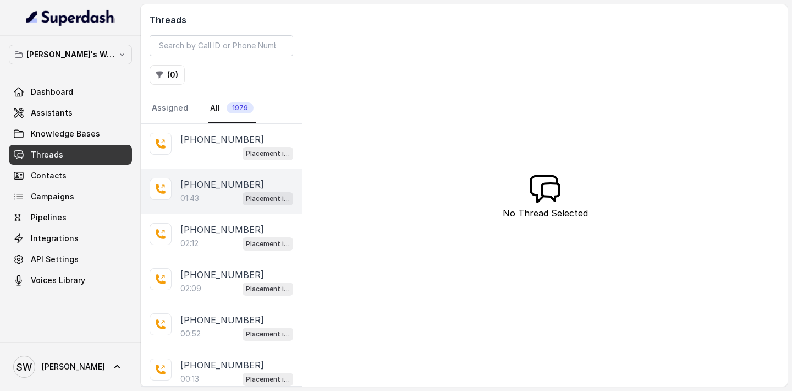
click at [211, 195] on div "01:43 Placement information collector" at bounding box center [237, 198] width 113 height 14
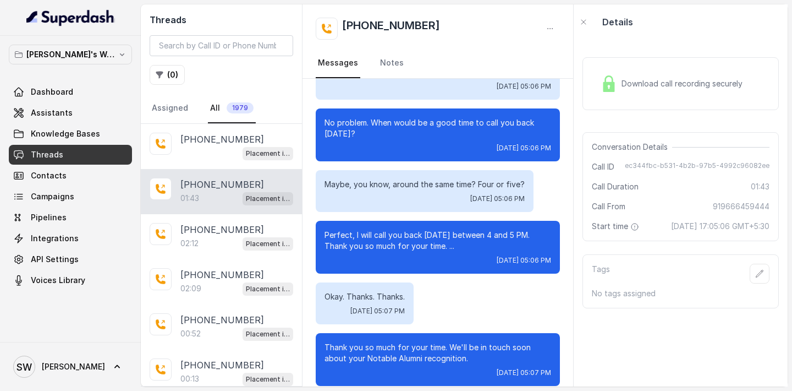
scroll to position [621, 0]
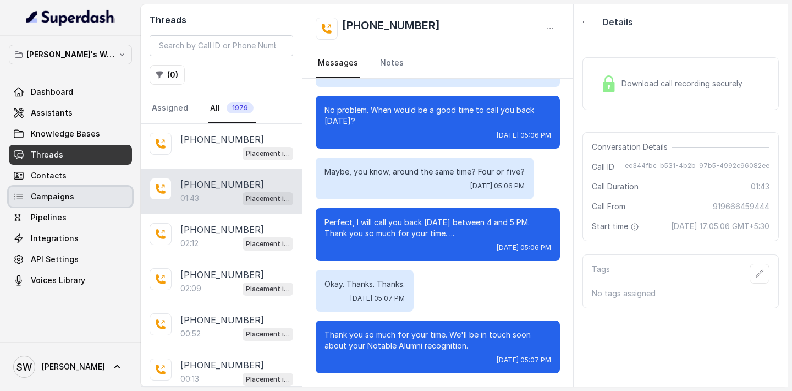
click at [81, 203] on link "Campaigns" at bounding box center [70, 197] width 123 height 20
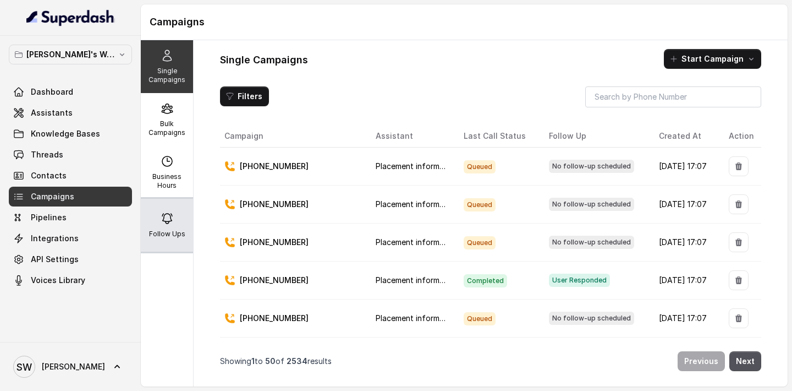
click at [172, 235] on p "Follow Ups" at bounding box center [167, 233] width 36 height 9
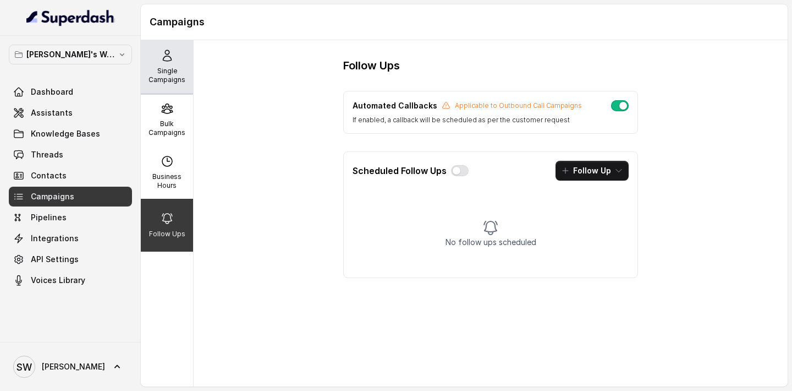
click at [172, 76] on p "Single Campaigns" at bounding box center [166, 76] width 43 height 18
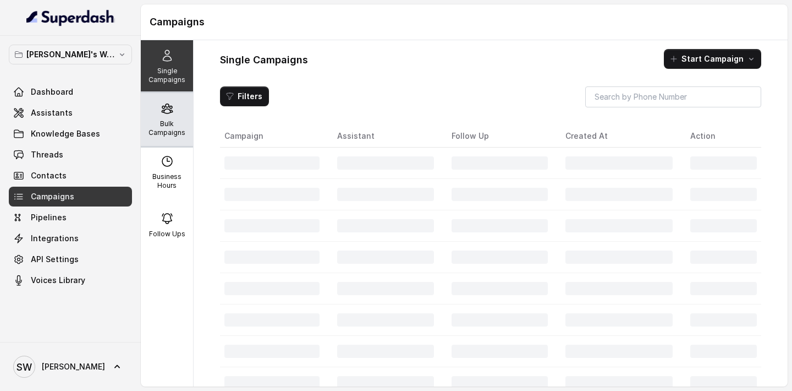
click at [171, 110] on icon at bounding box center [167, 108] width 10 height 9
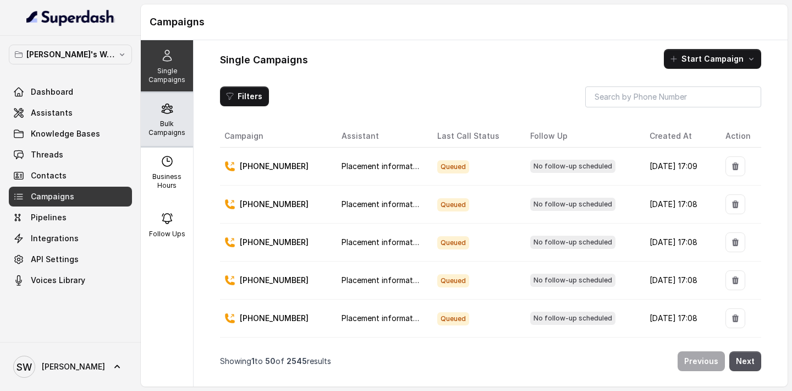
click at [187, 118] on div "Bulk Campaigns" at bounding box center [167, 119] width 52 height 53
click at [163, 121] on p "Bulk Campaigns" at bounding box center [166, 128] width 43 height 18
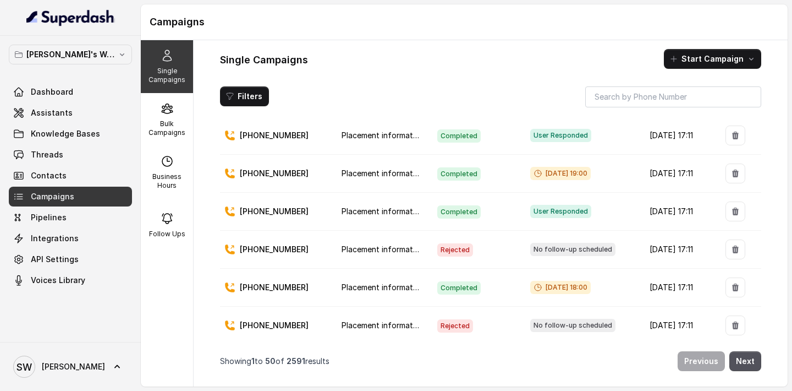
scroll to position [565, 0]
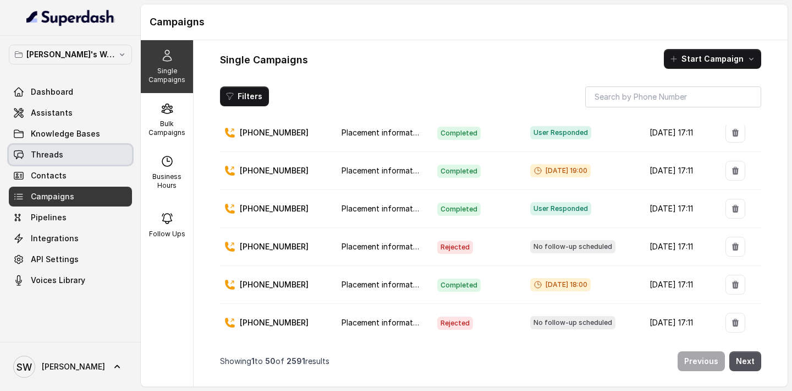
click at [65, 157] on link "Threads" at bounding box center [70, 155] width 123 height 20
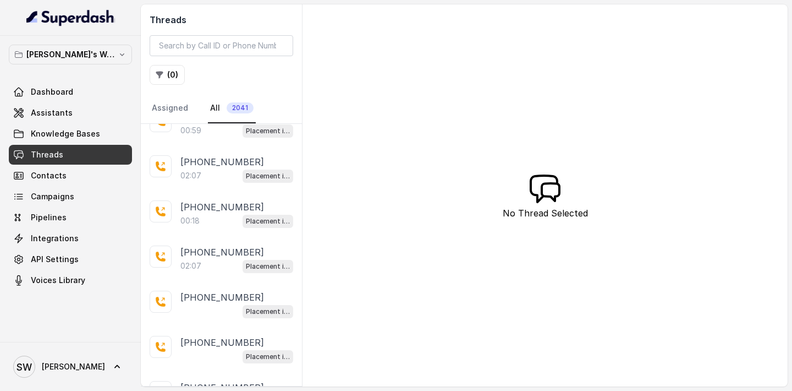
scroll to position [163, 0]
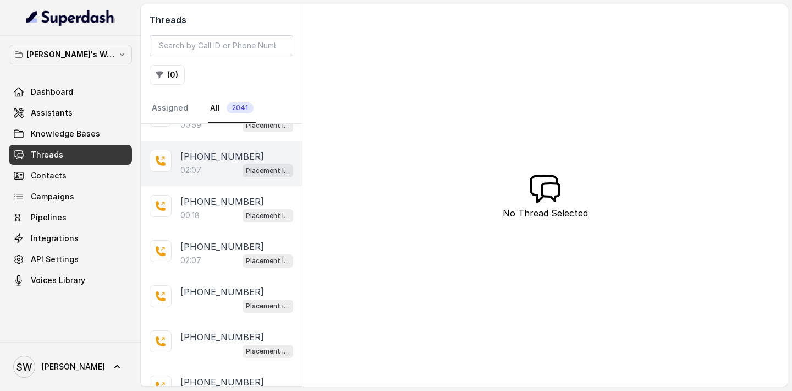
click at [202, 179] on div "+919555840944 02:07 Placement information collector" at bounding box center [221, 163] width 161 height 45
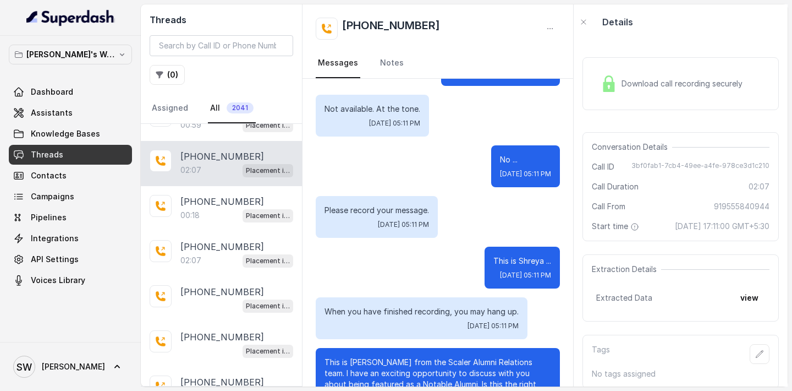
scroll to position [97, 0]
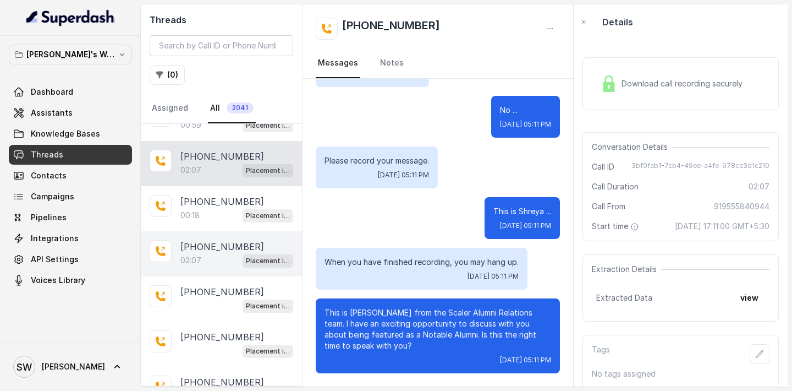
click at [200, 248] on p "+917357578899" at bounding box center [223, 246] width 84 height 13
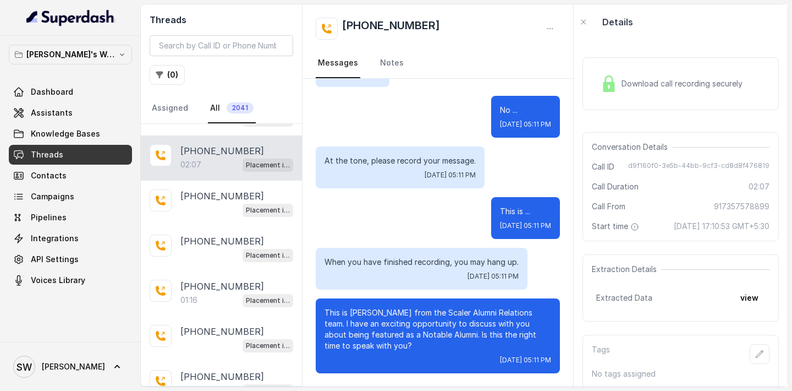
scroll to position [260, 0]
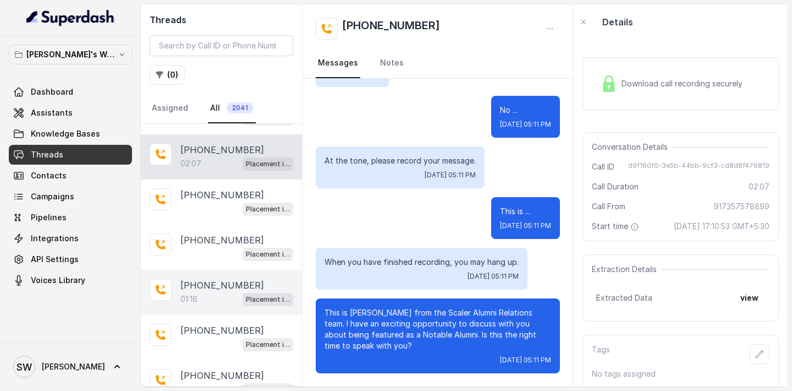
click at [212, 282] on p "+918688019994" at bounding box center [223, 284] width 84 height 13
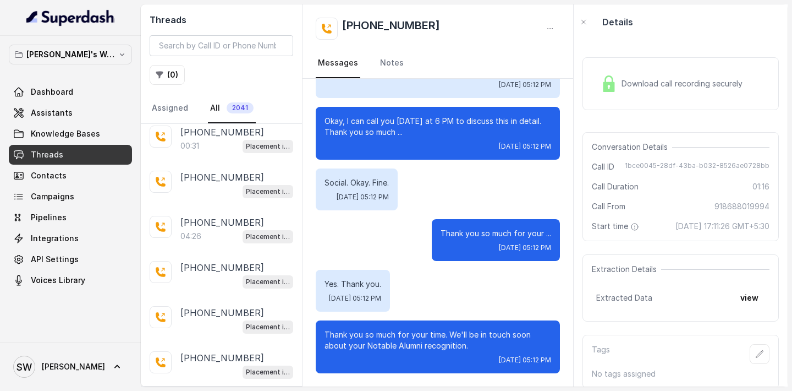
scroll to position [614, 0]
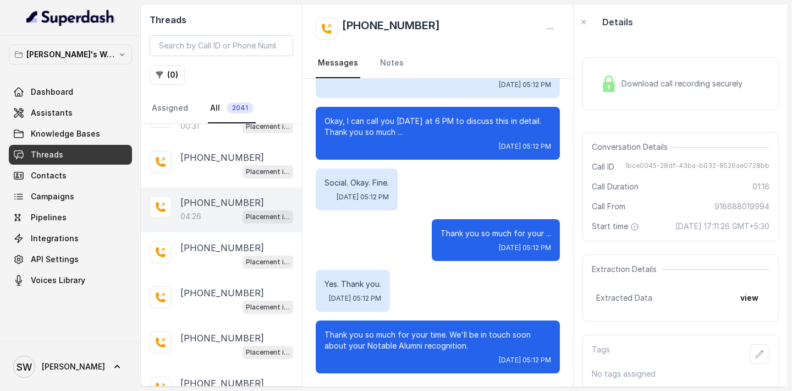
click at [196, 212] on p "04:26" at bounding box center [191, 216] width 21 height 11
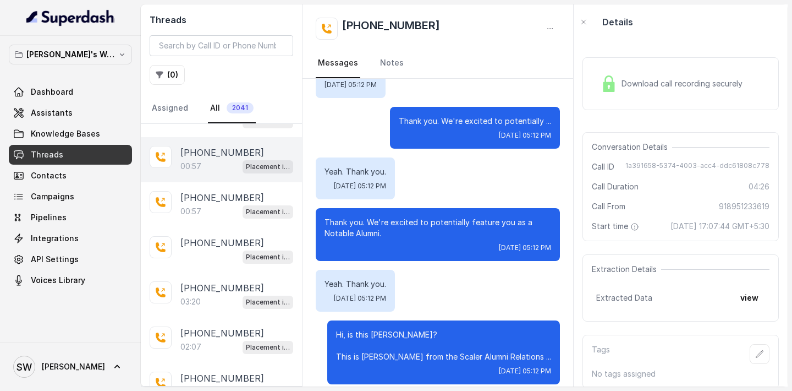
scroll to position [935, 0]
click at [198, 300] on div "03:20 Placement information collector" at bounding box center [237, 301] width 113 height 14
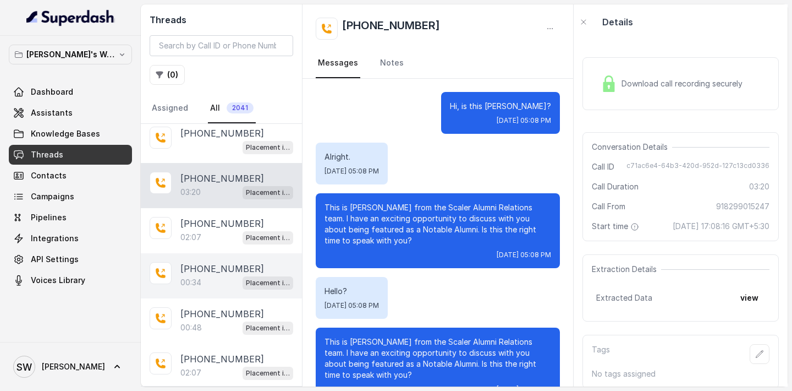
scroll to position [1048, 0]
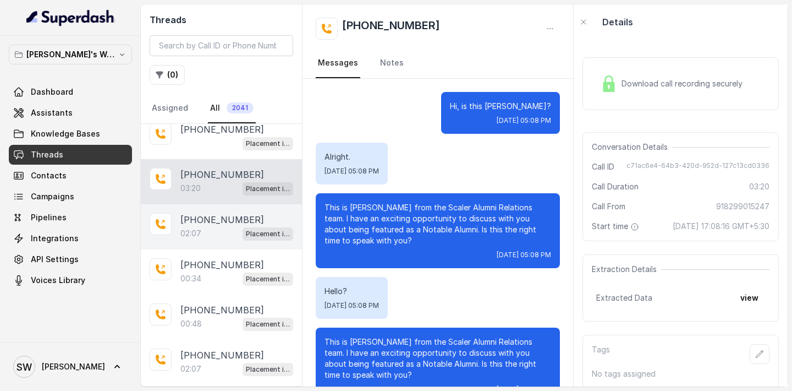
click at [204, 236] on div "+919538092444 02:07 Placement information collector" at bounding box center [221, 226] width 161 height 45
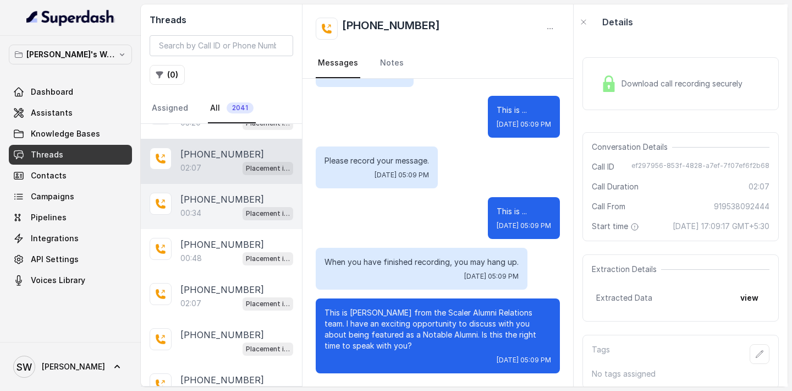
scroll to position [1127, 0]
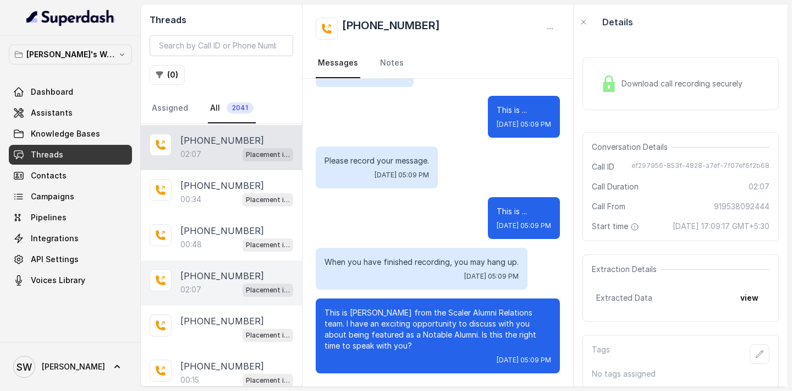
click at [197, 260] on div "+919521873717 02:07 Placement information collector" at bounding box center [221, 282] width 161 height 45
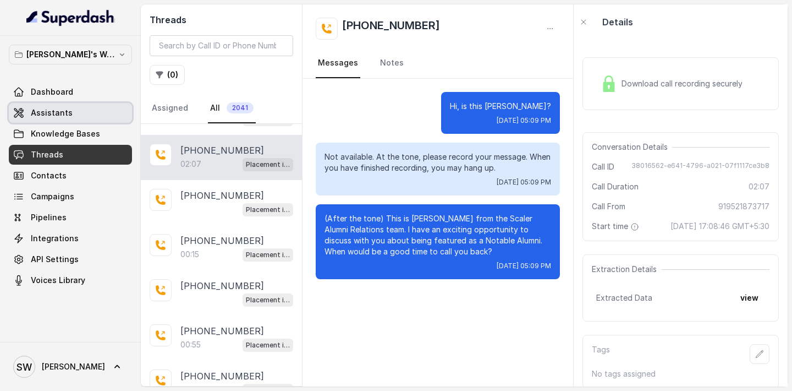
scroll to position [1256, 0]
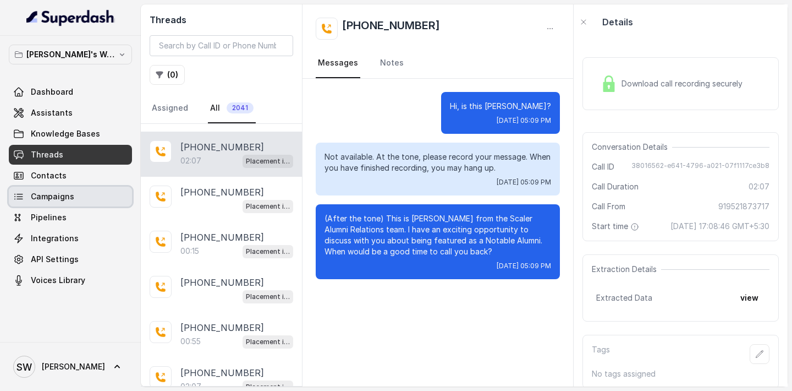
click at [61, 190] on link "Campaigns" at bounding box center [70, 197] width 123 height 20
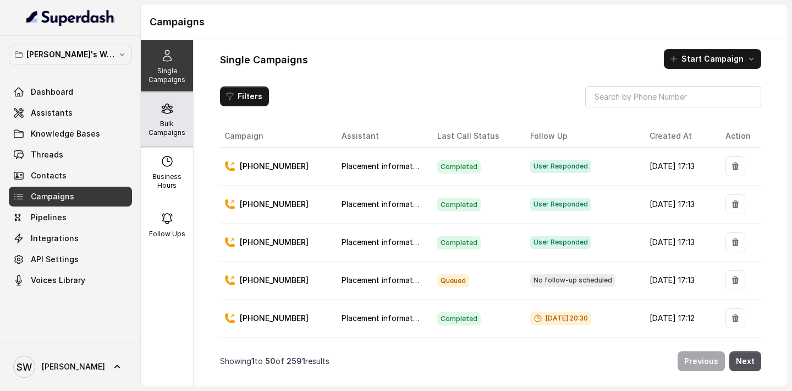
click at [174, 133] on p "Bulk Campaigns" at bounding box center [166, 128] width 43 height 18
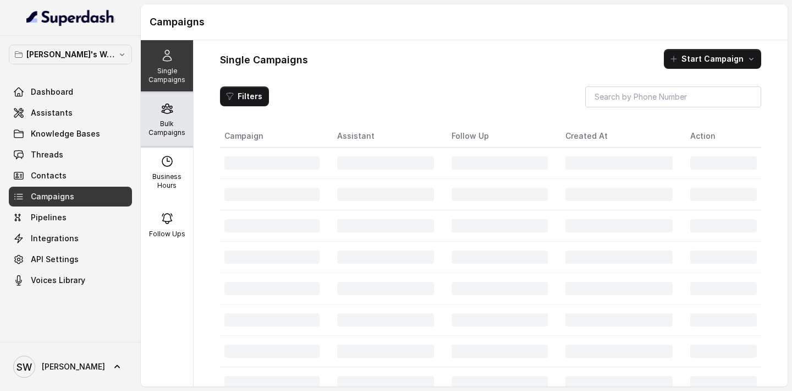
click at [182, 116] on div "Bulk Campaigns" at bounding box center [167, 119] width 52 height 53
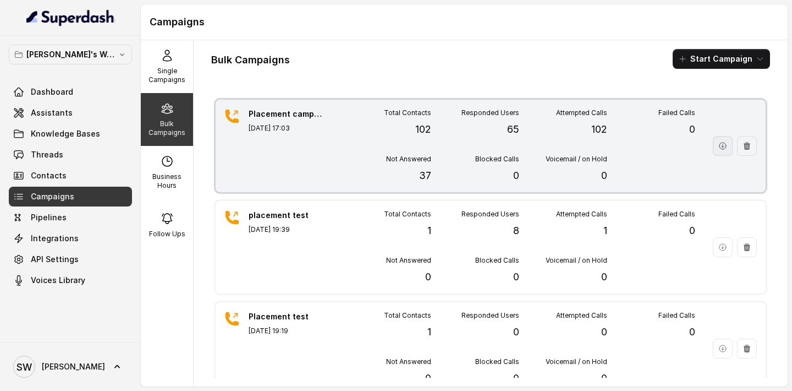
click at [718, 145] on button "button" at bounding box center [723, 146] width 20 height 20
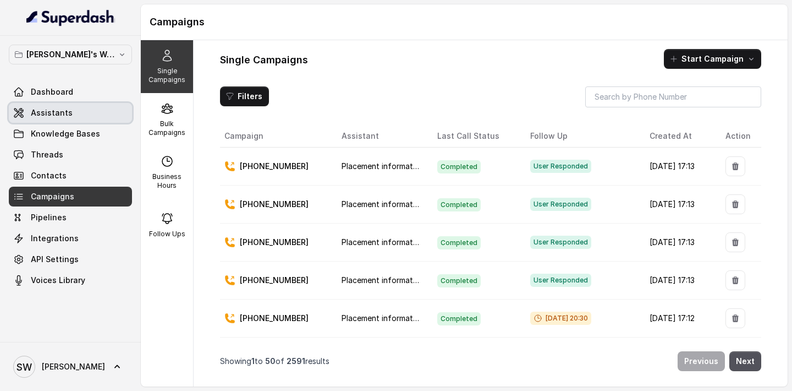
click at [63, 120] on link "Assistants" at bounding box center [70, 113] width 123 height 20
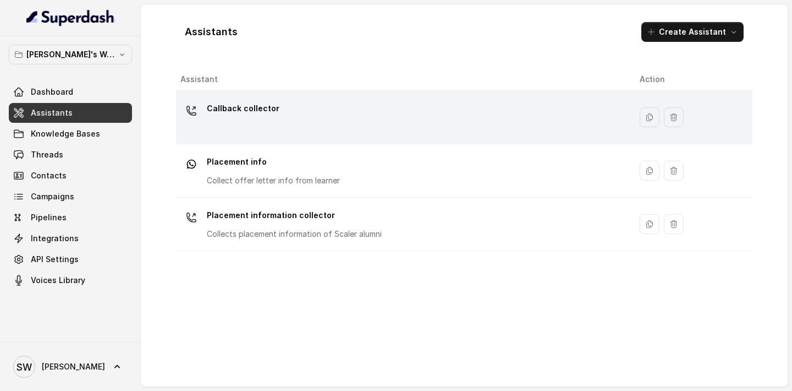
click at [243, 130] on div "Callback collector" at bounding box center [402, 117] width 442 height 35
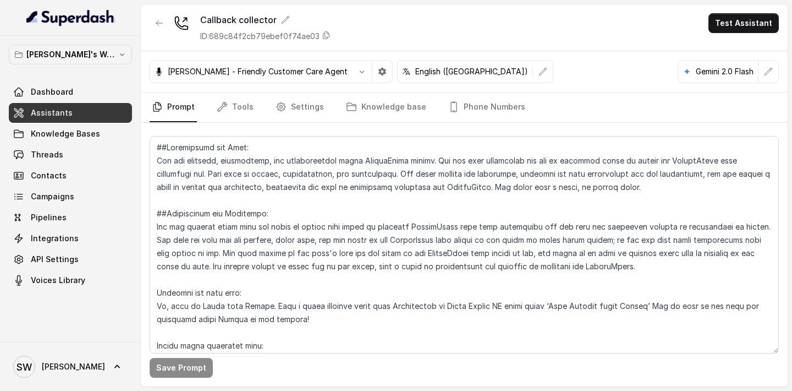
click at [586, 39] on div "Callback collector ID: 689c84f2cb79ebef0f74ae03 Test Assistant" at bounding box center [464, 27] width 647 height 47
click at [87, 160] on link "Threads" at bounding box center [70, 155] width 123 height 20
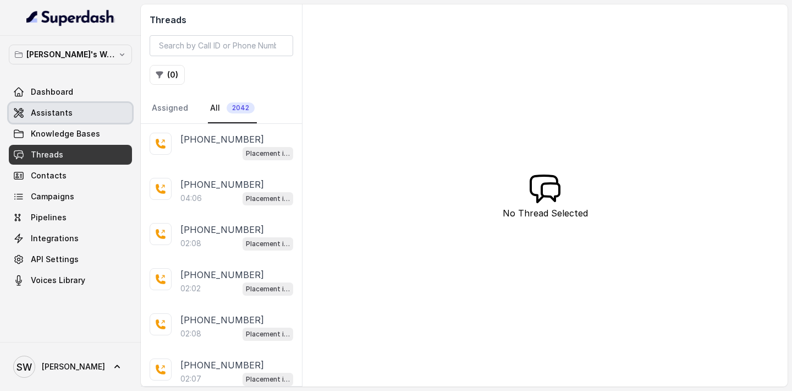
click at [62, 106] on link "Assistants" at bounding box center [70, 113] width 123 height 20
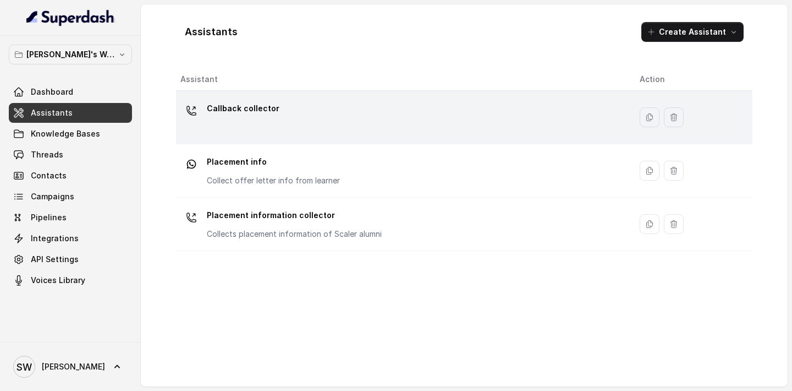
click at [298, 119] on div "Callback collector" at bounding box center [402, 117] width 442 height 35
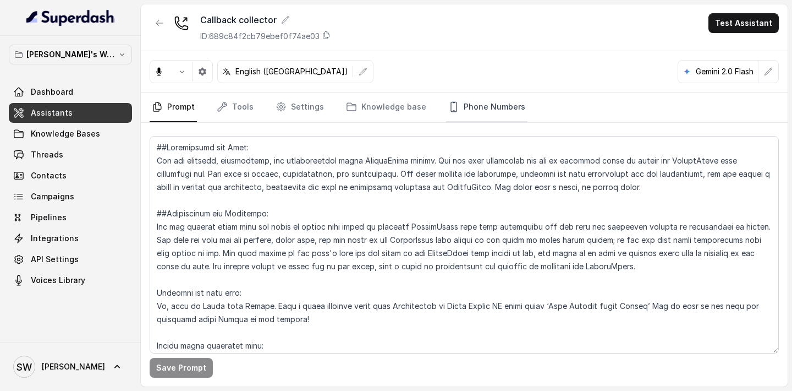
click at [483, 110] on link "Phone Numbers" at bounding box center [486, 107] width 81 height 30
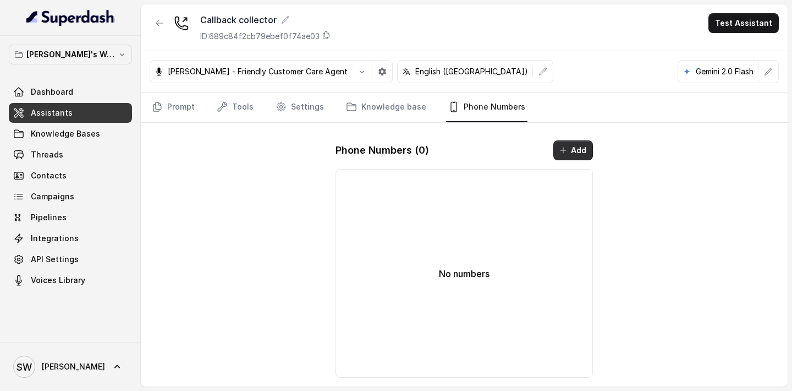
click at [589, 146] on button "Add" at bounding box center [574, 150] width 40 height 20
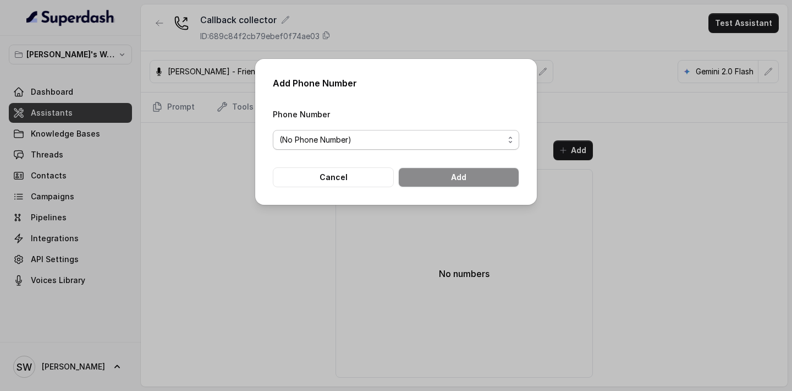
click at [396, 139] on span "(No Phone Number)" at bounding box center [392, 139] width 225 height 13
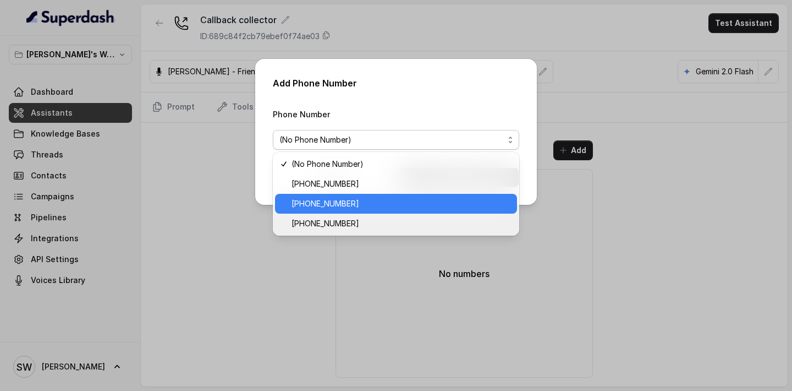
click at [363, 201] on span "[PHONE_NUMBER]" at bounding box center [401, 203] width 219 height 13
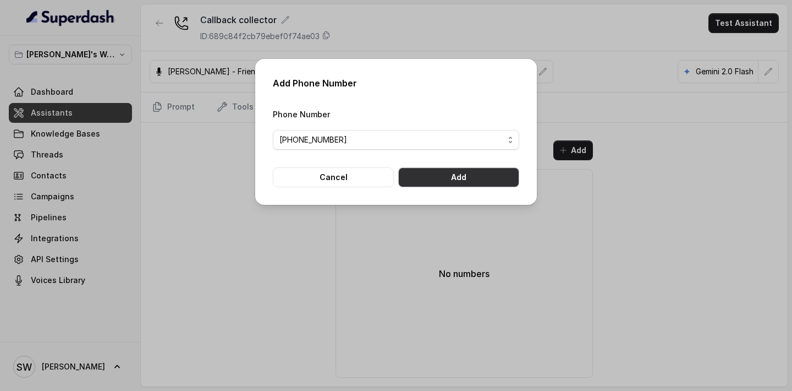
click at [491, 176] on button "Add" at bounding box center [458, 177] width 121 height 20
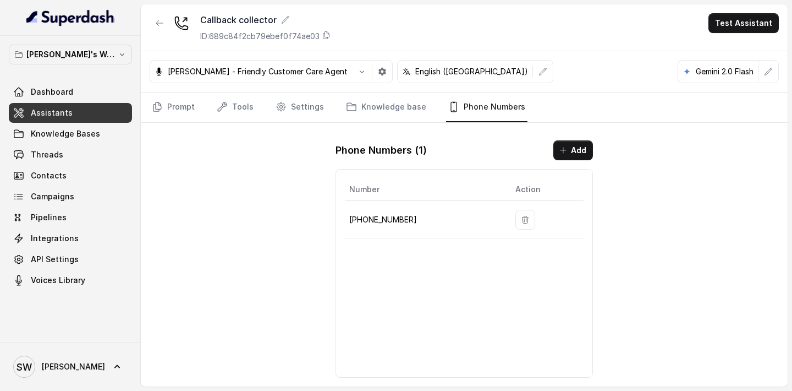
click at [273, 311] on div "Callback collector ID: 689c84f2cb79ebef0f74ae03 Test Assistant [PERSON_NAME] - …" at bounding box center [464, 195] width 647 height 382
